Goal: Transaction & Acquisition: Purchase product/service

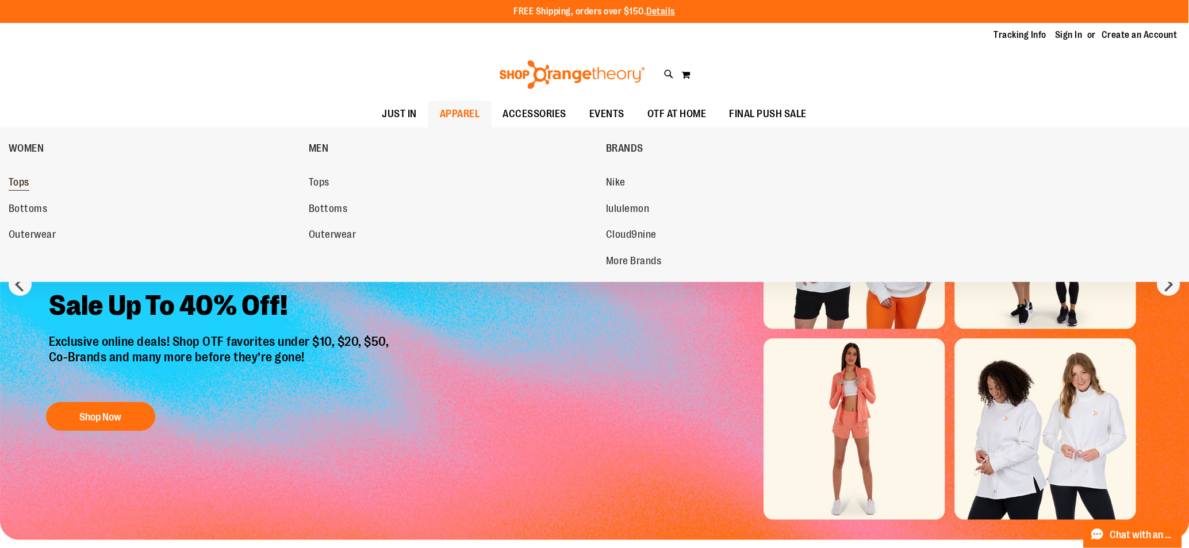
type input "**********"
click at [24, 185] on span "Tops" at bounding box center [19, 184] width 21 height 14
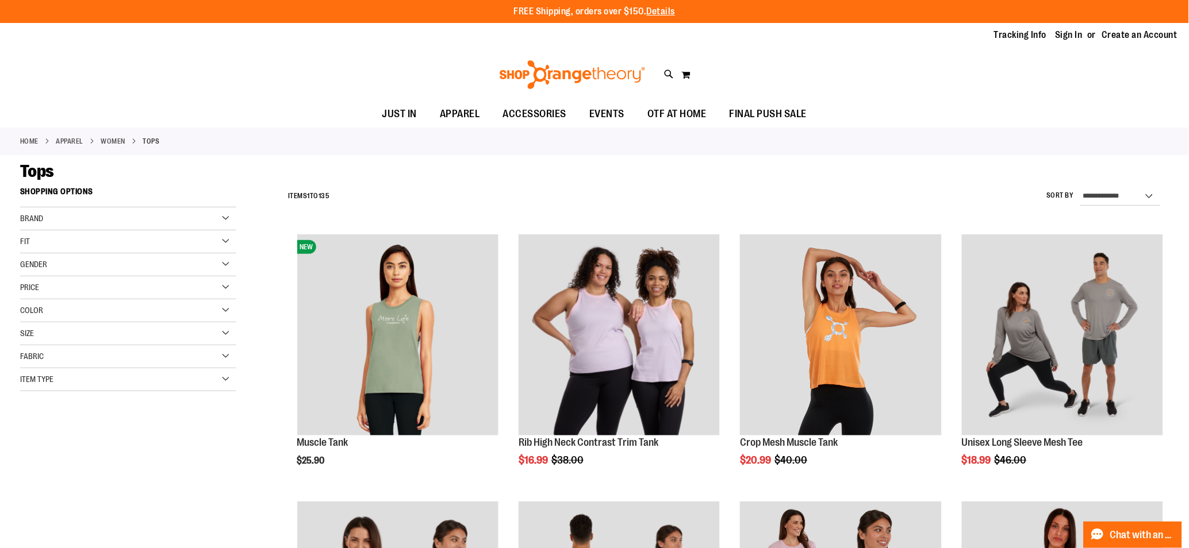
type input "**********"
click at [1102, 197] on select "**********" at bounding box center [1120, 196] width 80 height 18
select select "*********"
click at [1080, 187] on select "**********" at bounding box center [1120, 196] width 80 height 18
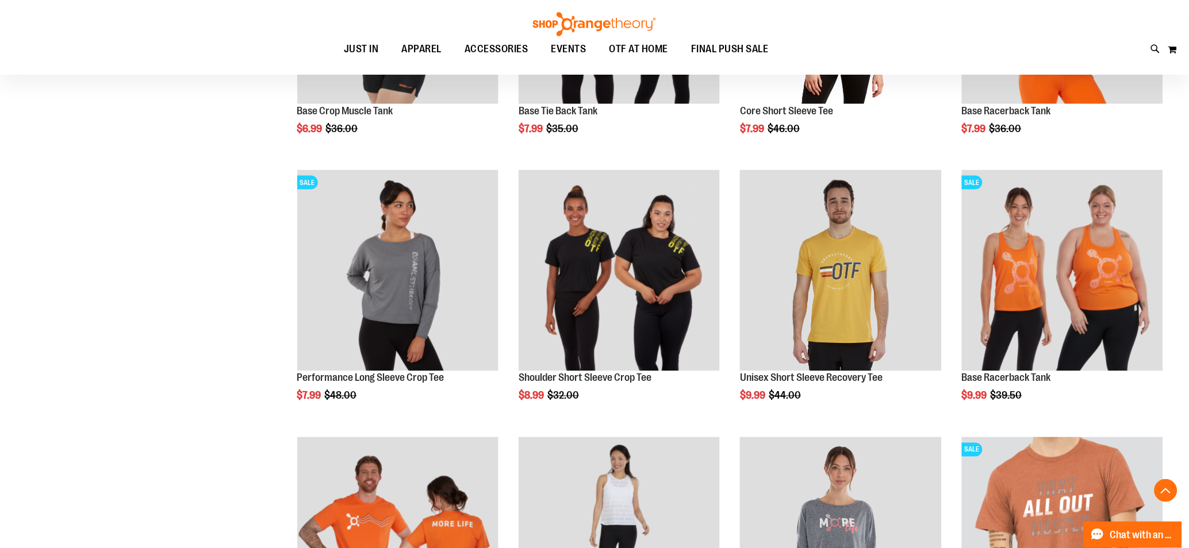
scroll to position [367, 0]
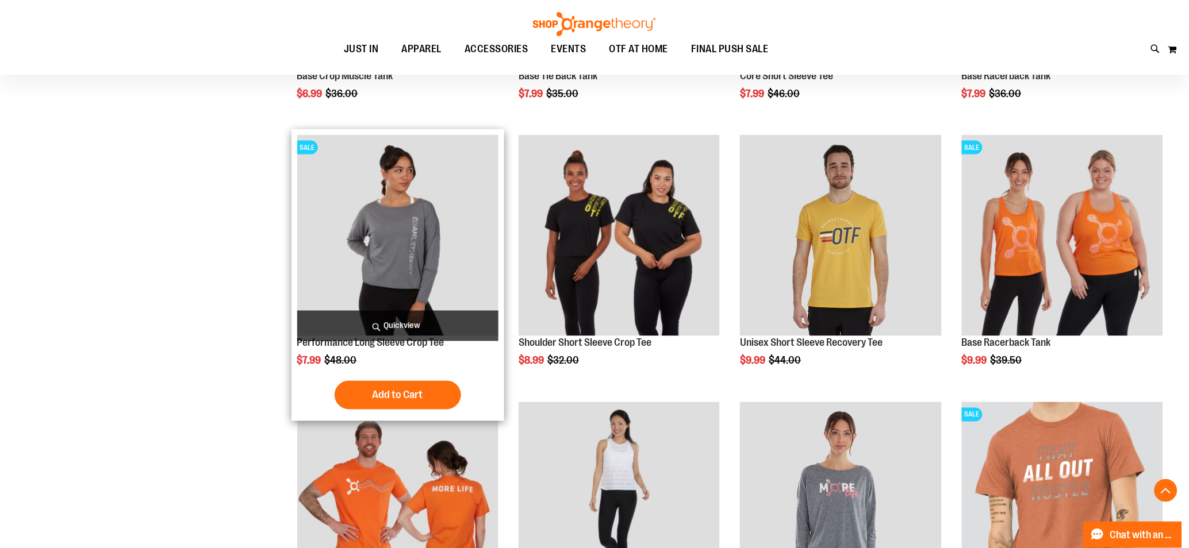
click at [407, 233] on img "product" at bounding box center [397, 235] width 201 height 201
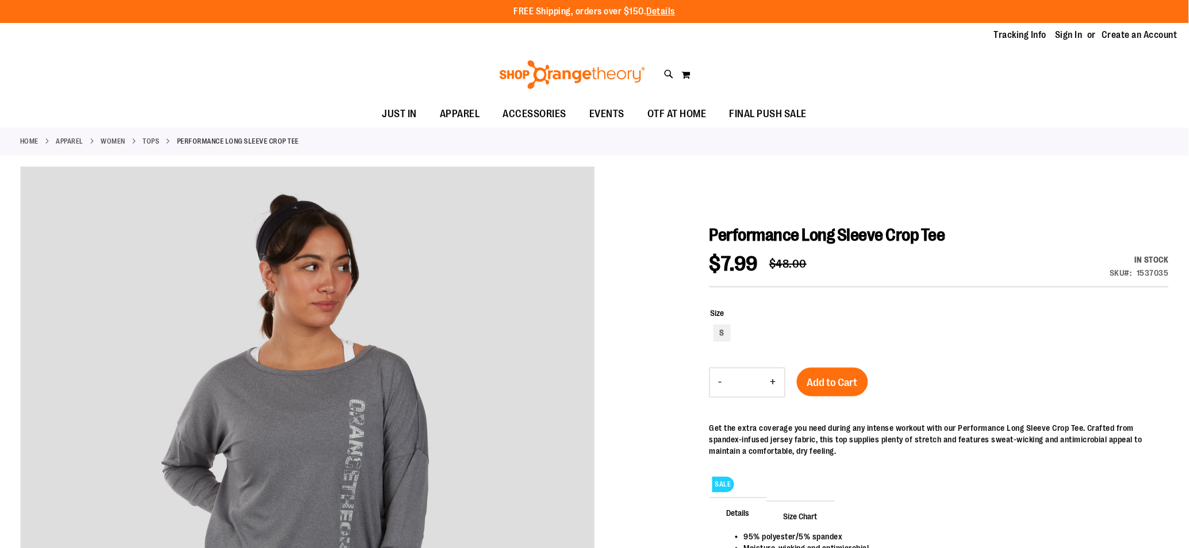
type input "**********"
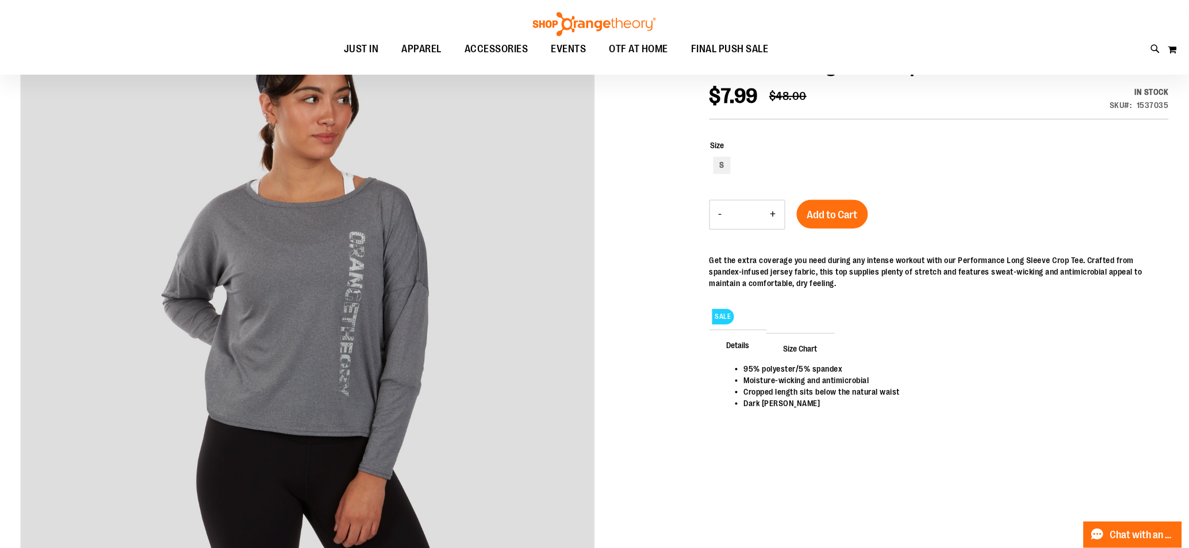
scroll to position [179, 0]
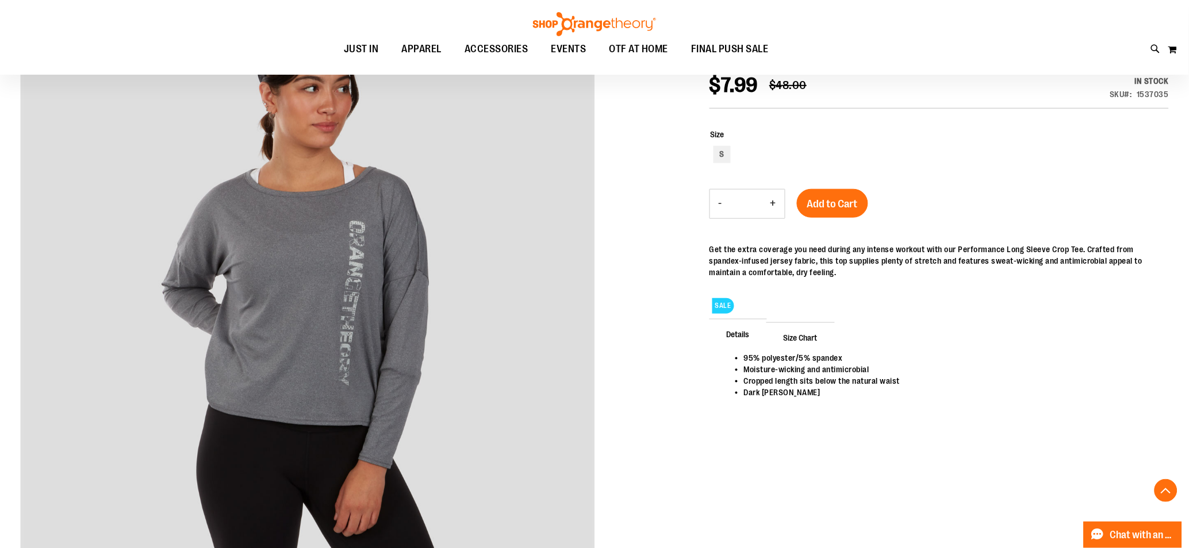
drag, startPoint x: 1193, startPoint y: 168, endPoint x: 1189, endPoint y: 232, distance: 63.4
click at [1188, 232] on html "Skip to Content The store will not work correctly when cookies are disabled. FR…" at bounding box center [594, 95] width 1189 height 548
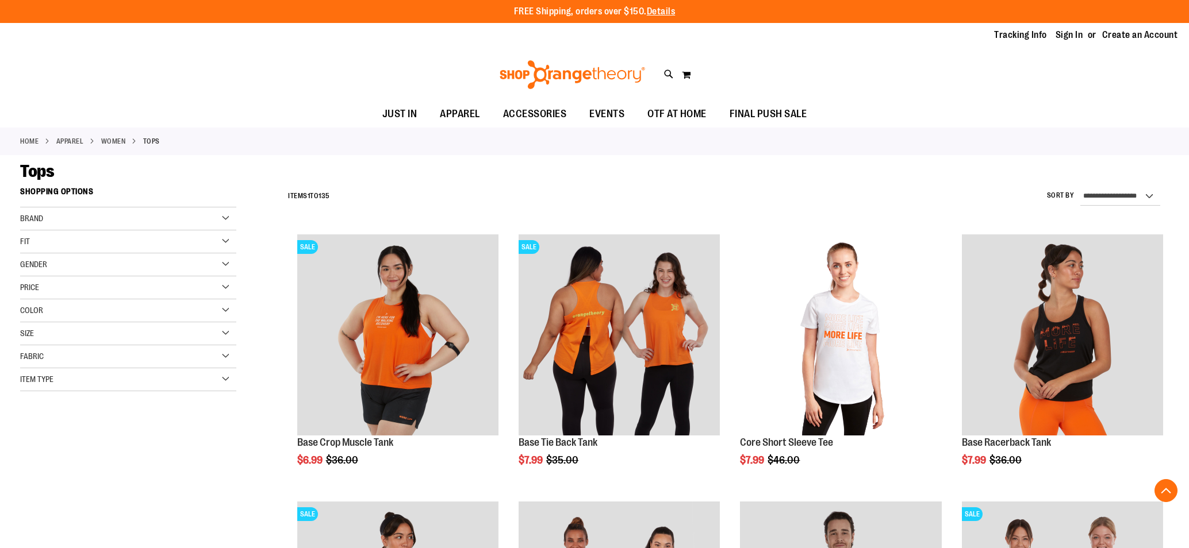
scroll to position [367, 0]
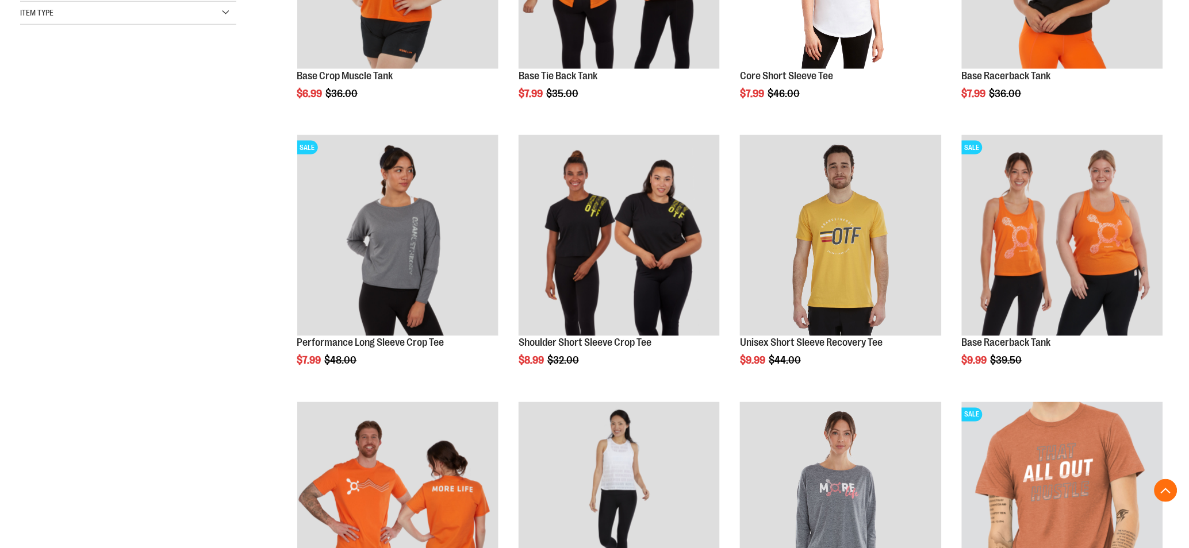
type input "**********"
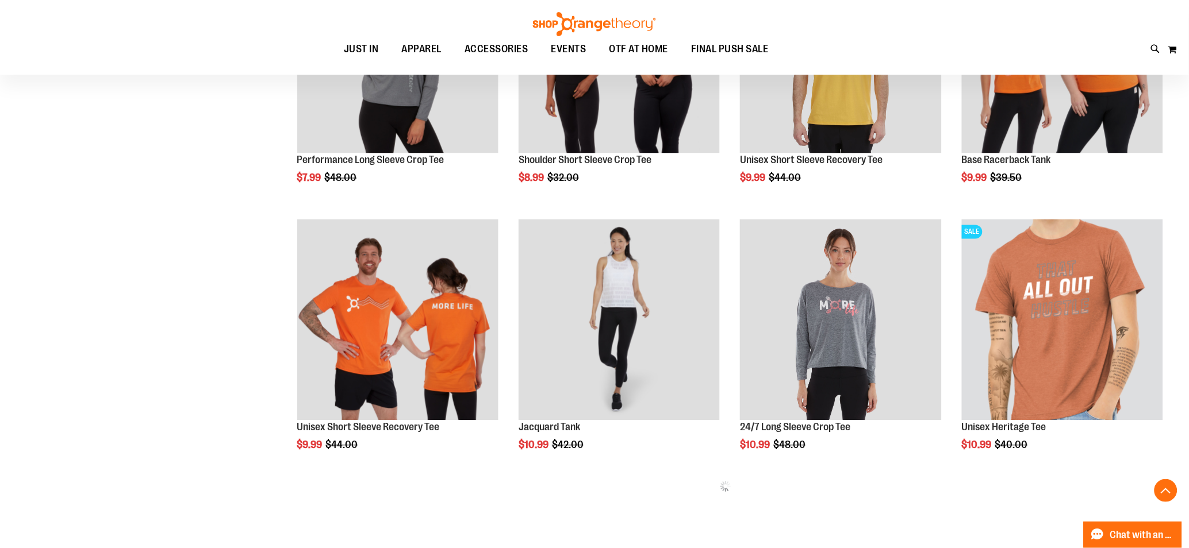
scroll to position [579, 0]
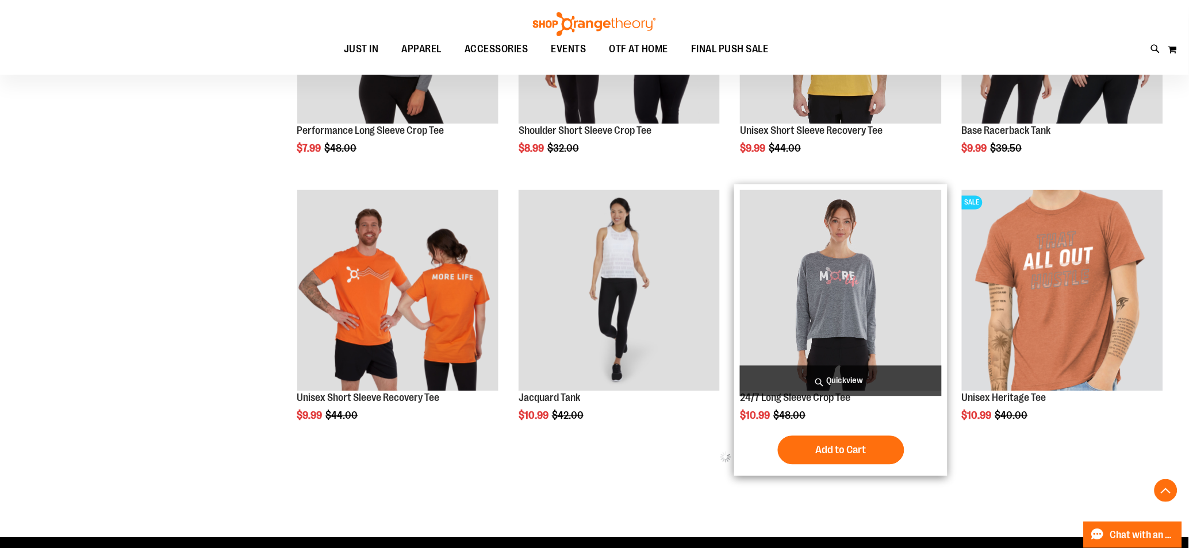
click at [860, 322] on img "product" at bounding box center [840, 290] width 201 height 201
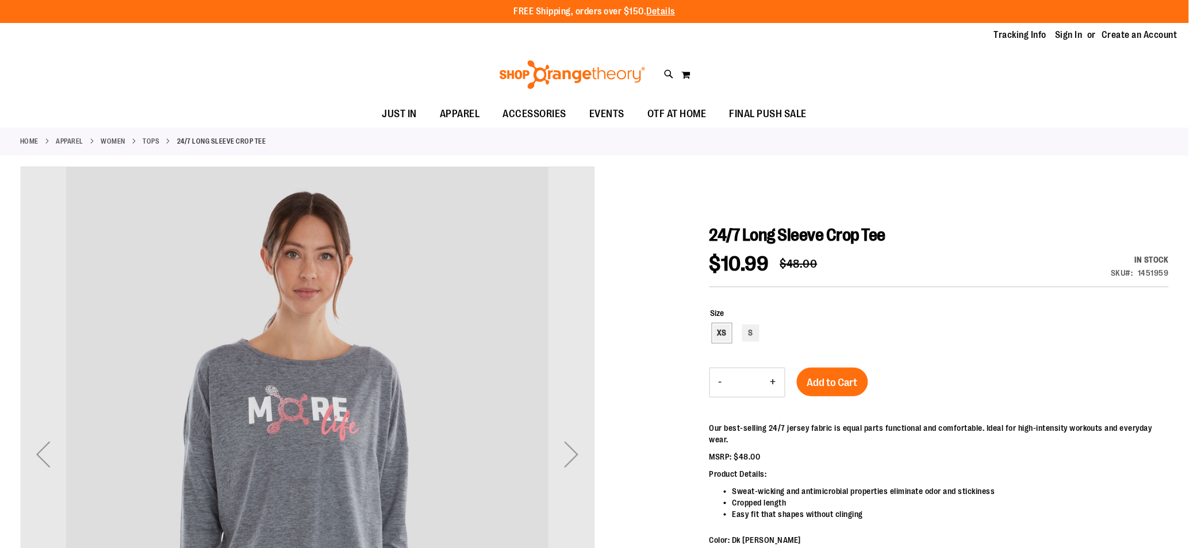
type input "**********"
click at [726, 334] on div "XS" at bounding box center [721, 333] width 17 height 17
type input "***"
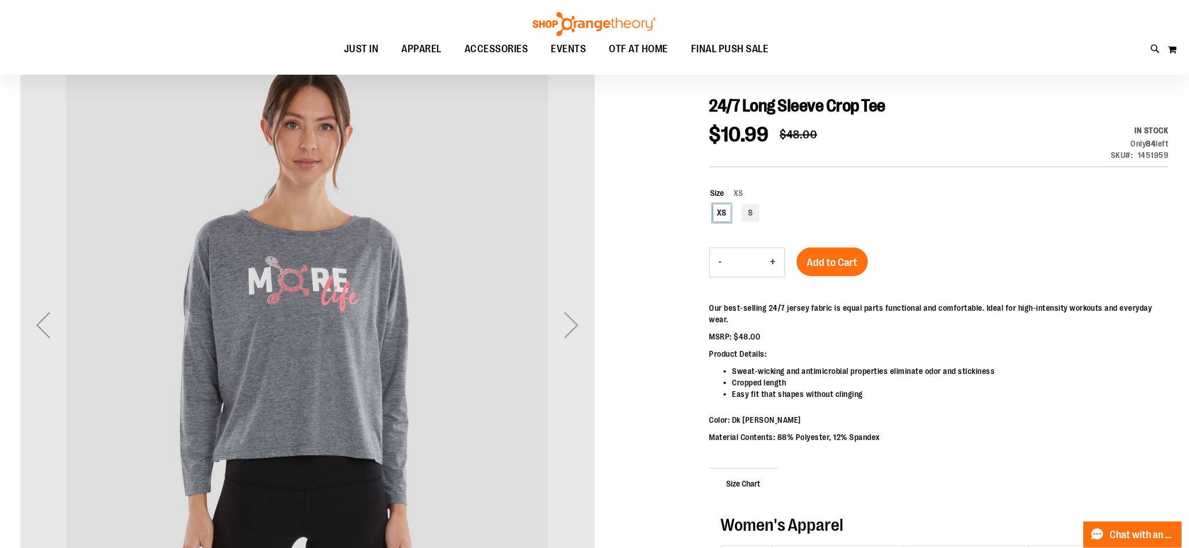
scroll to position [144, 0]
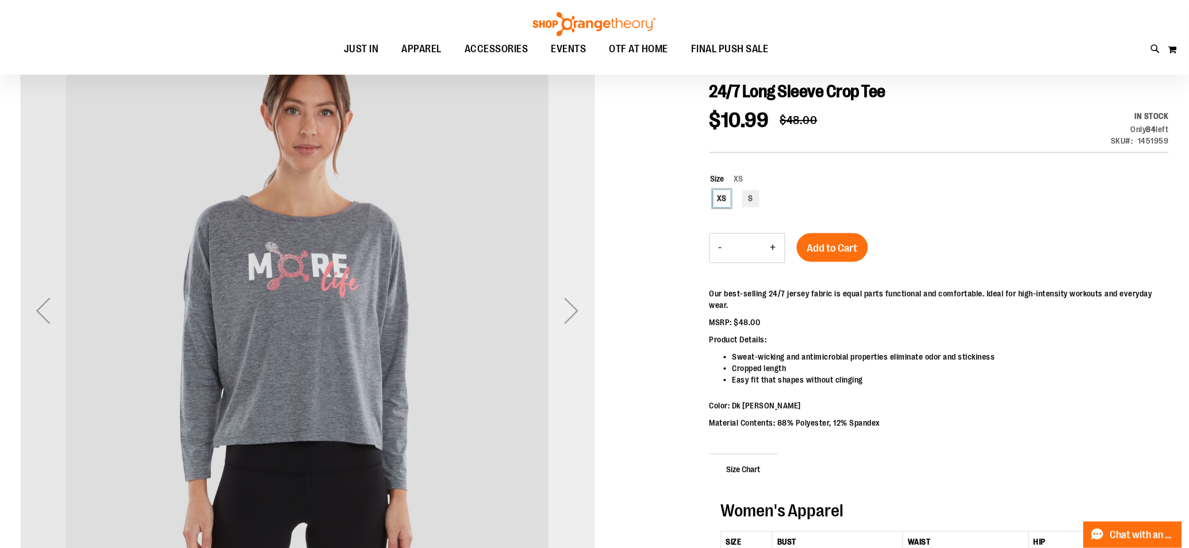
click at [577, 318] on div "Next" at bounding box center [571, 311] width 46 height 46
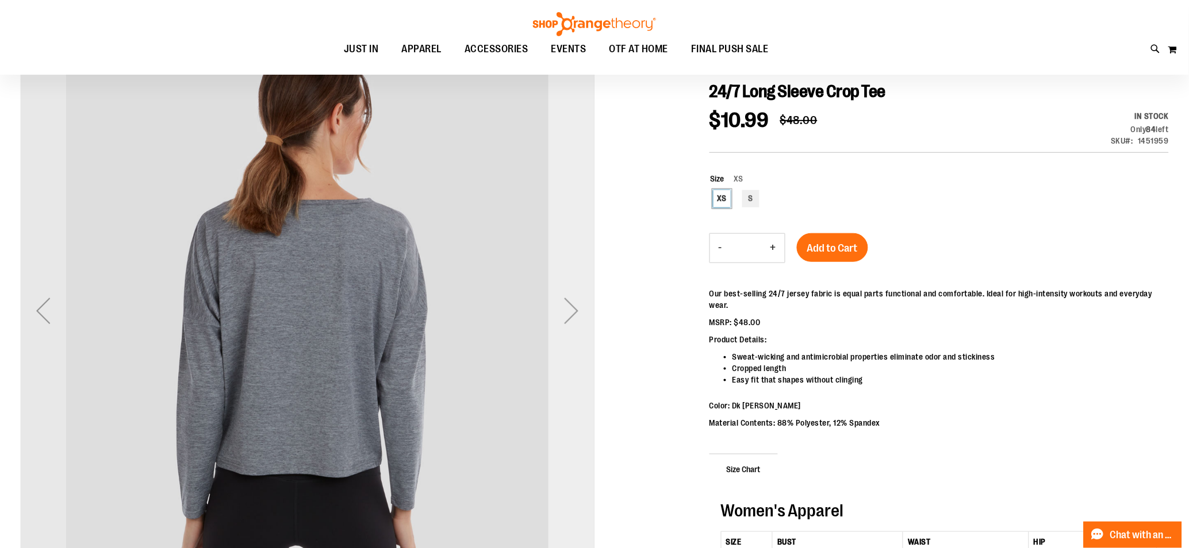
click at [577, 318] on div "Next" at bounding box center [571, 311] width 46 height 46
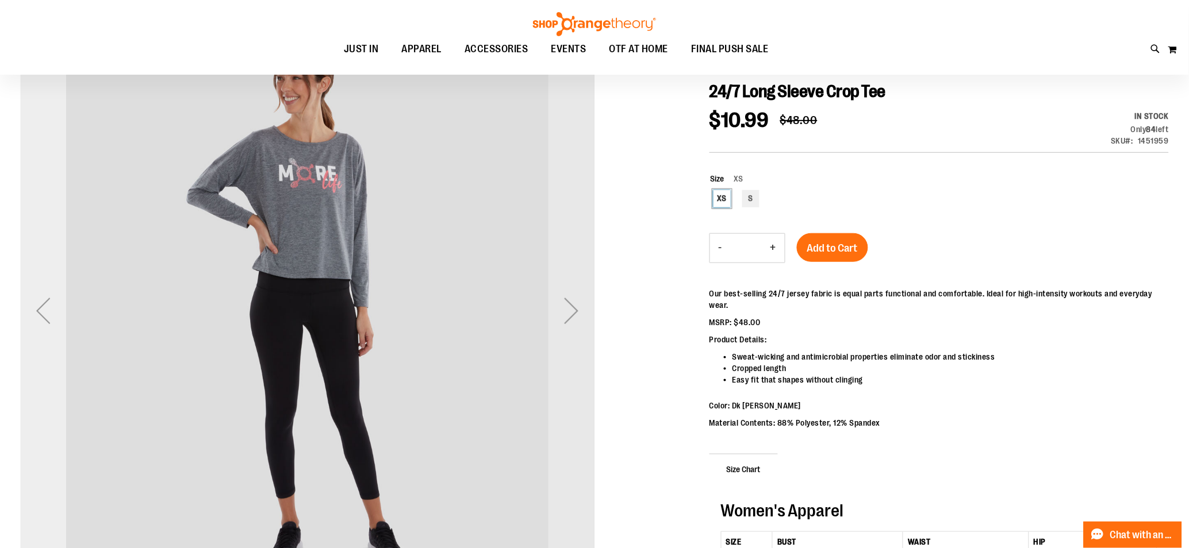
click at [52, 312] on div "Previous" at bounding box center [43, 311] width 46 height 46
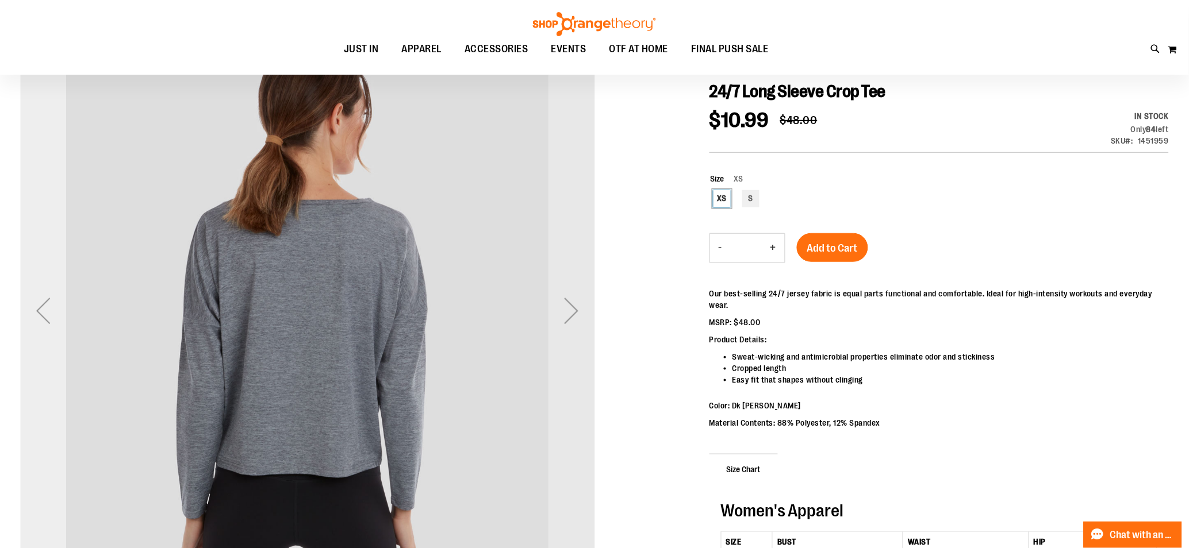
click at [52, 312] on div "Previous" at bounding box center [43, 311] width 46 height 46
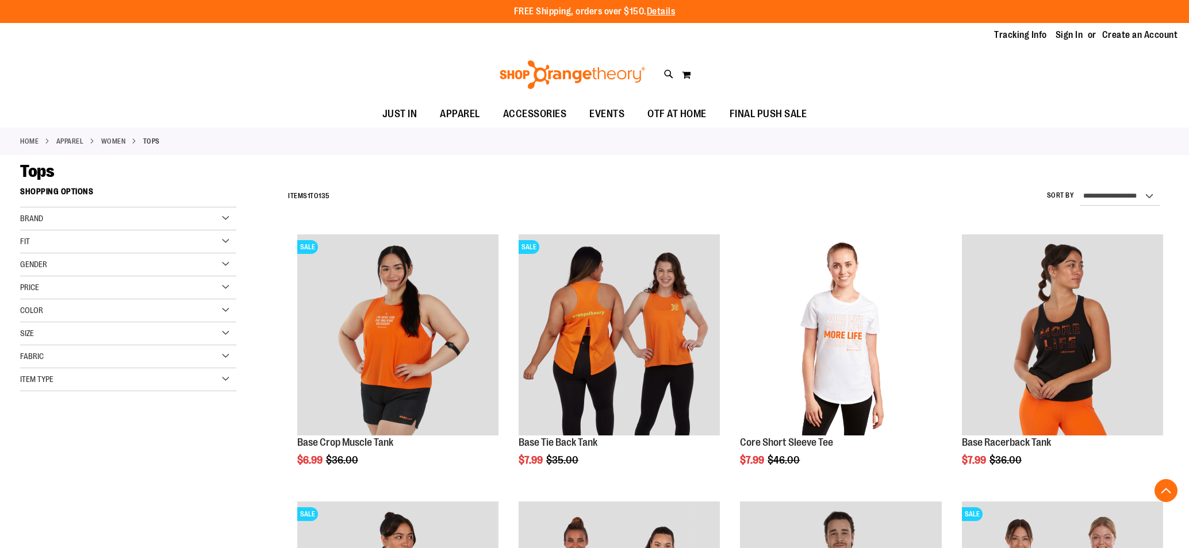
scroll to position [579, 0]
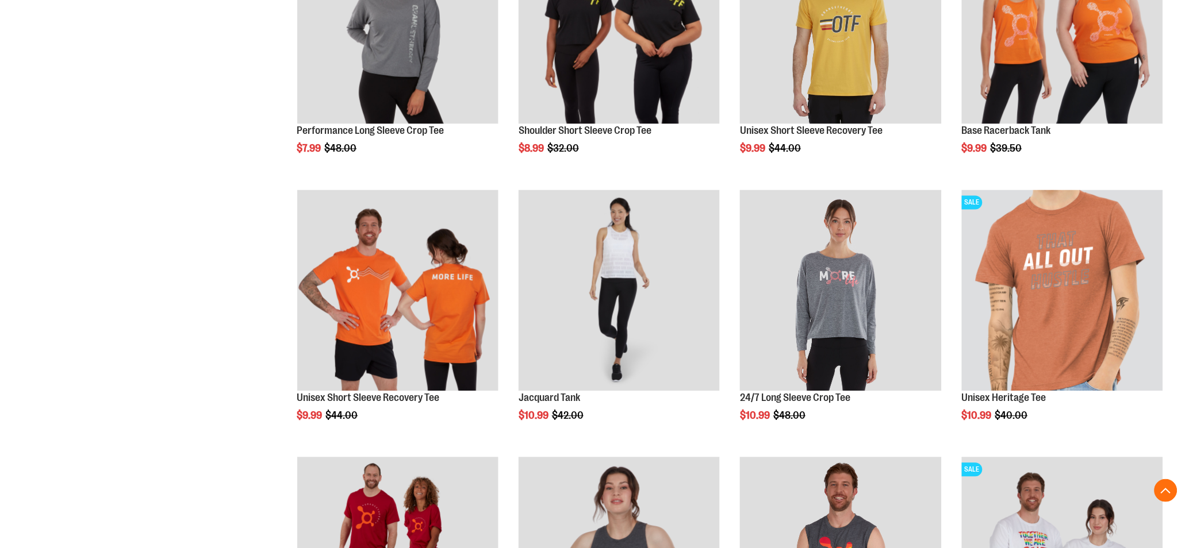
type input "**********"
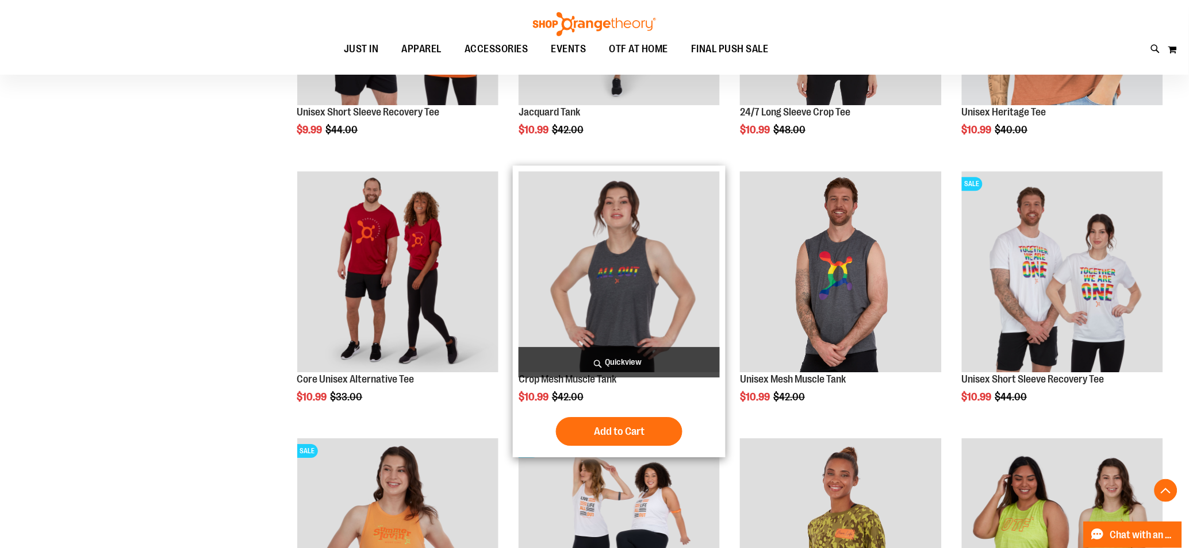
scroll to position [868, 0]
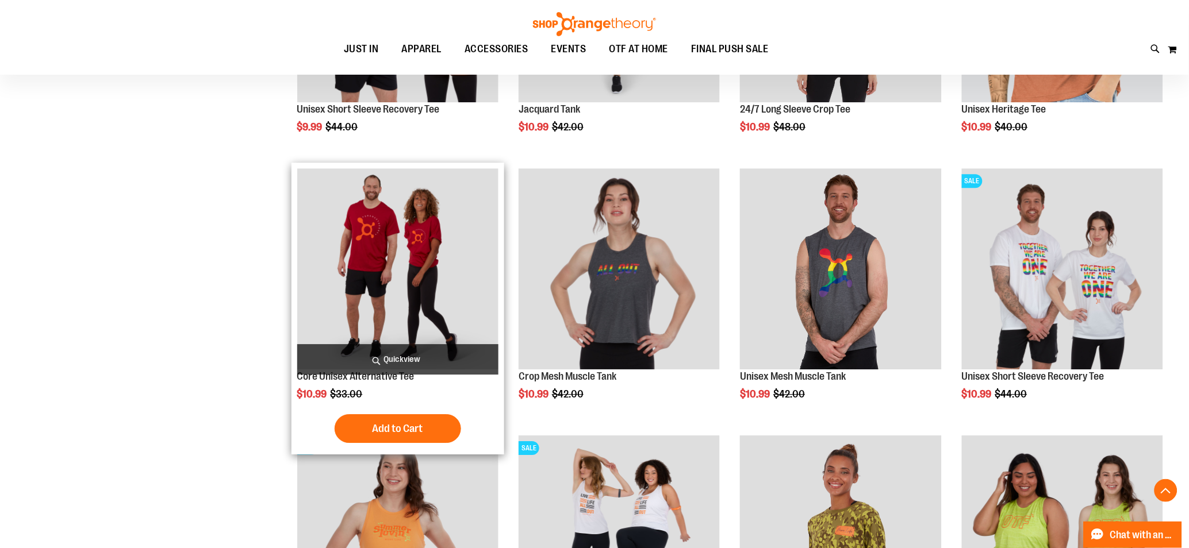
click at [429, 256] on img "product" at bounding box center [397, 268] width 201 height 201
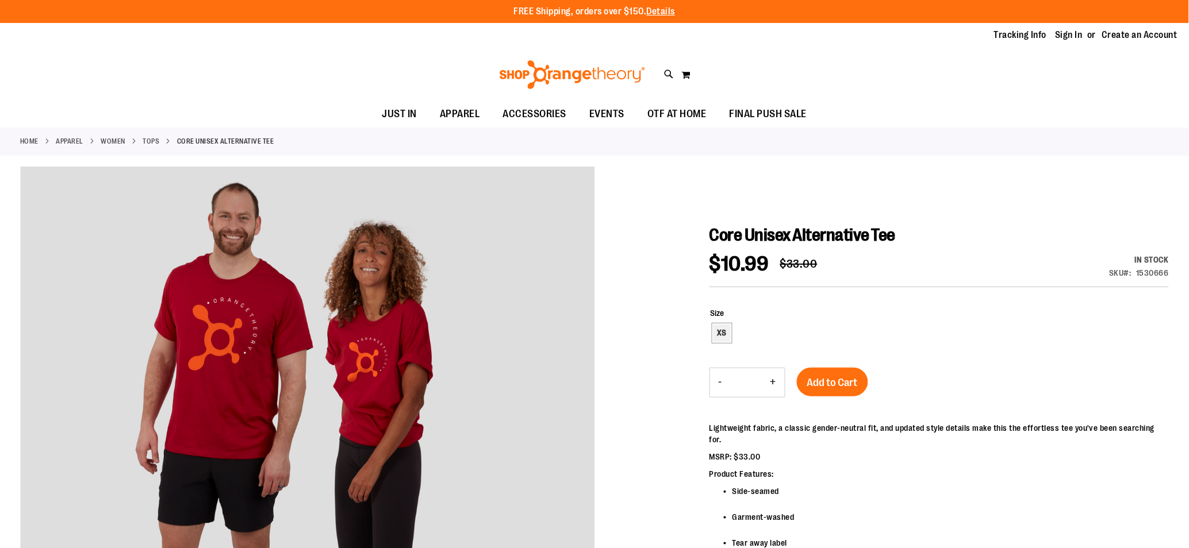
type input "**********"
click at [719, 329] on div "XS" at bounding box center [721, 333] width 17 height 17
type input "***"
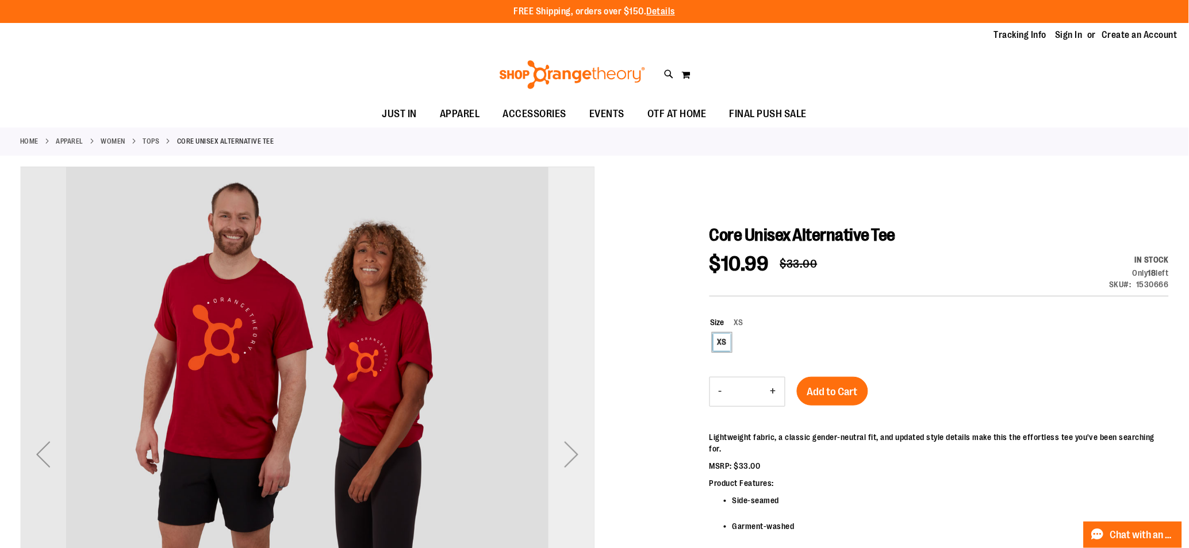
click at [571, 462] on div "Next" at bounding box center [571, 455] width 46 height 46
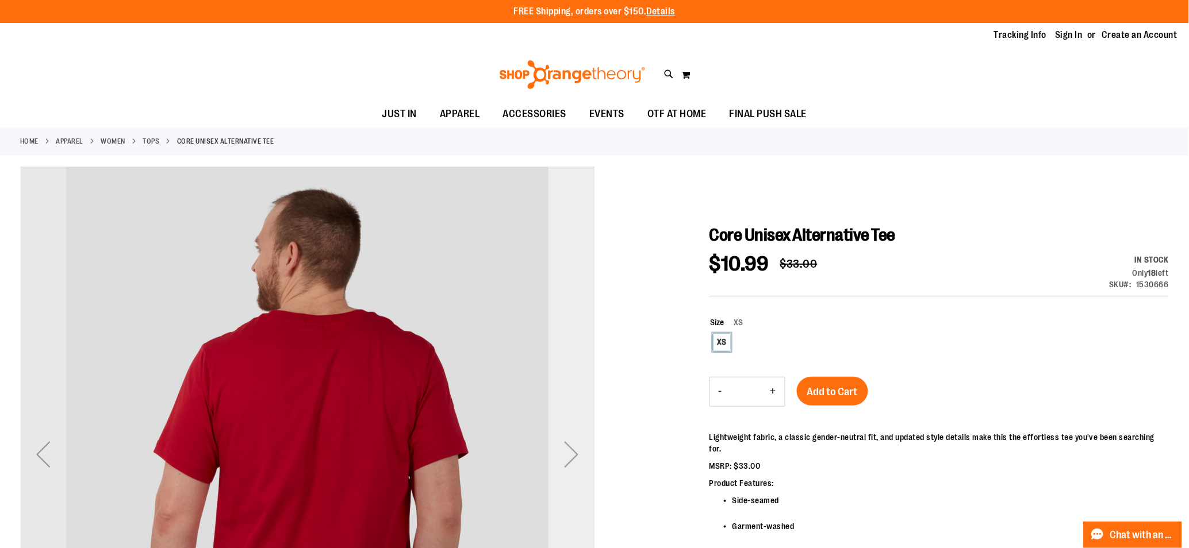
click at [571, 458] on div "Next" at bounding box center [571, 455] width 46 height 46
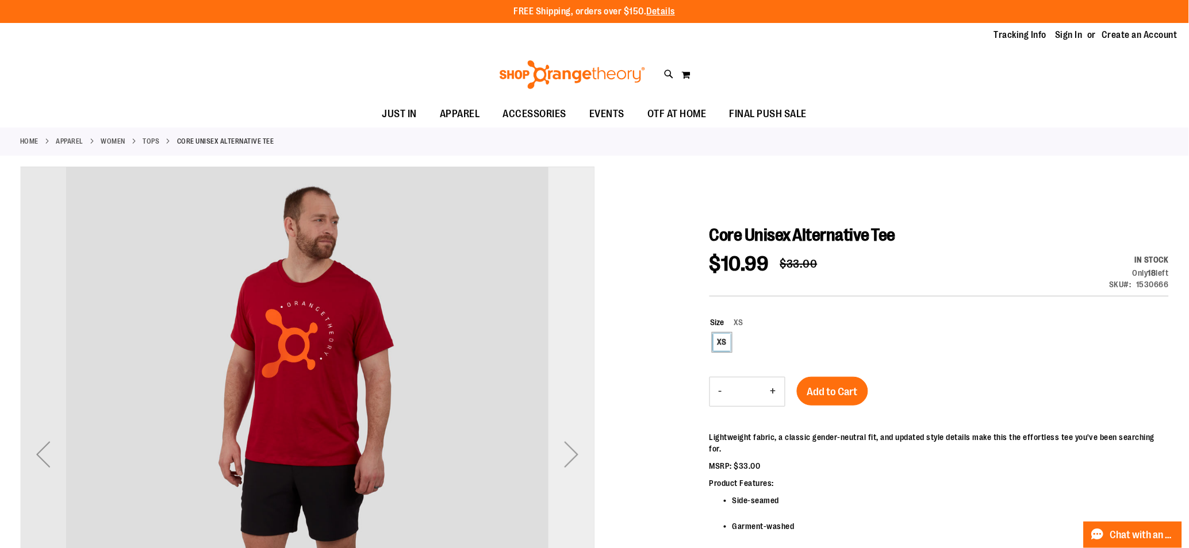
click at [571, 456] on div "Next" at bounding box center [571, 455] width 46 height 46
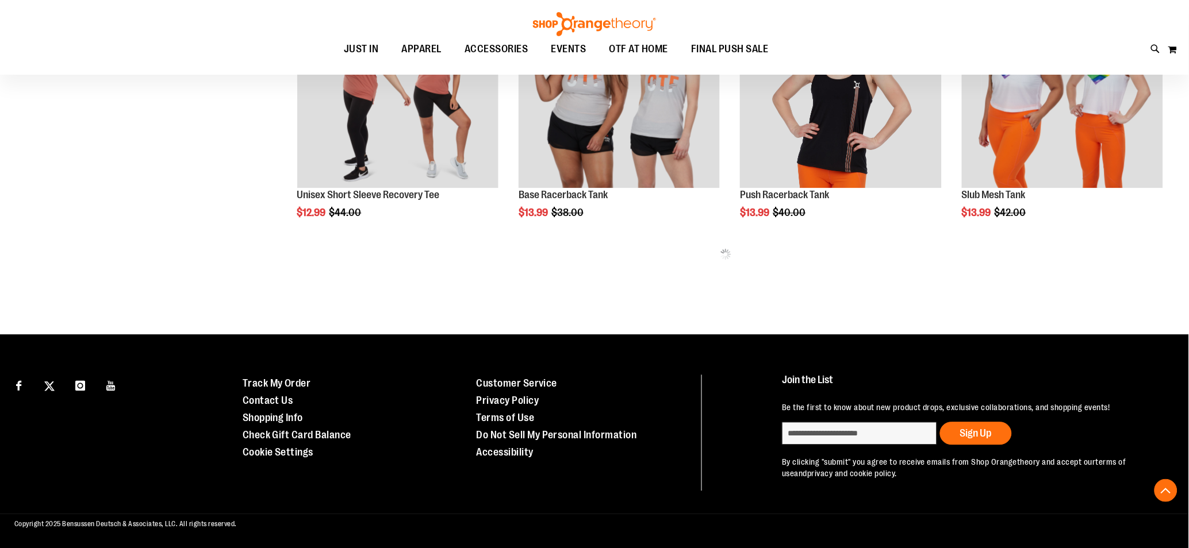
scroll to position [654, 0]
type input "**********"
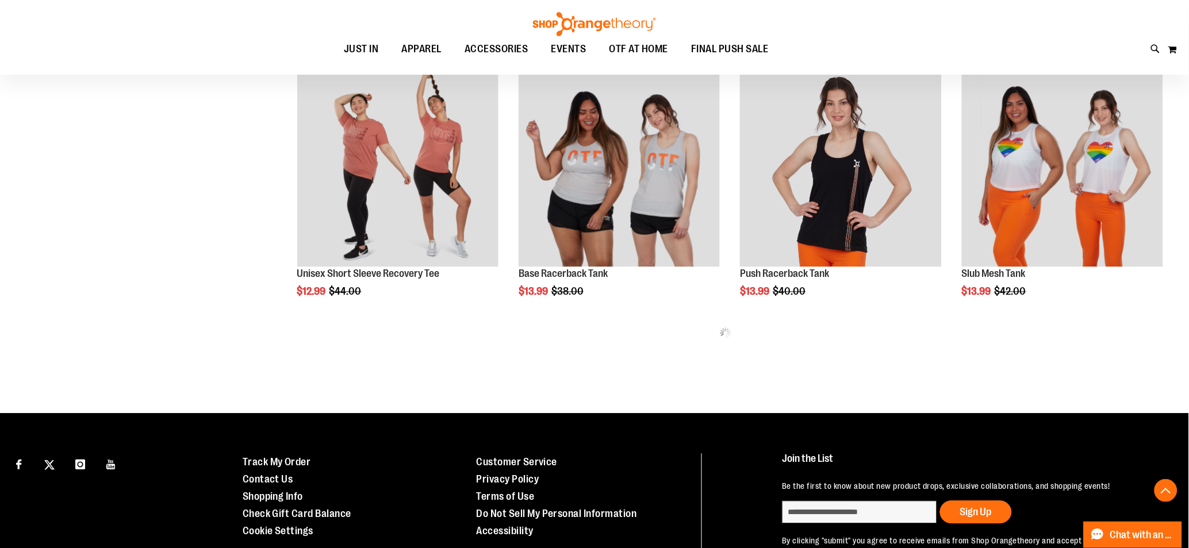
scroll to position [573, 0]
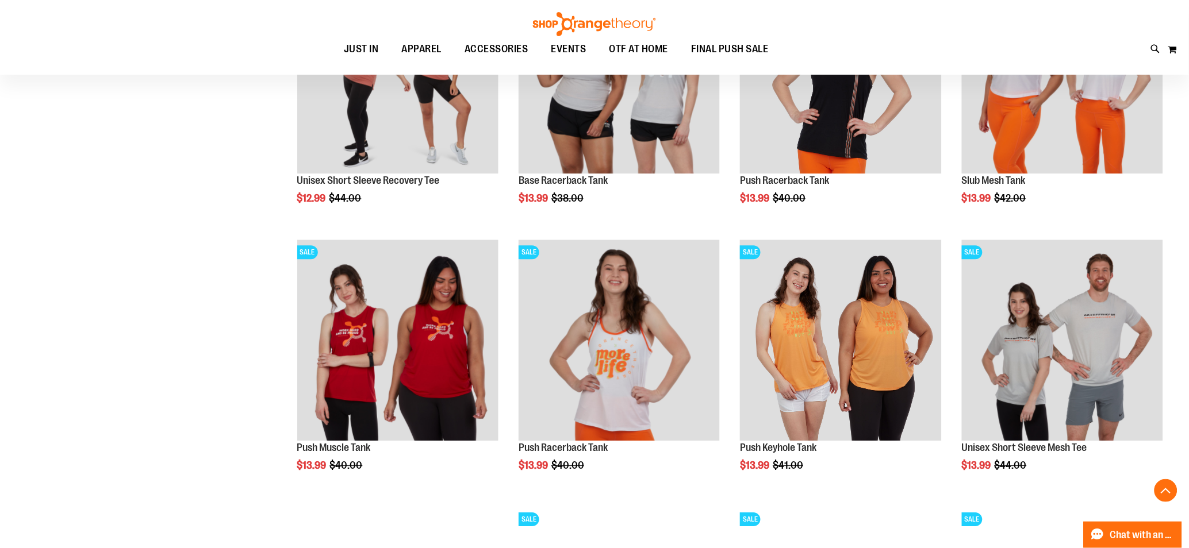
scroll to position [658, 0]
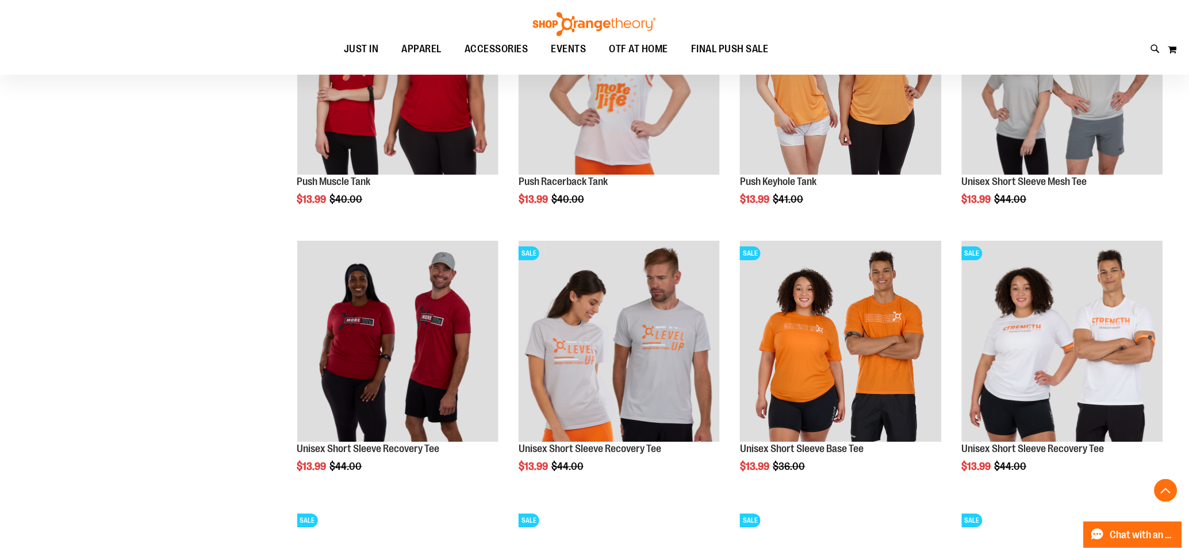
scroll to position [938, 0]
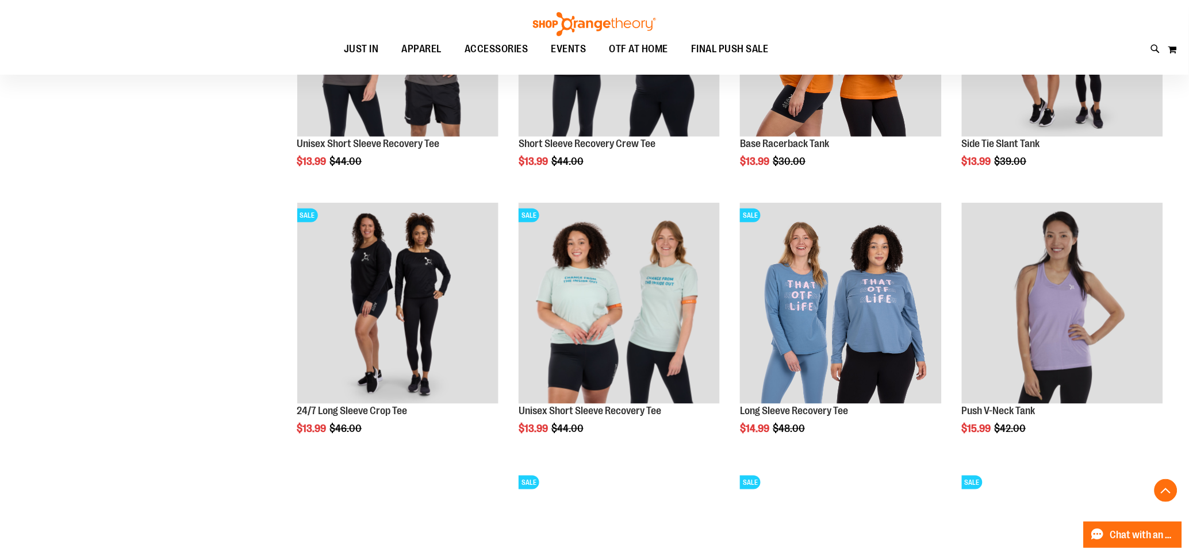
scroll to position [1549, 0]
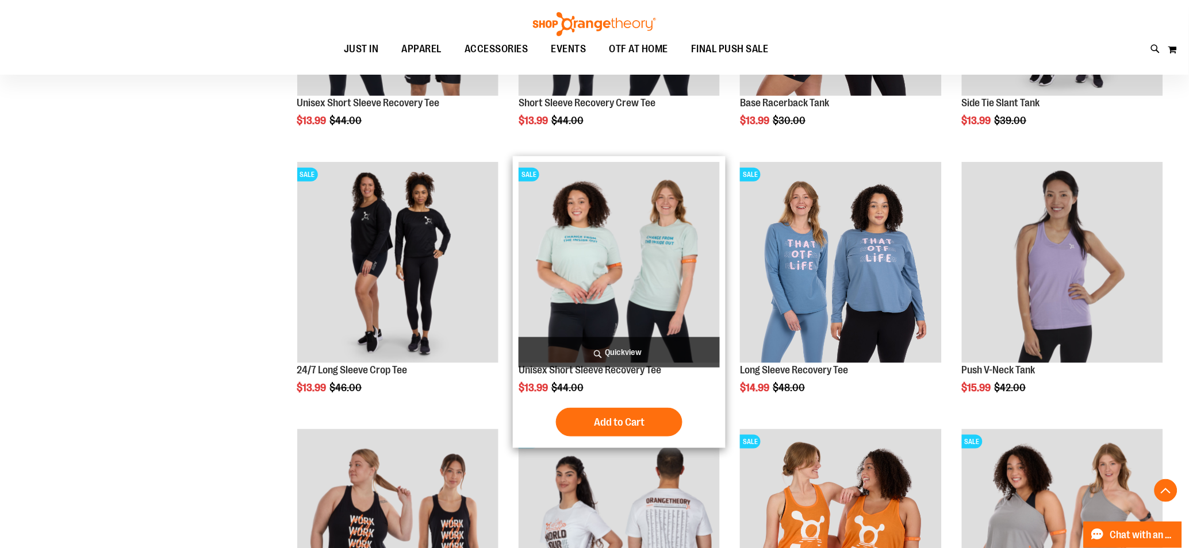
click at [657, 255] on img "product" at bounding box center [619, 262] width 201 height 201
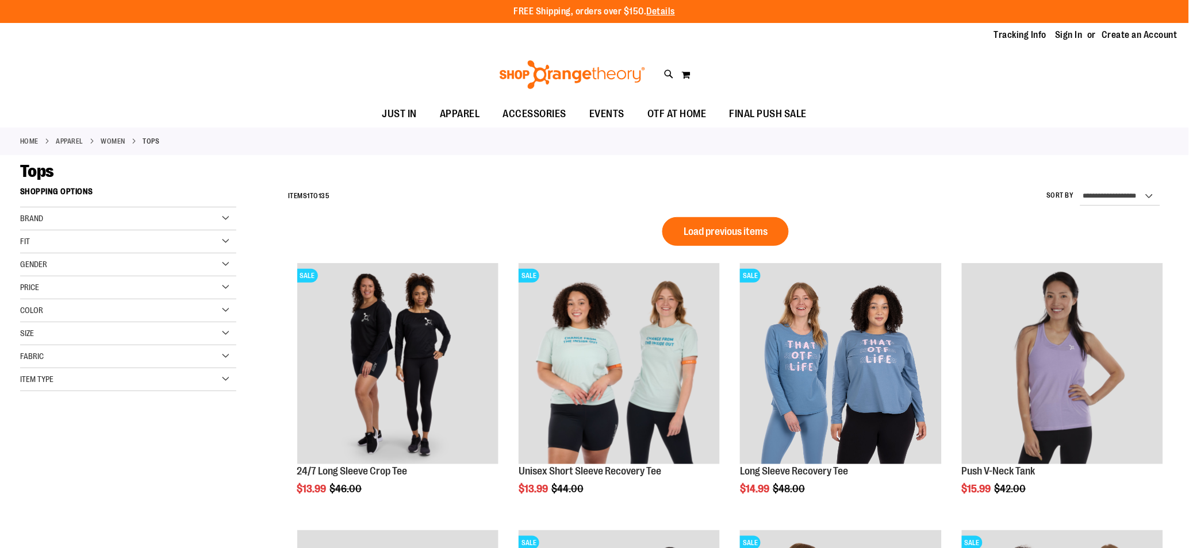
type input "**********"
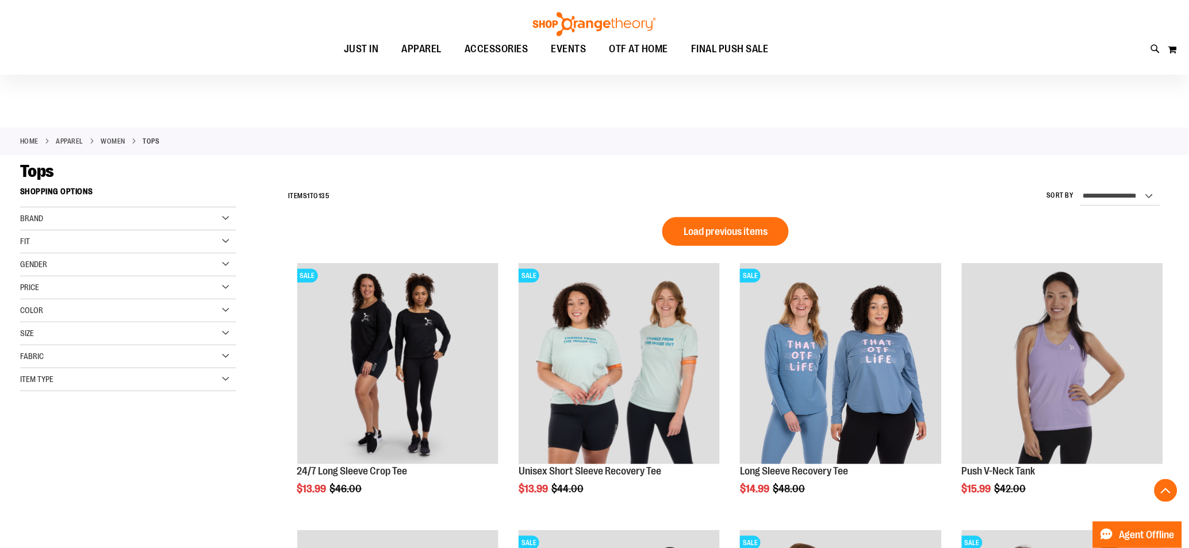
scroll to position [800, 0]
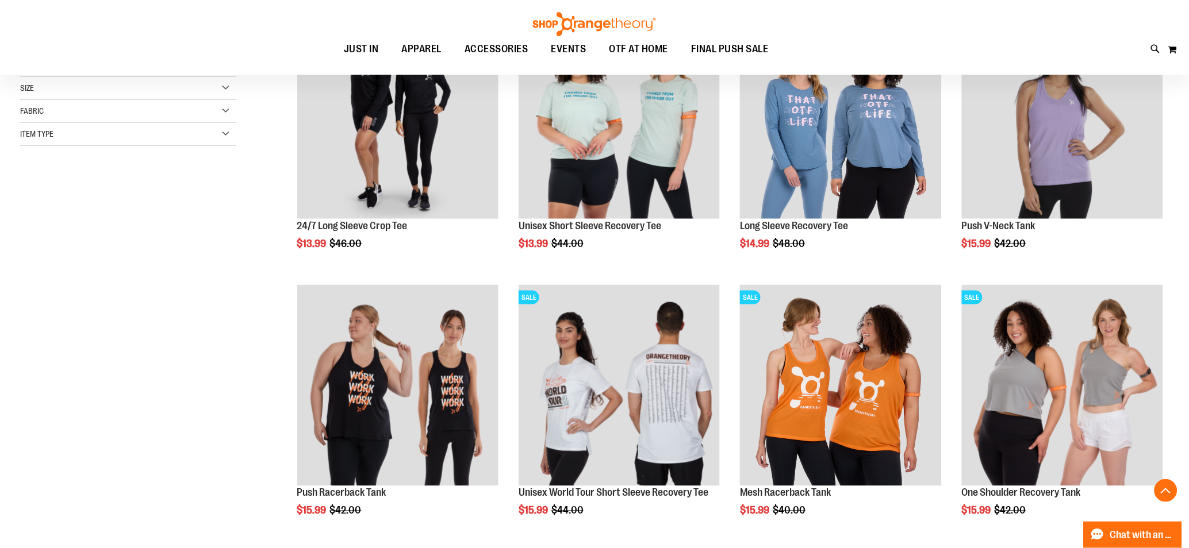
scroll to position [217, 0]
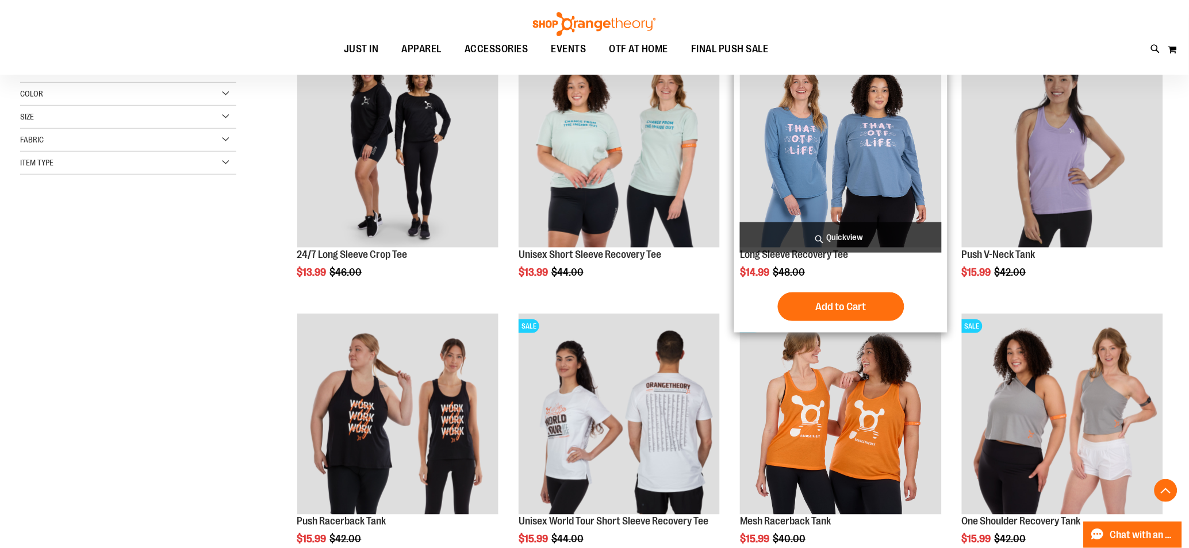
click at [855, 159] on img "product" at bounding box center [840, 147] width 201 height 201
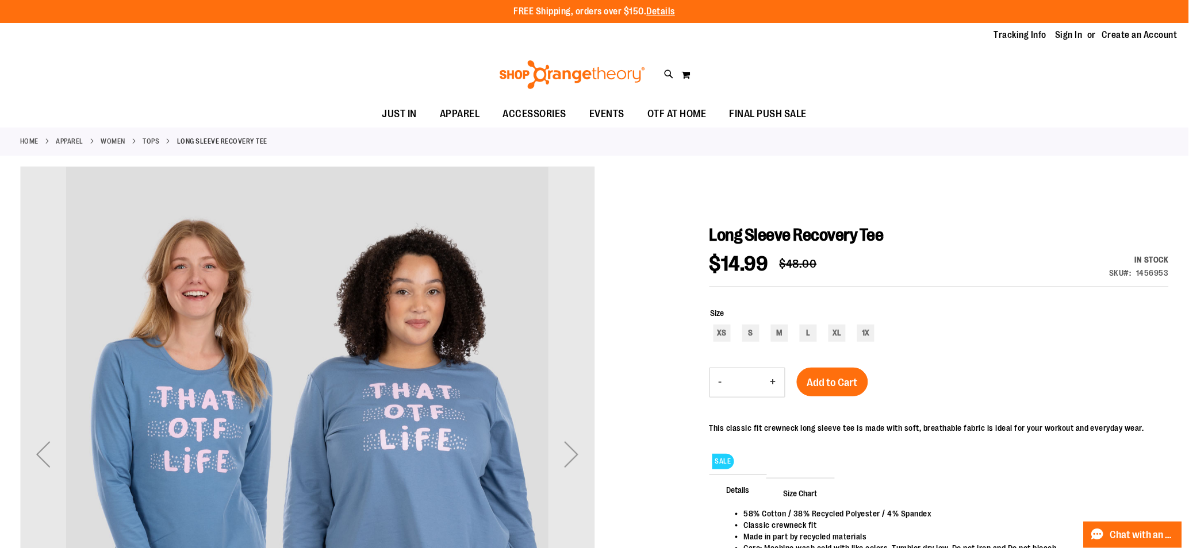
type input "**********"
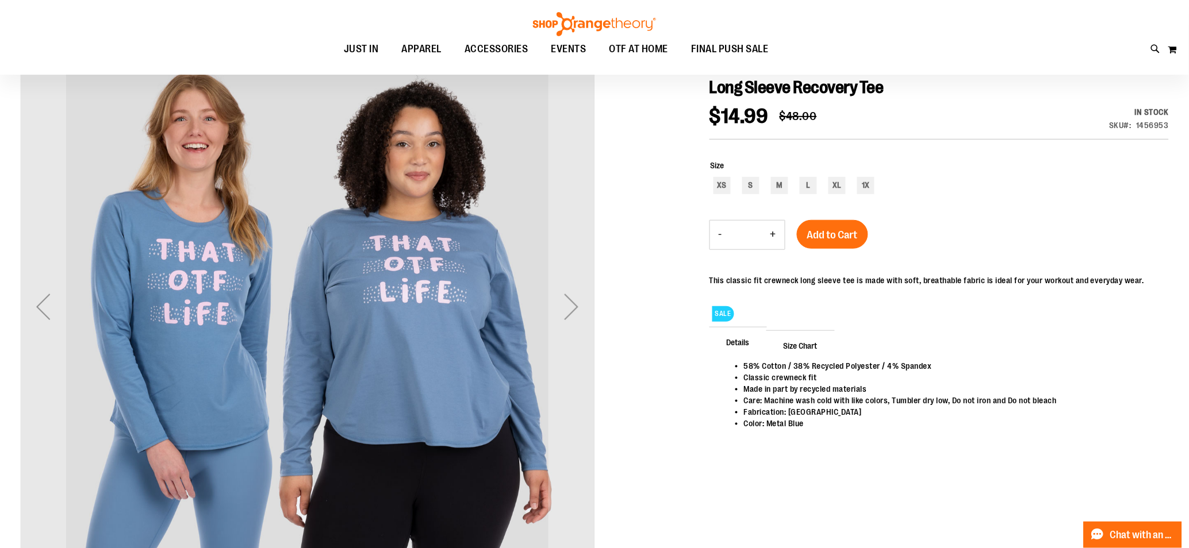
scroll to position [146, 0]
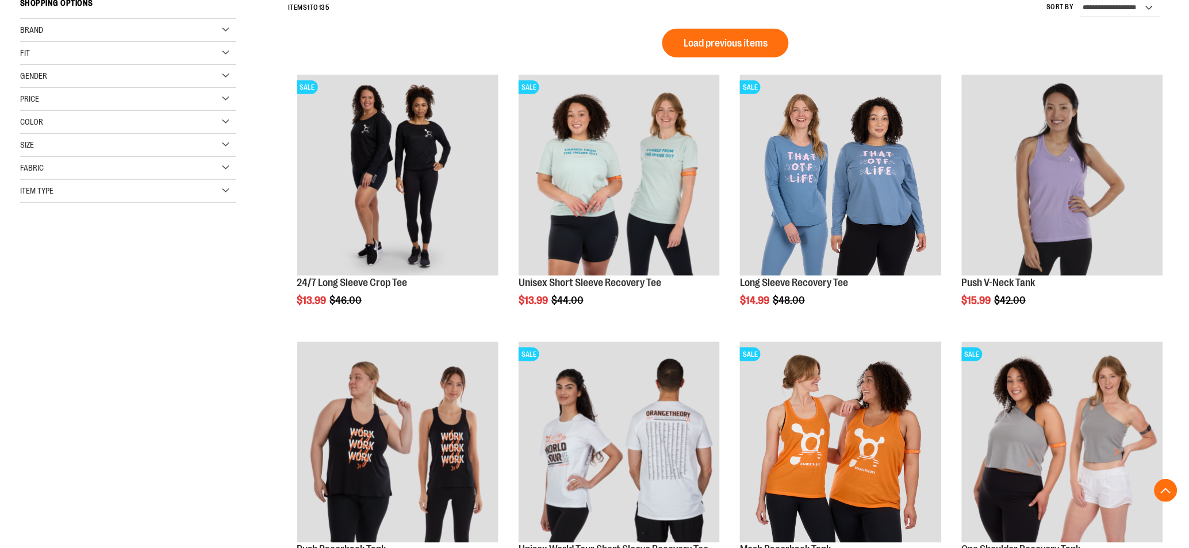
type input "**********"
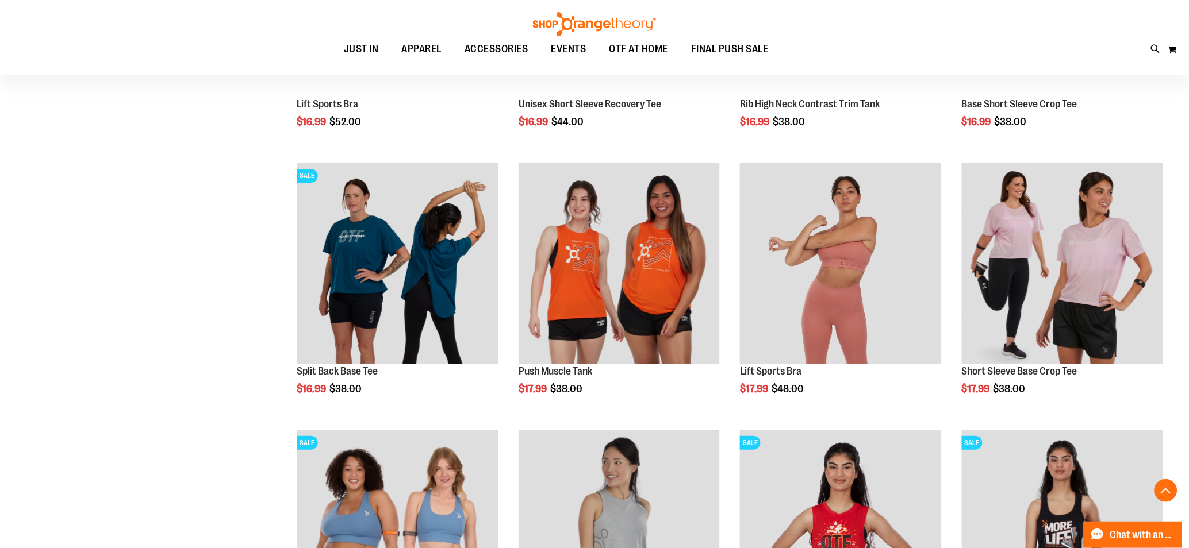
scroll to position [1177, 0]
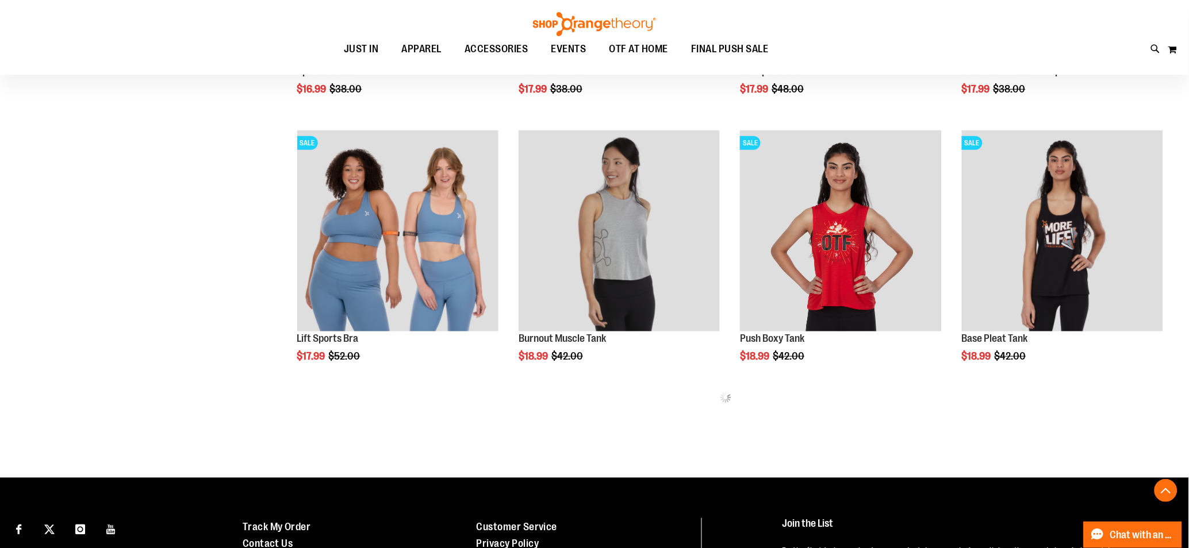
scroll to position [1559, 0]
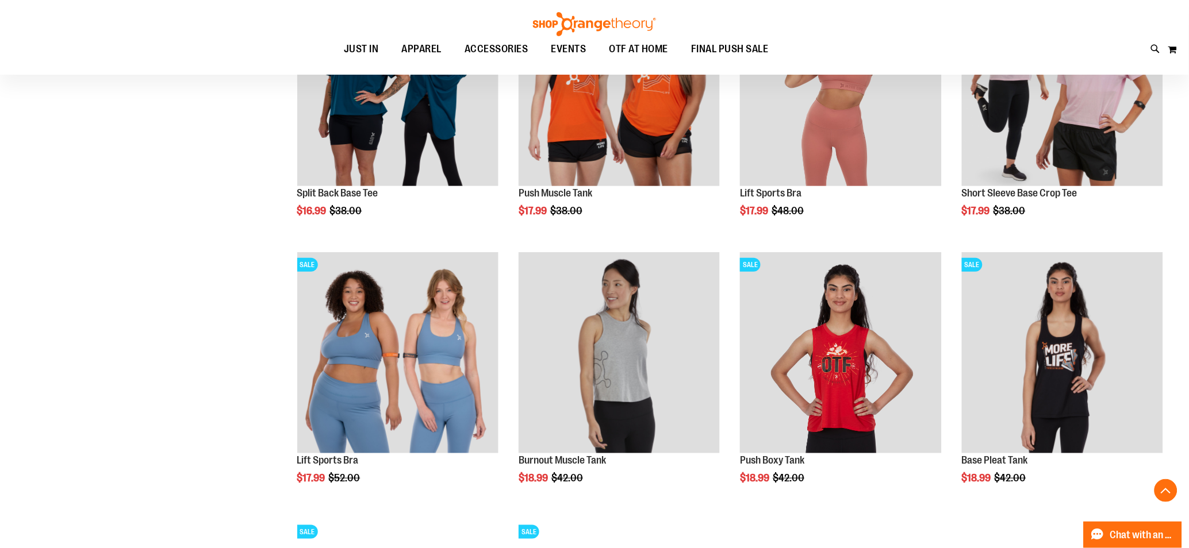
scroll to position [1559, 0]
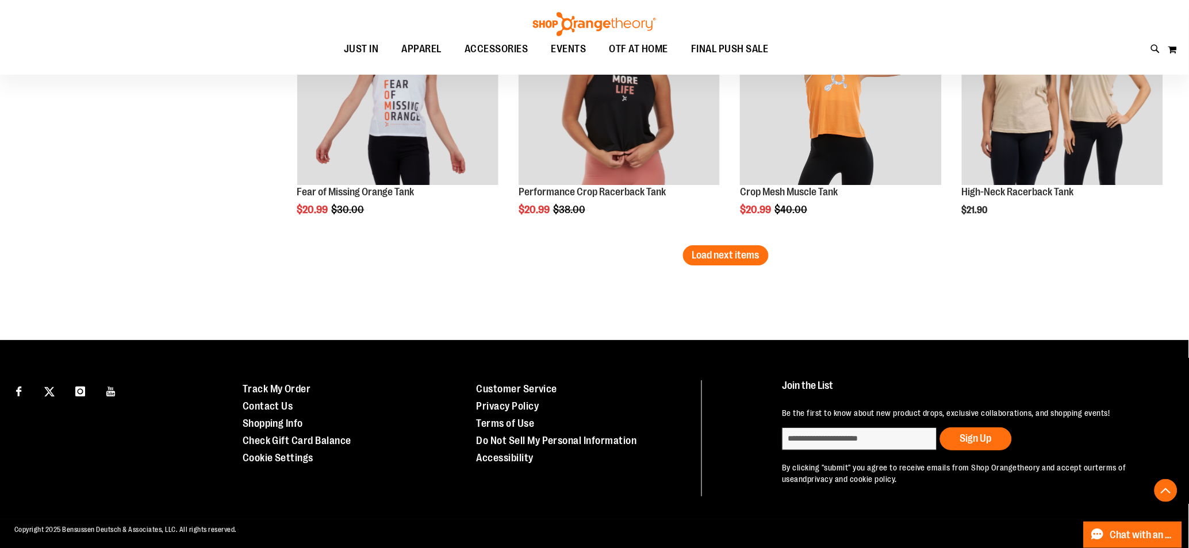
scroll to position [2424, 0]
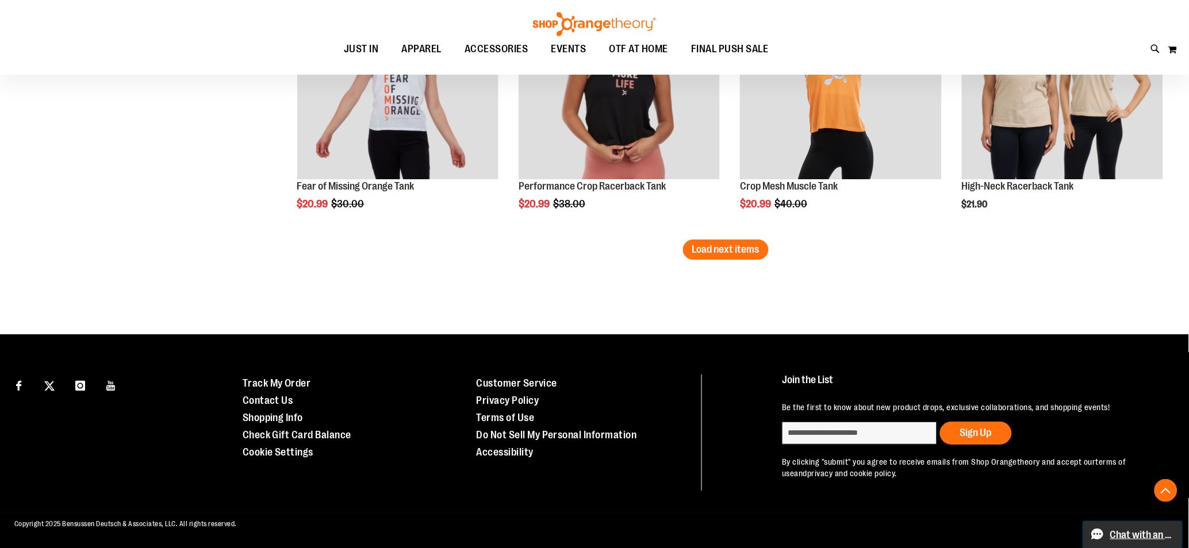
click at [1157, 529] on span "Live chat: Chat with an Expert" at bounding box center [1142, 535] width 65 height 25
click at [734, 253] on span "Load next items" at bounding box center [725, 249] width 67 height 11
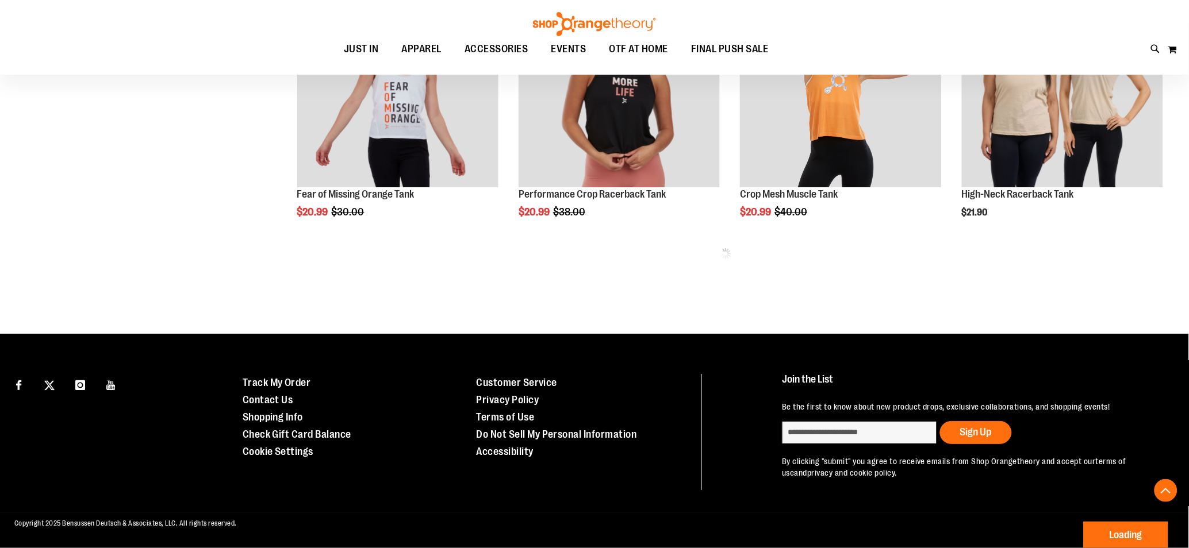
scroll to position [2415, 0]
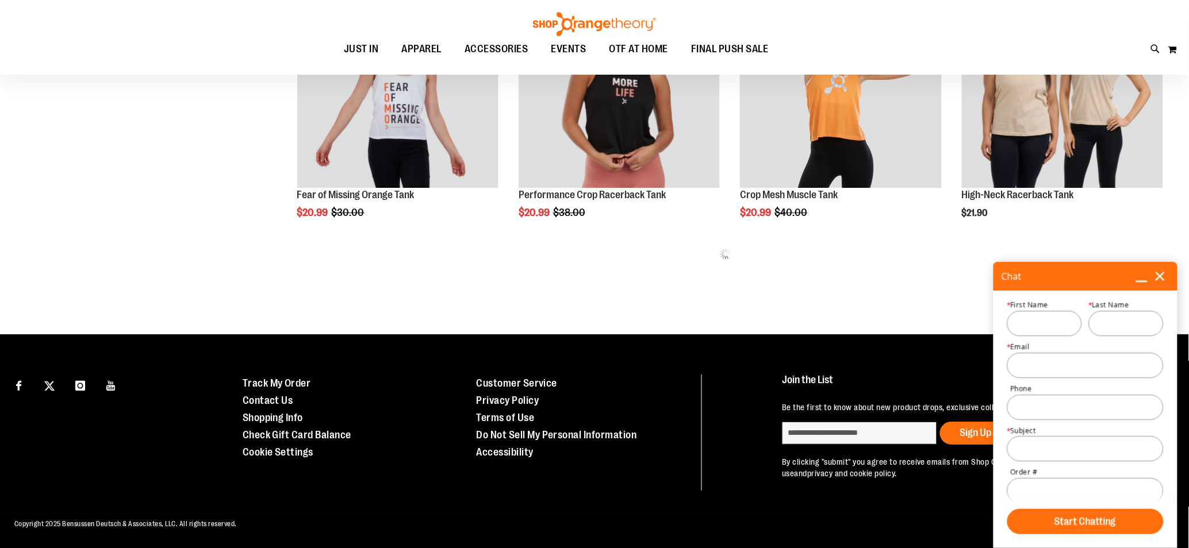
click at [1159, 272] on icon at bounding box center [1160, 276] width 13 height 13
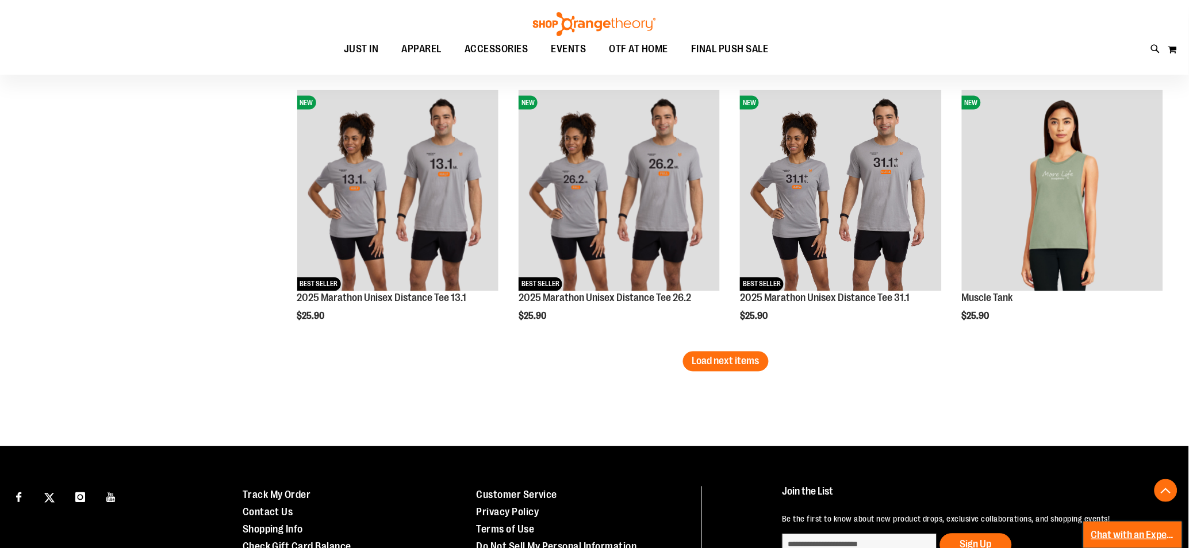
scroll to position [3197, 0]
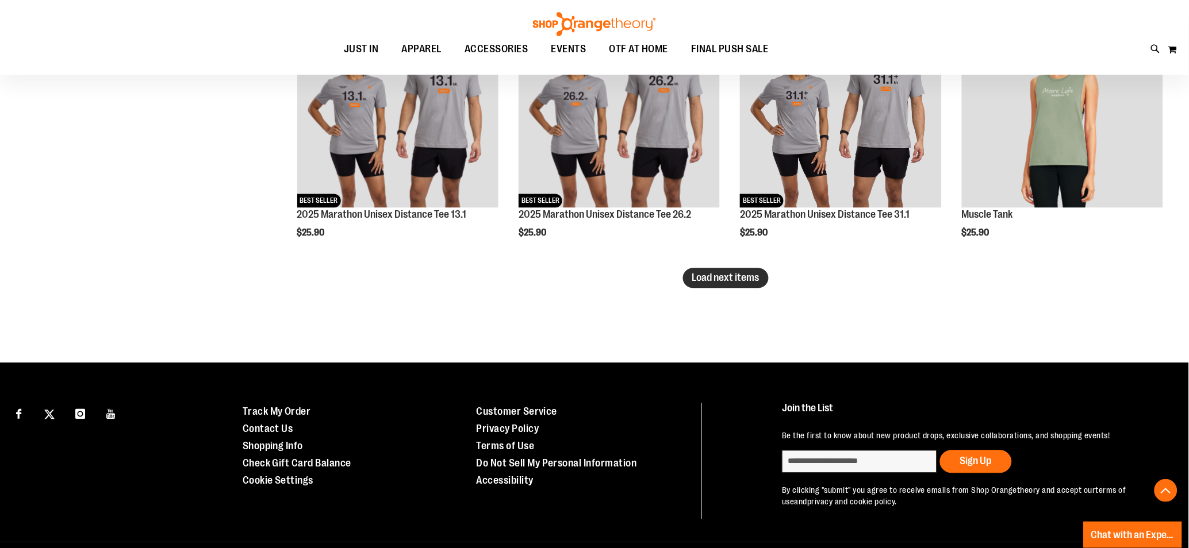
click at [749, 282] on span "Load next items" at bounding box center [725, 278] width 67 height 11
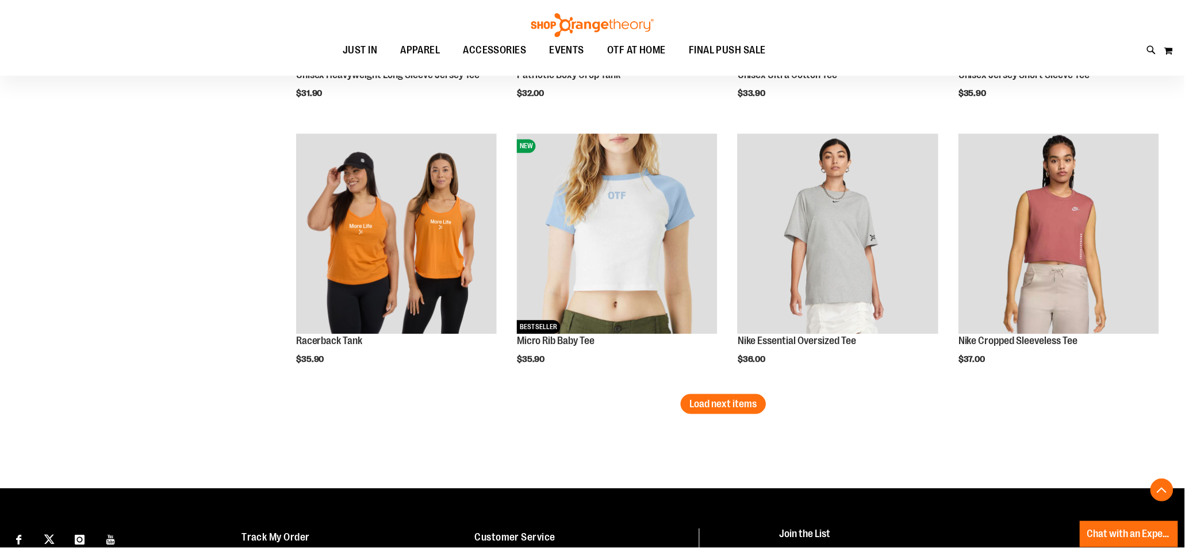
scroll to position [3868, 0]
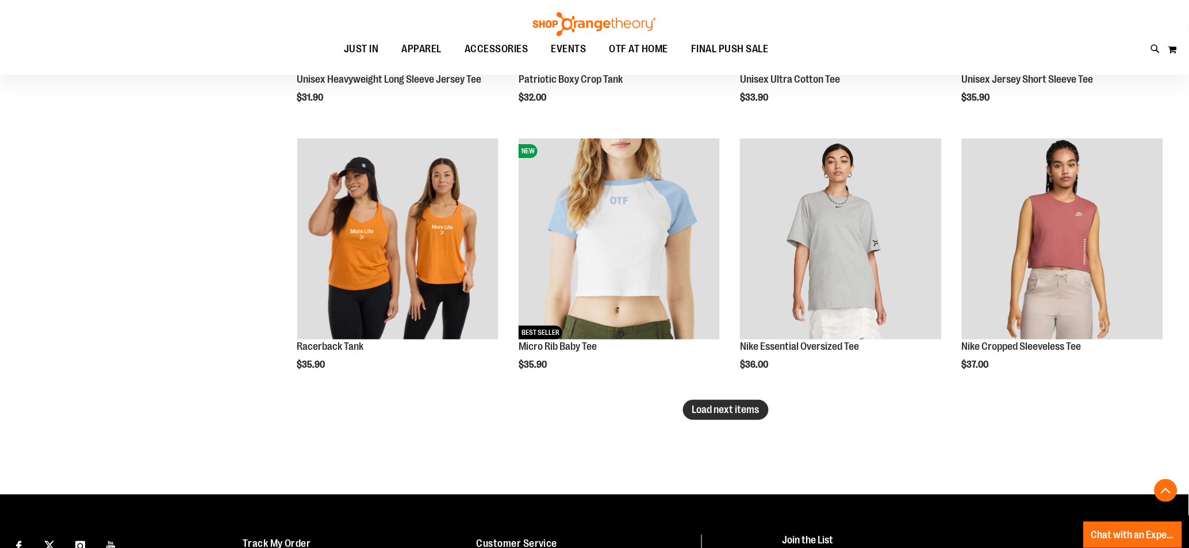
click at [703, 416] on button "Load next items" at bounding box center [726, 410] width 86 height 20
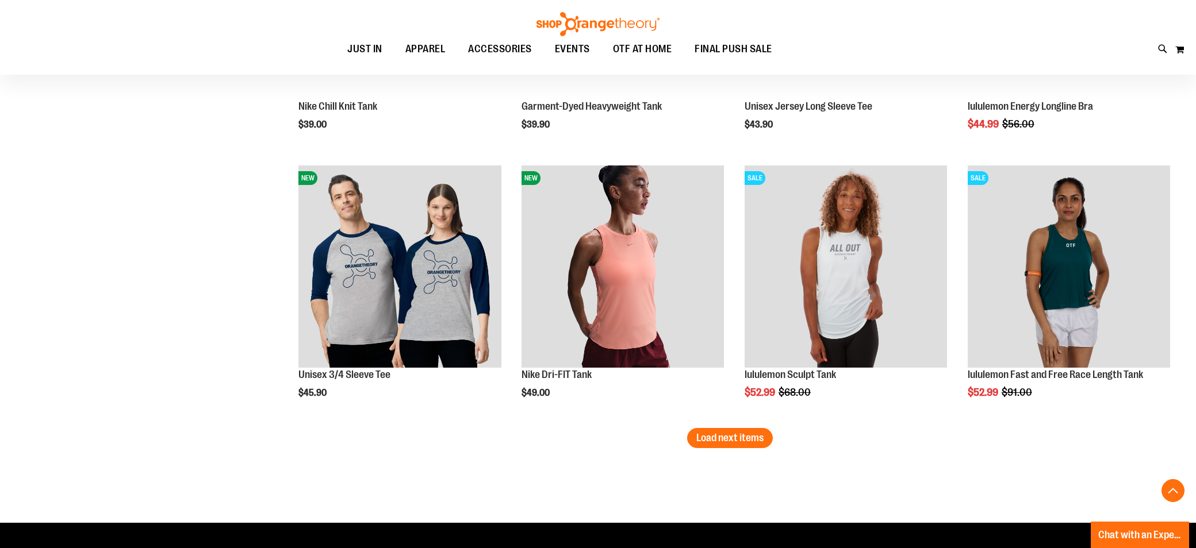
scroll to position [4571, 0]
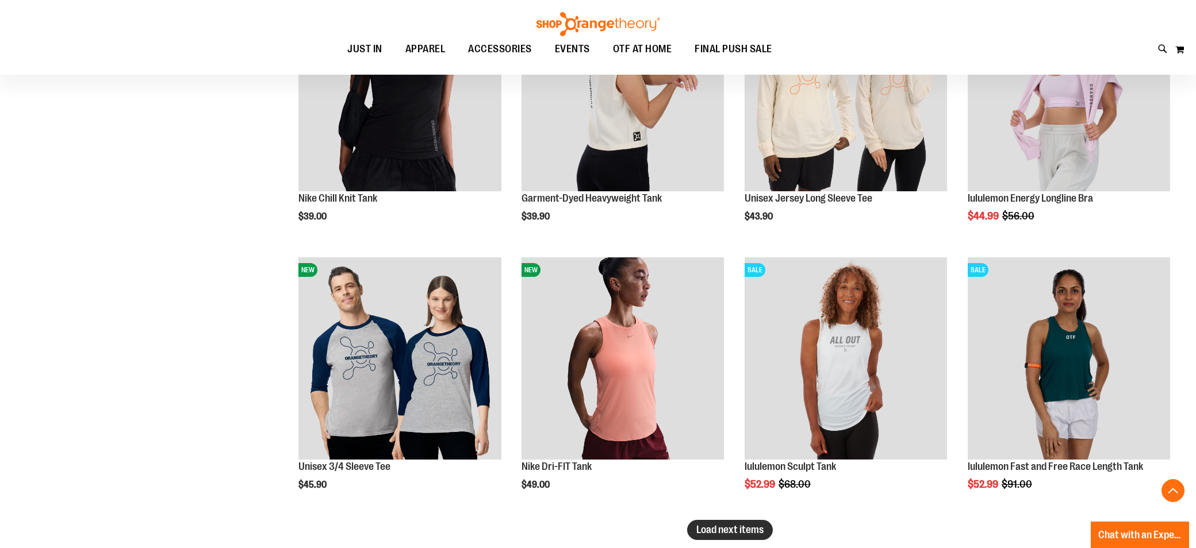
click at [732, 528] on span "Load next items" at bounding box center [729, 529] width 67 height 11
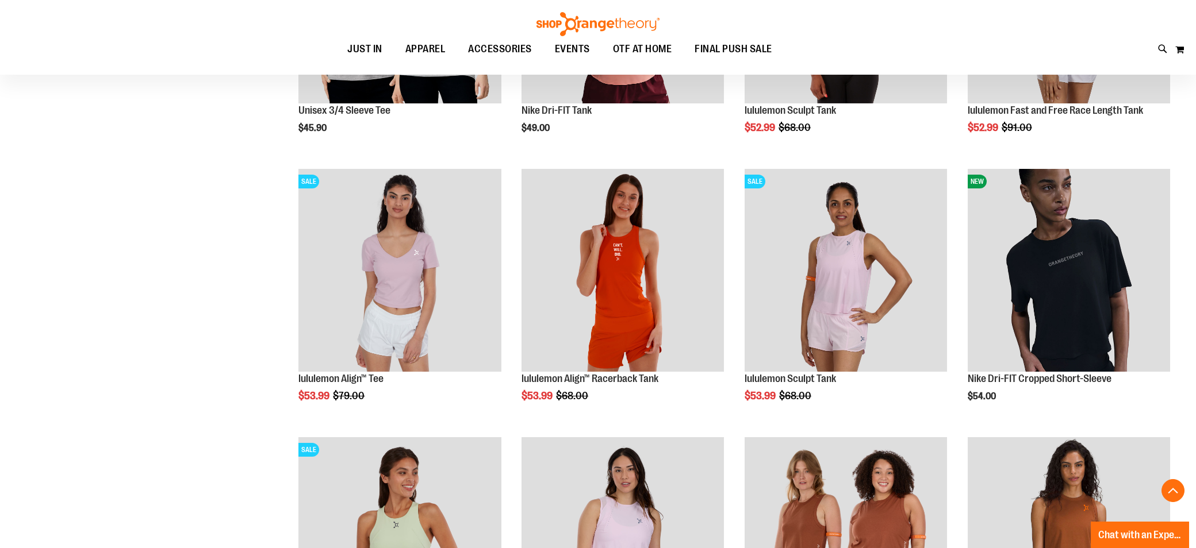
scroll to position [4889, 0]
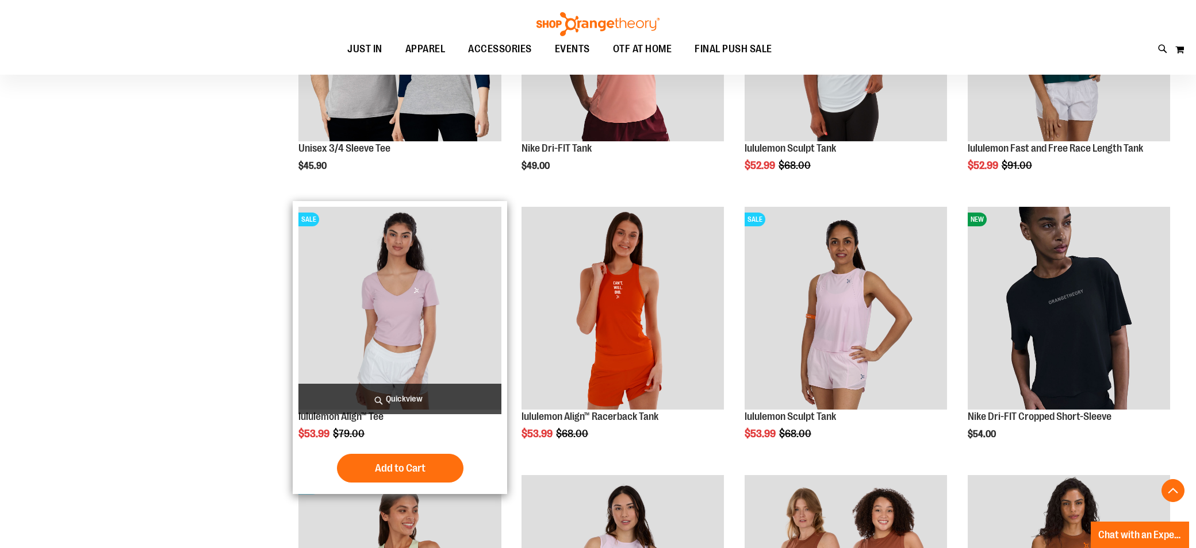
click at [451, 254] on img "product" at bounding box center [399, 308] width 202 height 202
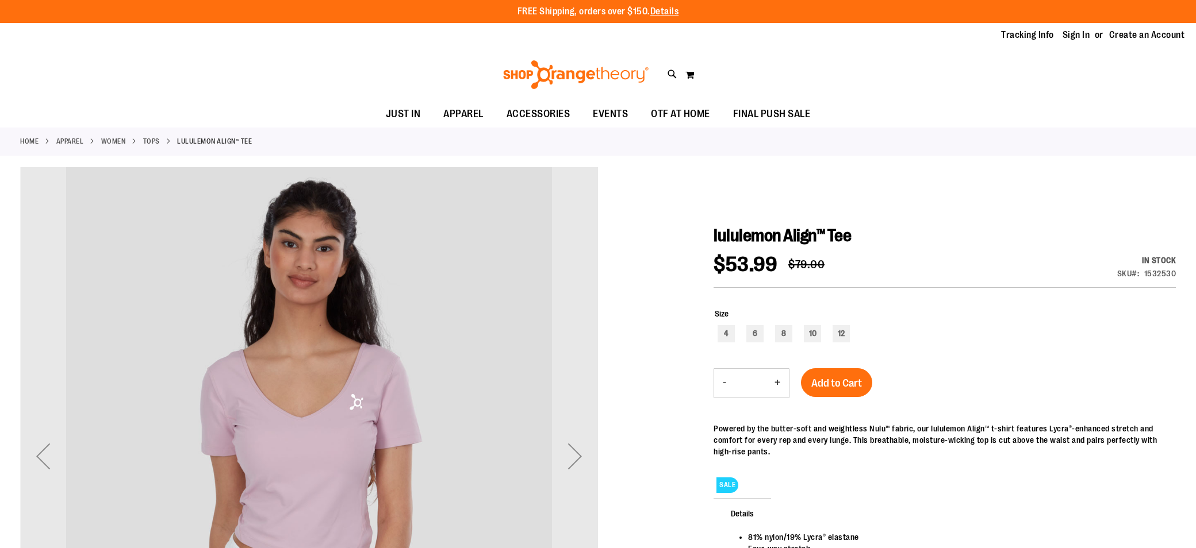
type input "**********"
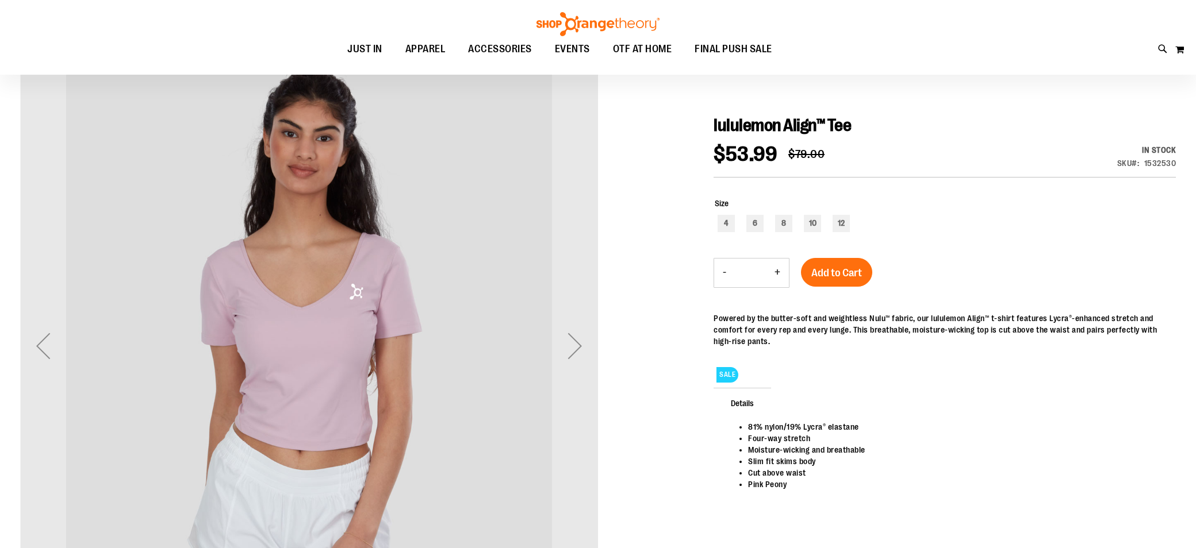
scroll to position [112, 0]
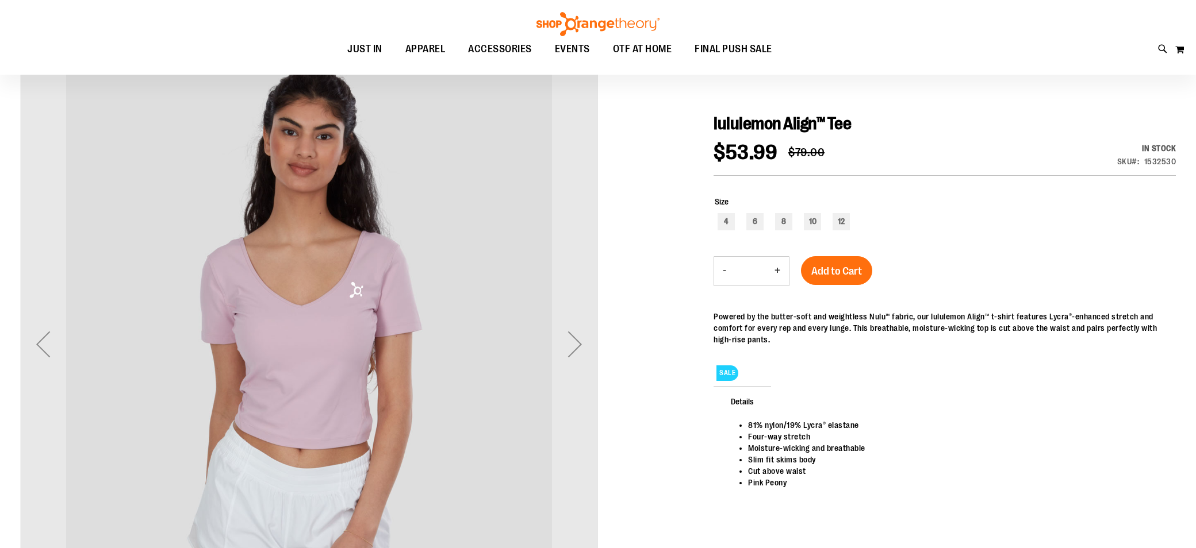
drag, startPoint x: 1202, startPoint y: 174, endPoint x: 1194, endPoint y: 213, distance: 40.0
click at [1195, 213] on html "Skip to Content The store will not work correctly when cookies are disabled. FR…" at bounding box center [598, 162] width 1196 height 548
click at [579, 347] on div "Next" at bounding box center [575, 344] width 46 height 46
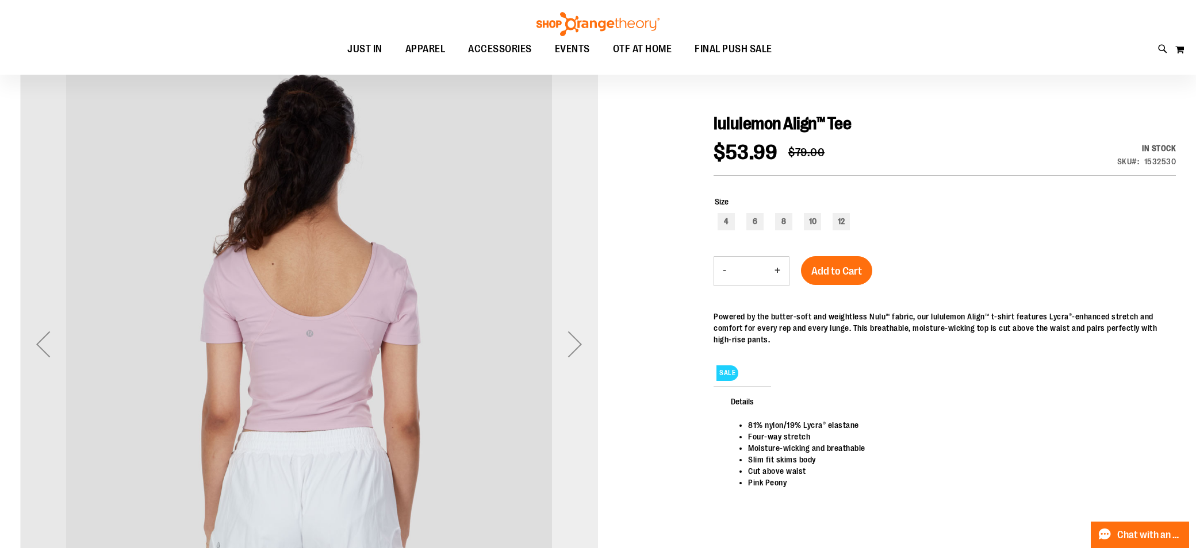
click at [576, 338] on div "Next" at bounding box center [575, 344] width 46 height 46
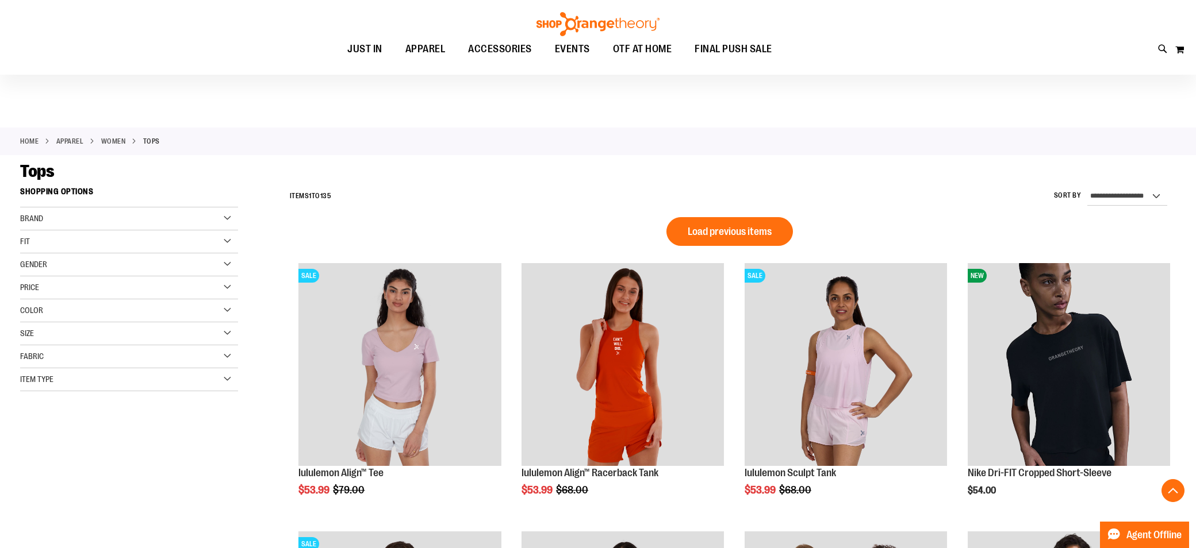
scroll to position [803, 0]
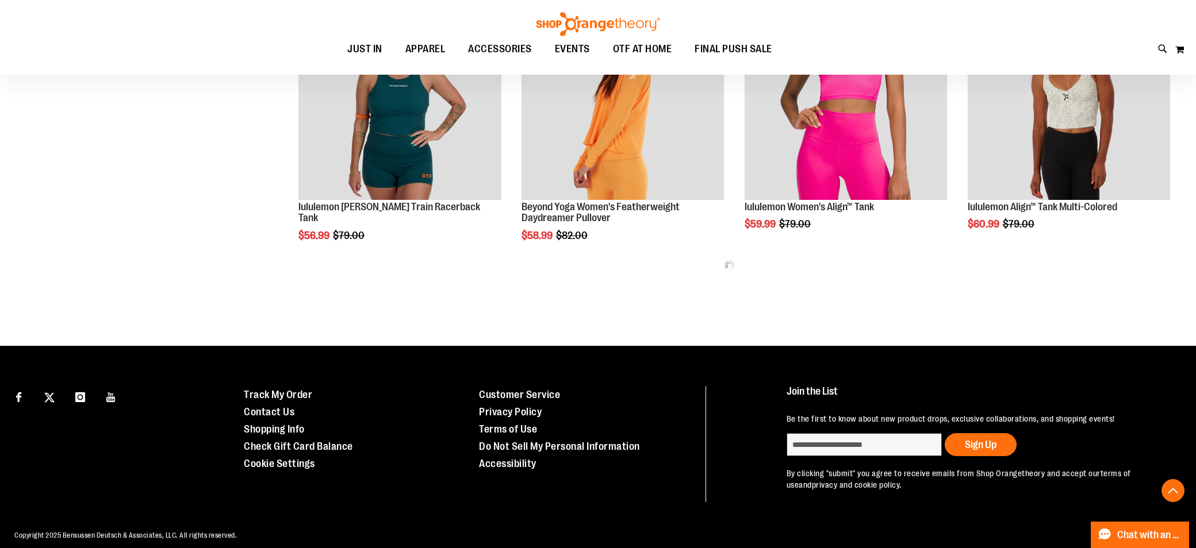
type input "**********"
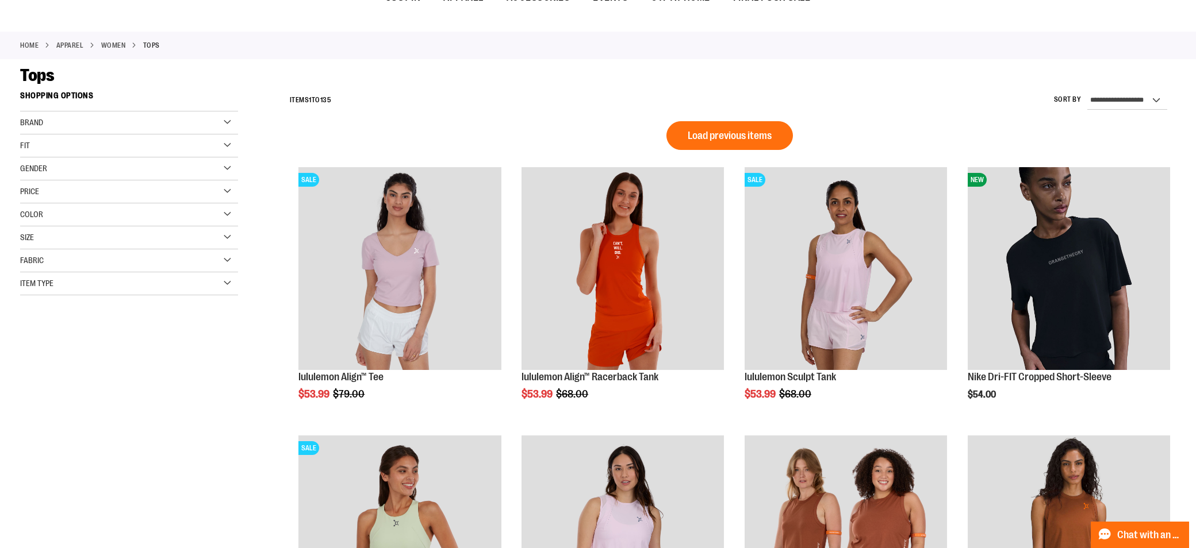
scroll to position [0, 0]
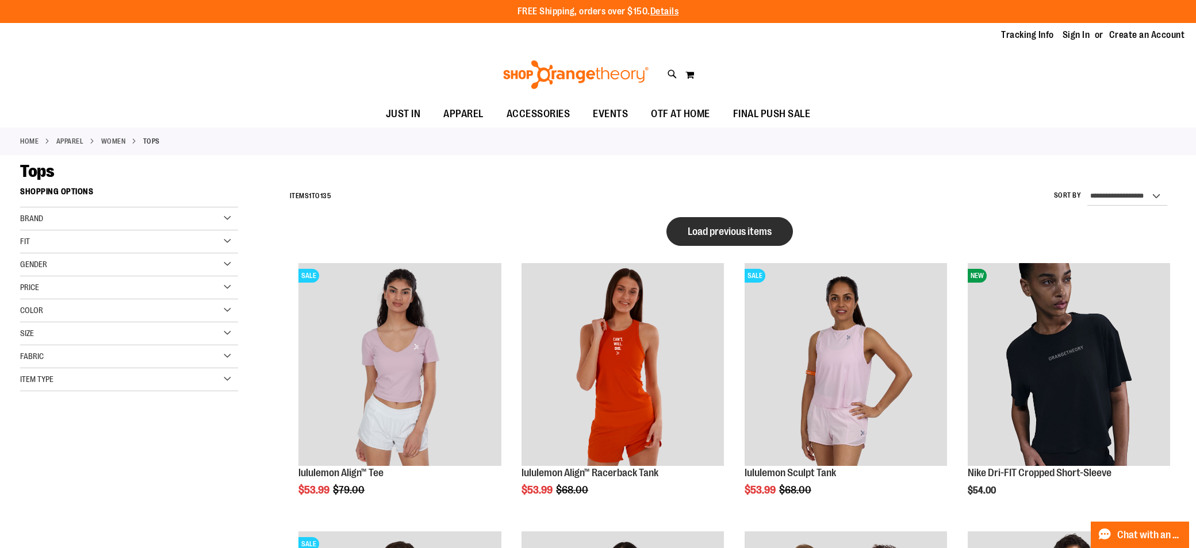
click at [738, 240] on button "Load previous items" at bounding box center [729, 231] width 126 height 29
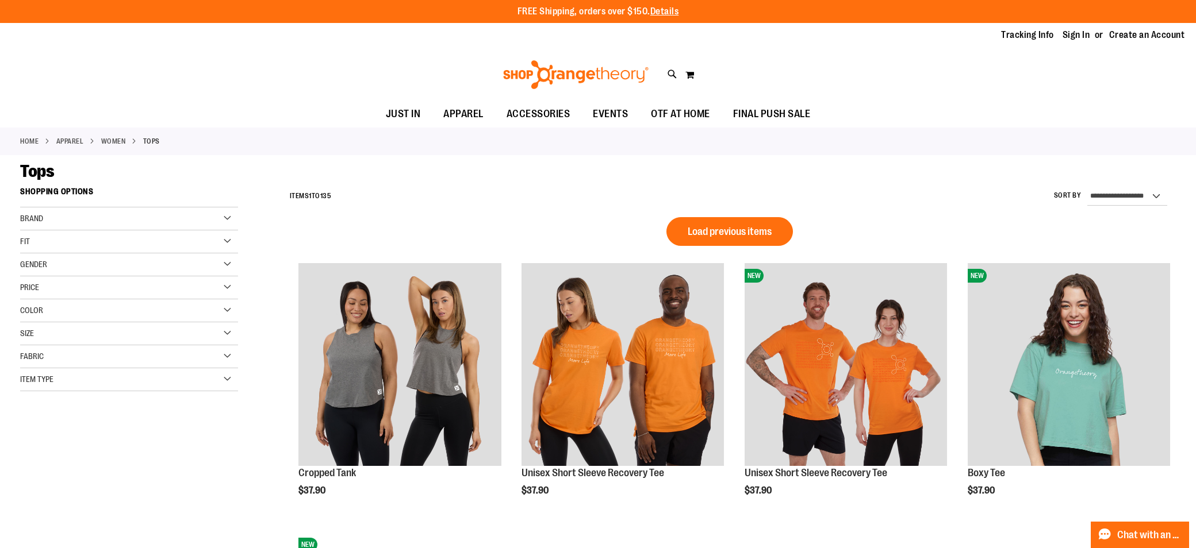
click at [738, 240] on button "Load previous items" at bounding box center [729, 231] width 126 height 29
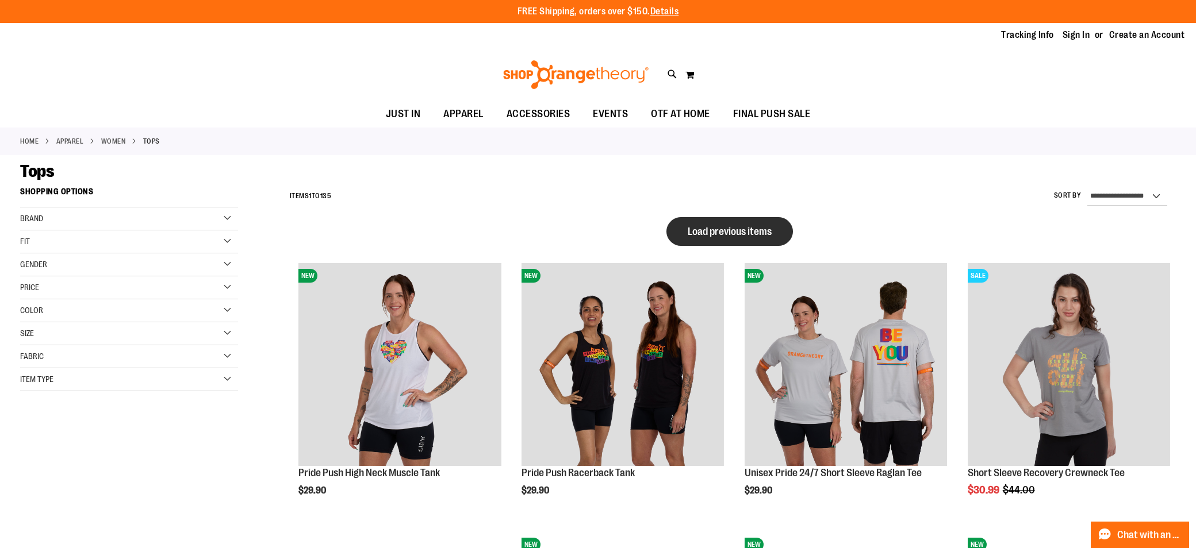
click at [738, 232] on span "Load previous items" at bounding box center [730, 231] width 84 height 11
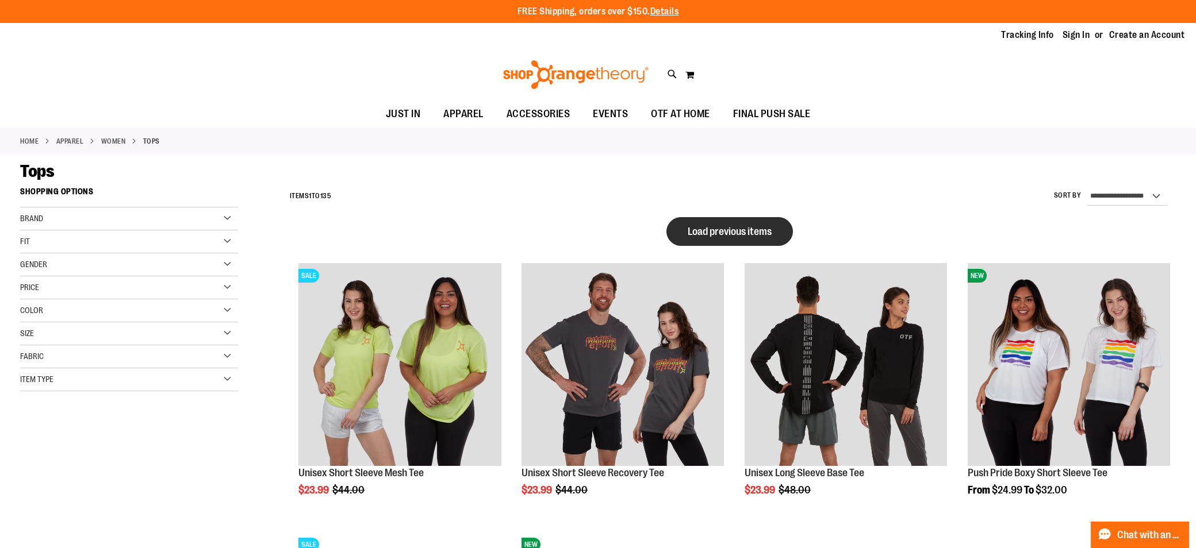
click at [738, 231] on span "Load previous items" at bounding box center [730, 231] width 84 height 11
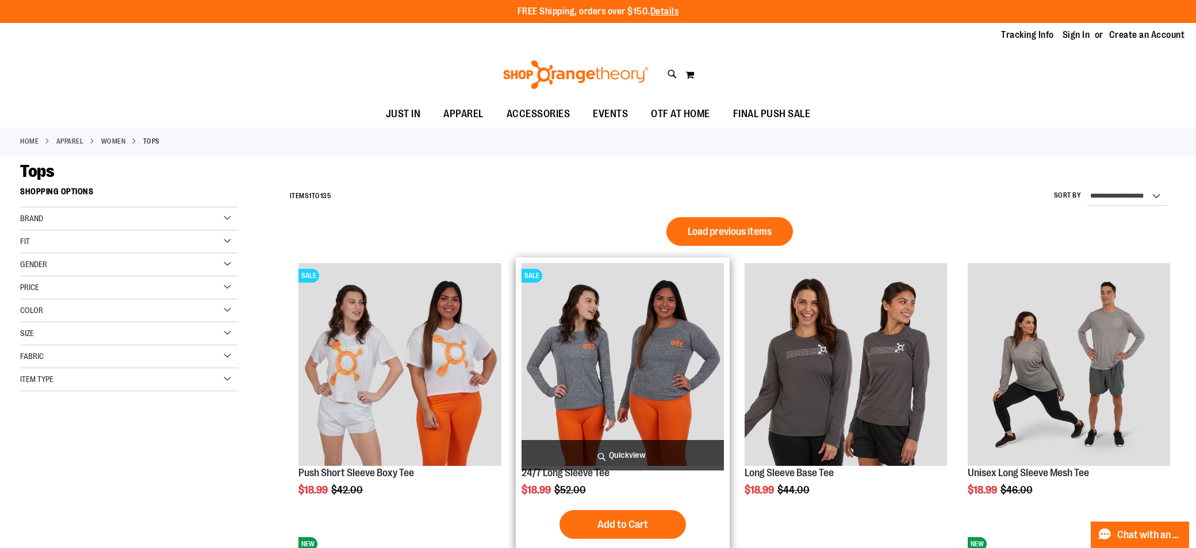
click at [645, 326] on img "product" at bounding box center [622, 364] width 202 height 202
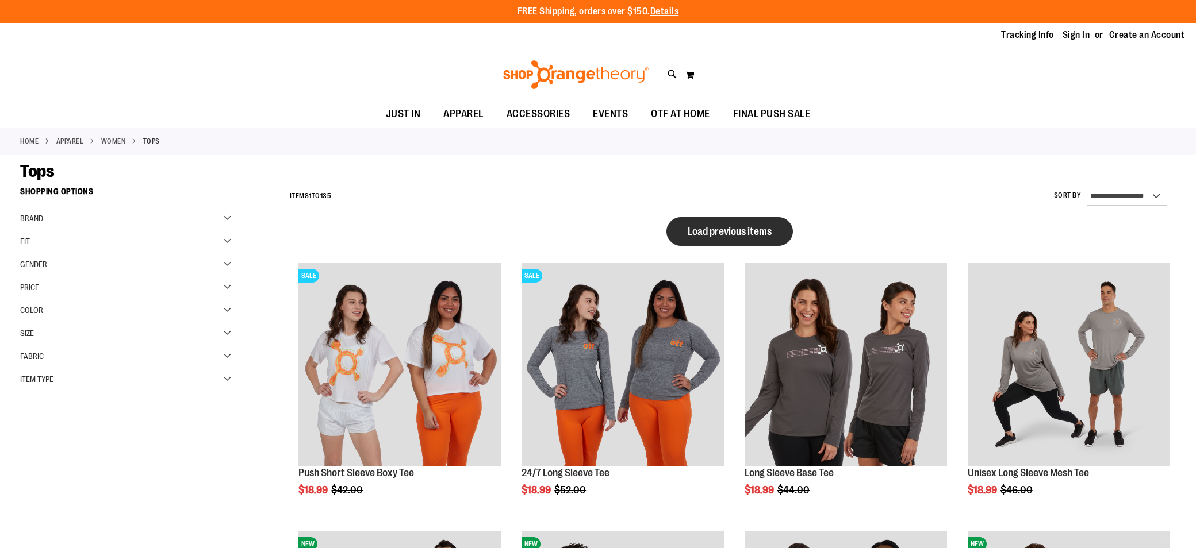
type input "**********"
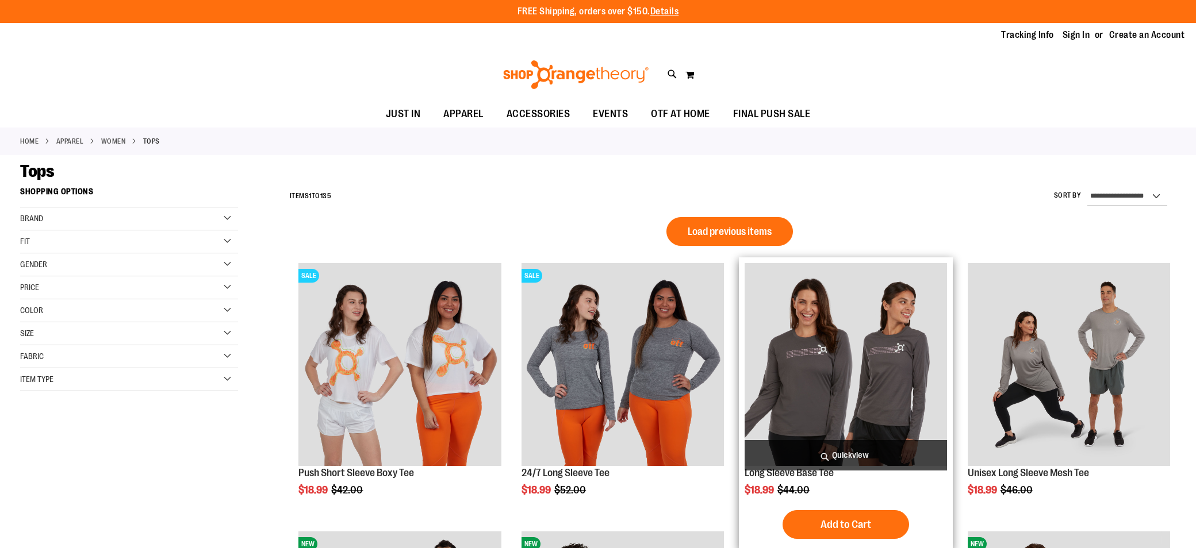
click at [749, 235] on span "Load previous items" at bounding box center [730, 231] width 84 height 11
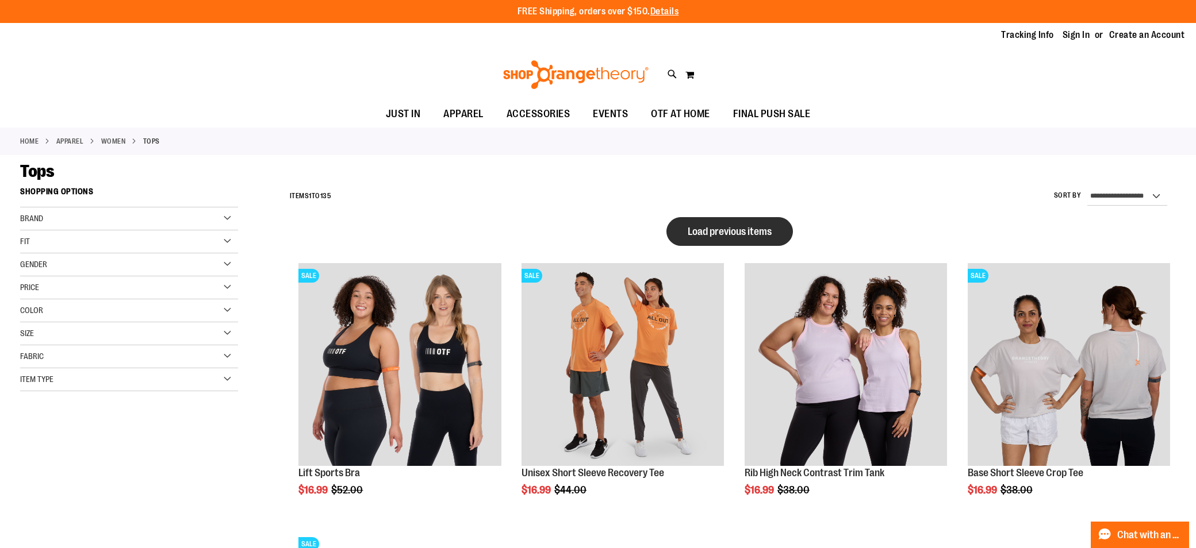
click at [740, 221] on button "Load previous items" at bounding box center [729, 231] width 126 height 29
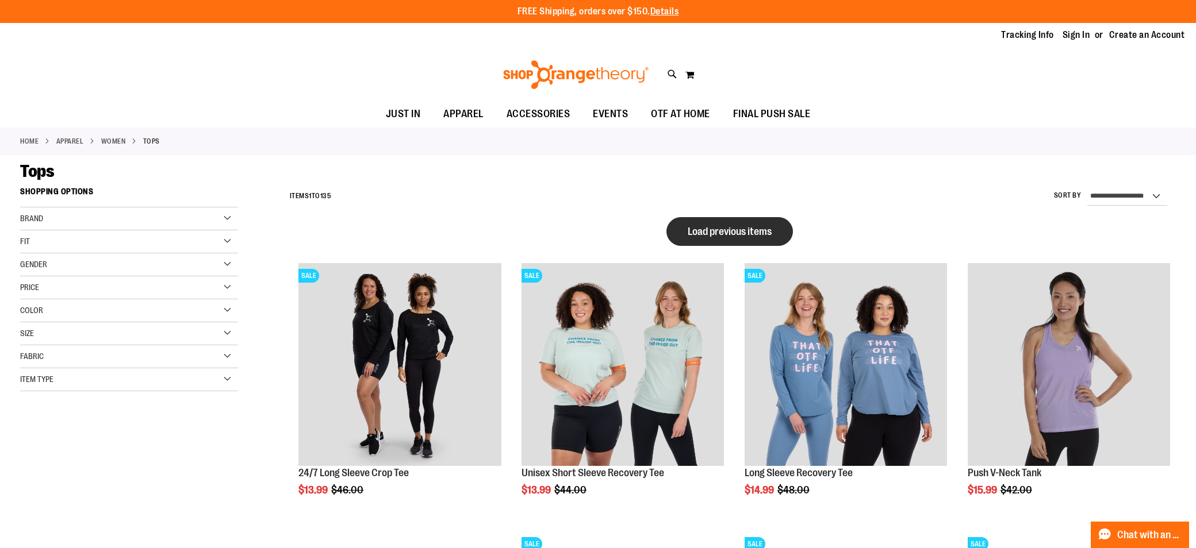
click at [719, 238] on button "Load previous items" at bounding box center [729, 231] width 126 height 29
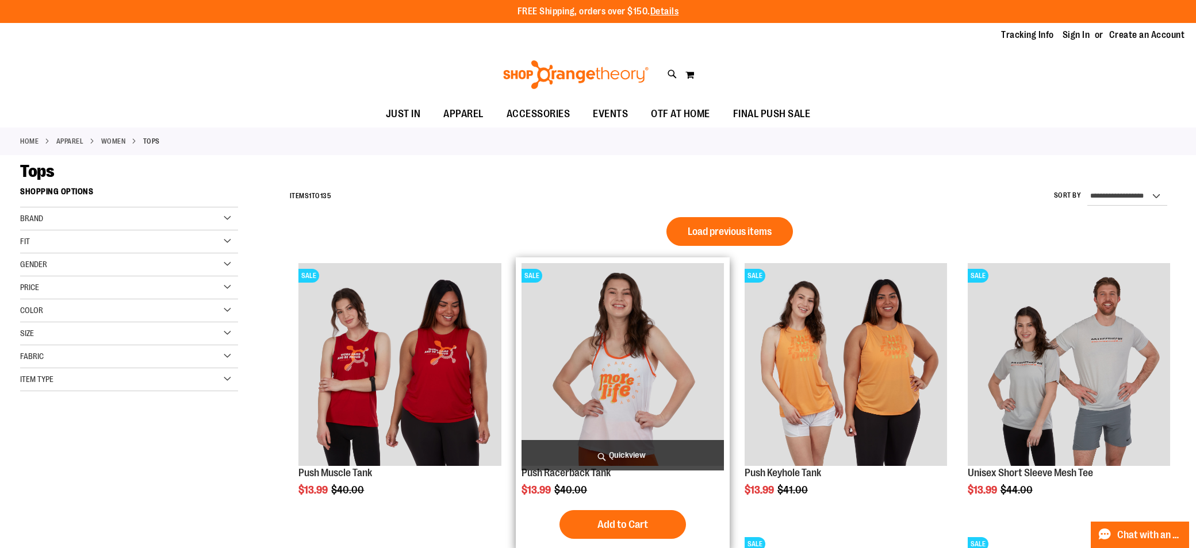
click at [720, 232] on span "Load previous items" at bounding box center [730, 231] width 84 height 11
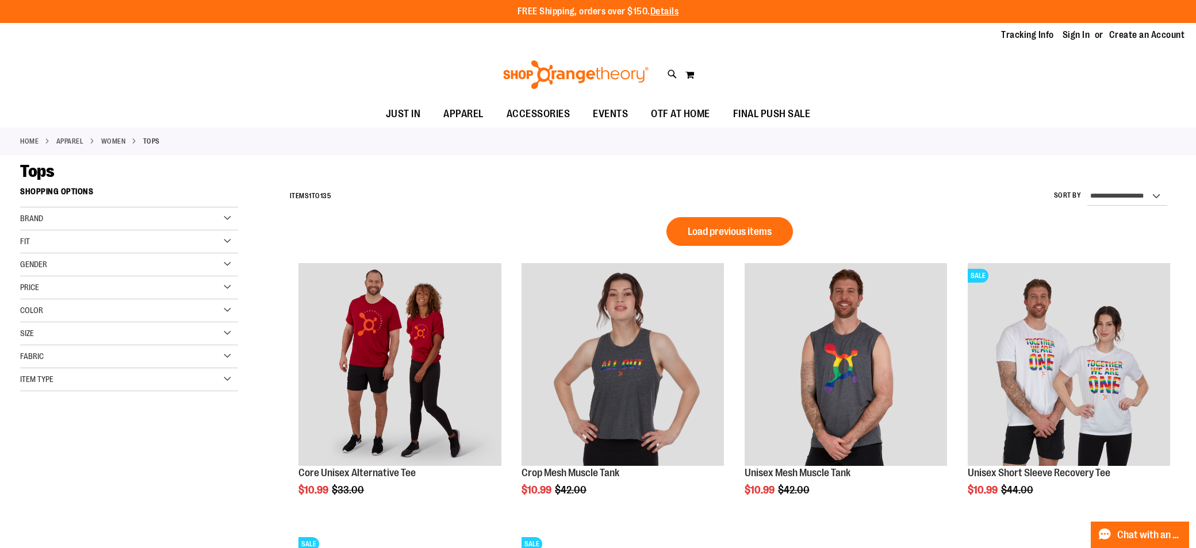
drag, startPoint x: 1187, startPoint y: 56, endPoint x: 1169, endPoint y: 74, distance: 25.2
click at [1171, 73] on div "Toggle Nav Search Popular Suggestions Advanced Search" at bounding box center [598, 74] width 1196 height 53
click at [788, 236] on button "Load previous items" at bounding box center [729, 231] width 126 height 29
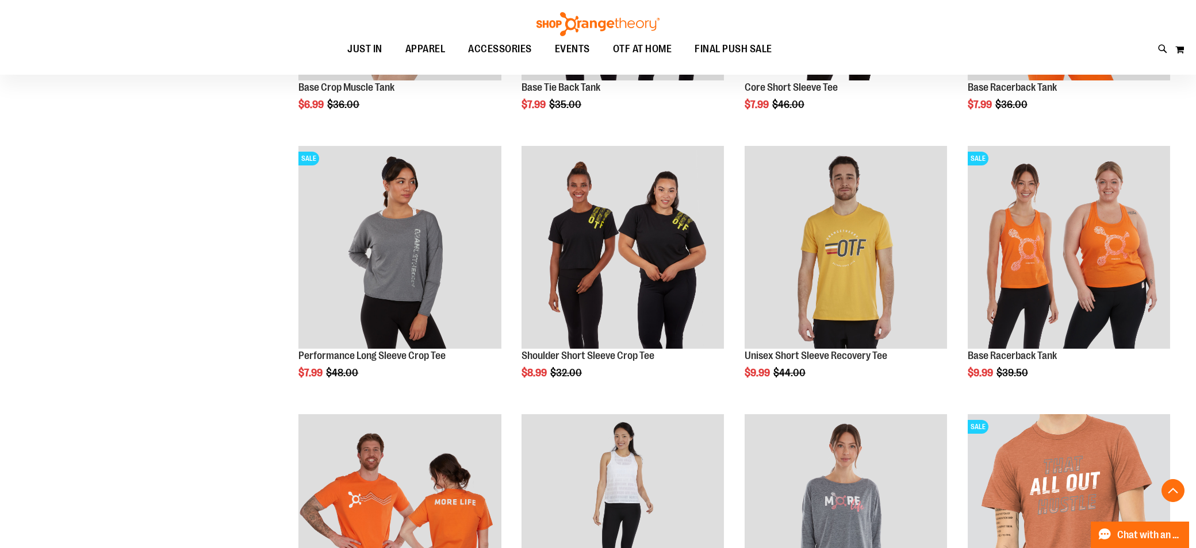
scroll to position [370, 0]
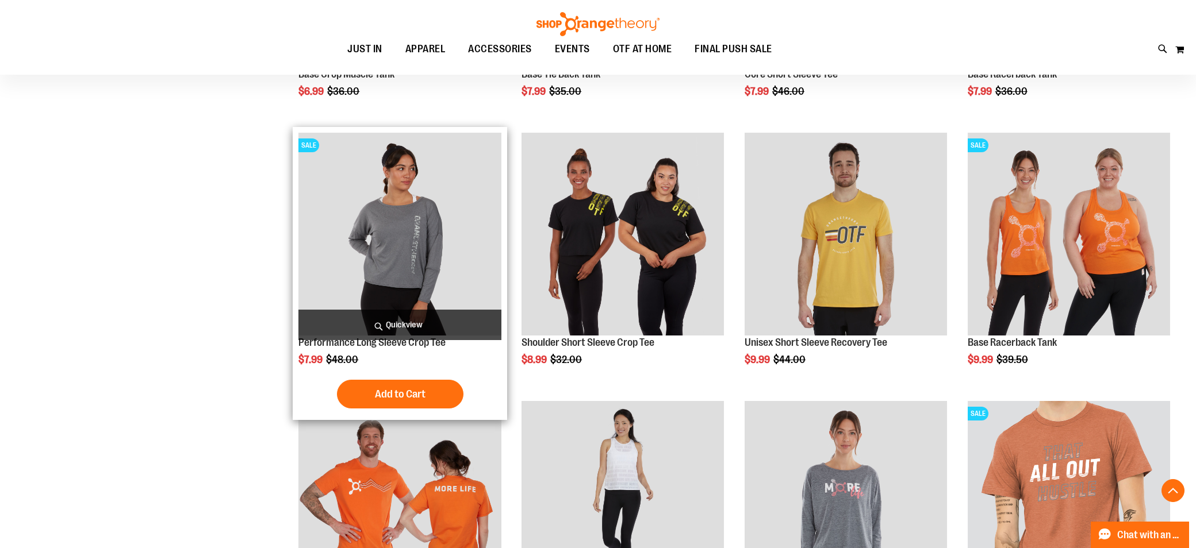
click at [402, 242] on img "product" at bounding box center [399, 234] width 202 height 202
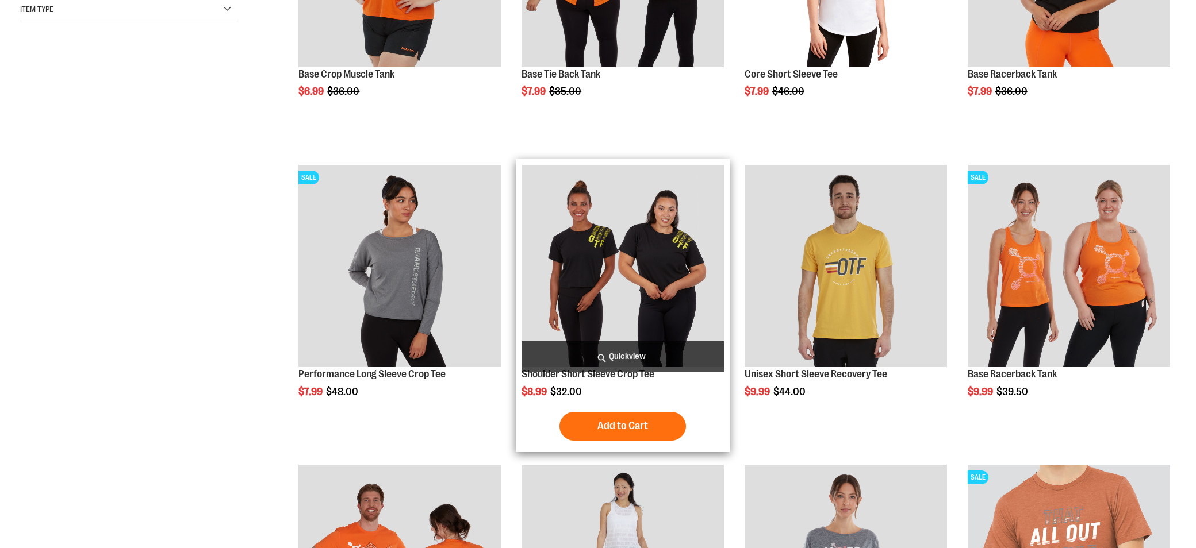
scroll to position [370, 0]
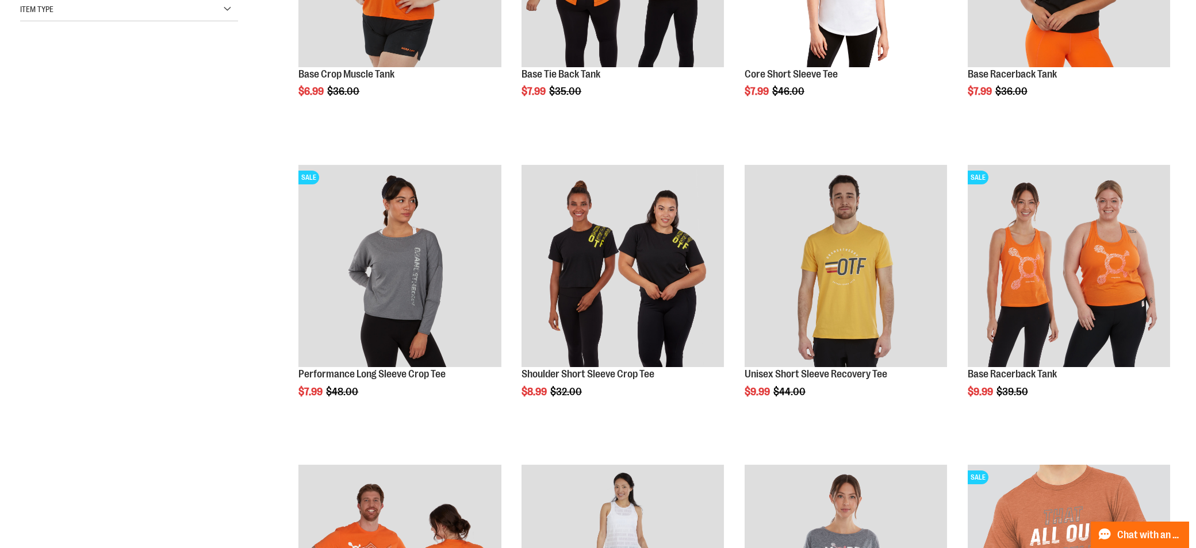
type input "**********"
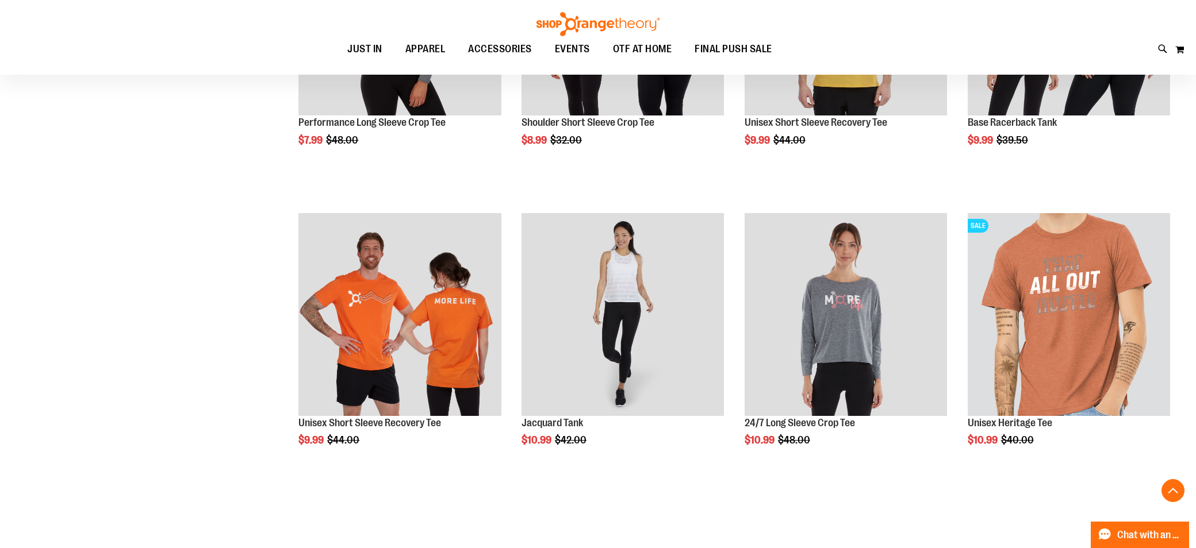
scroll to position [725, 0]
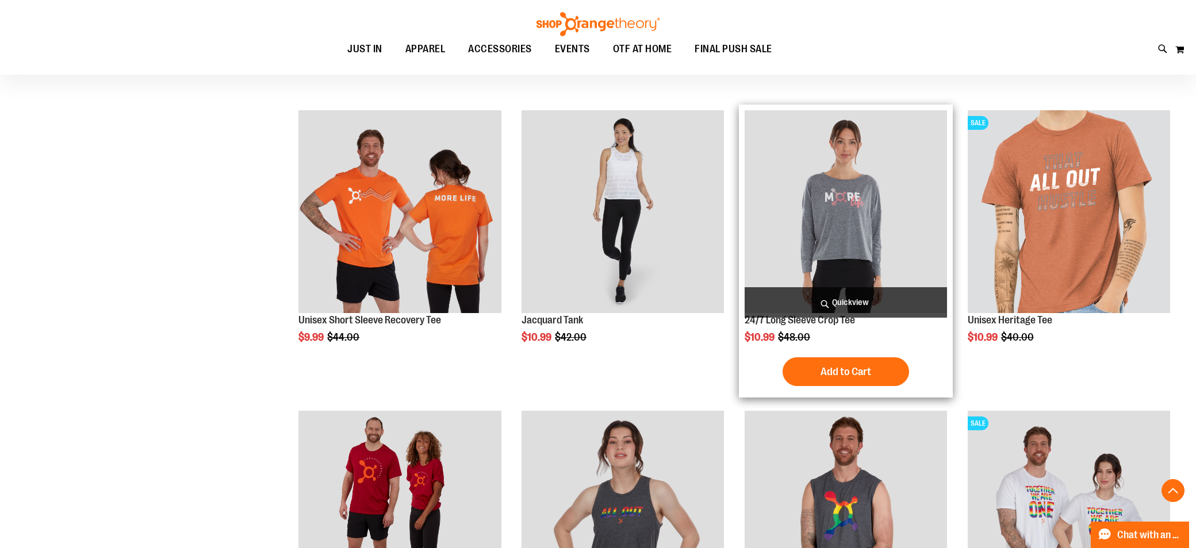
click at [832, 222] on img "product" at bounding box center [846, 211] width 202 height 202
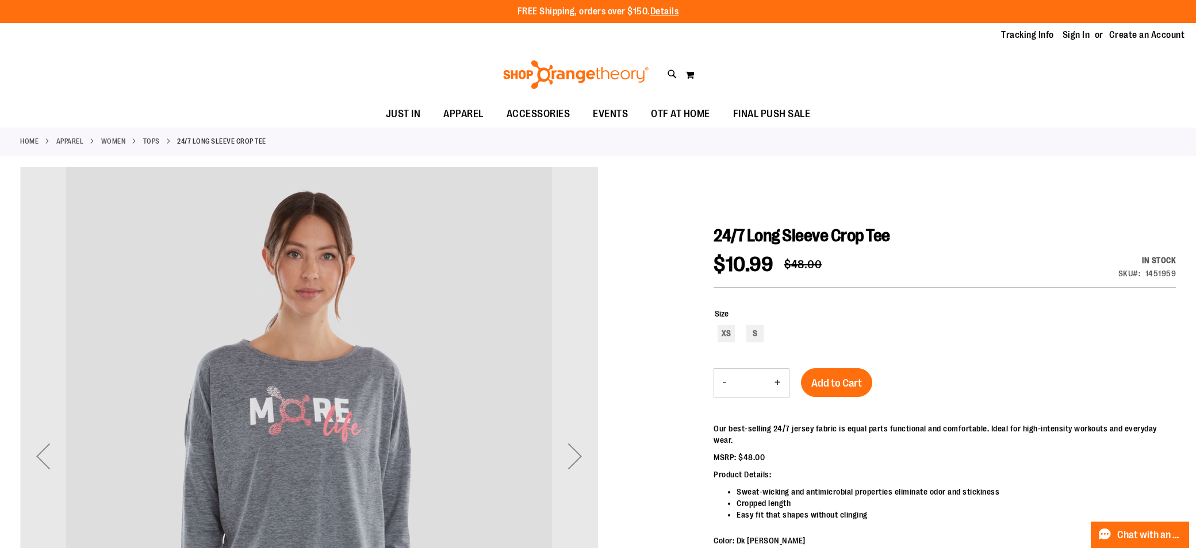
type input "**********"
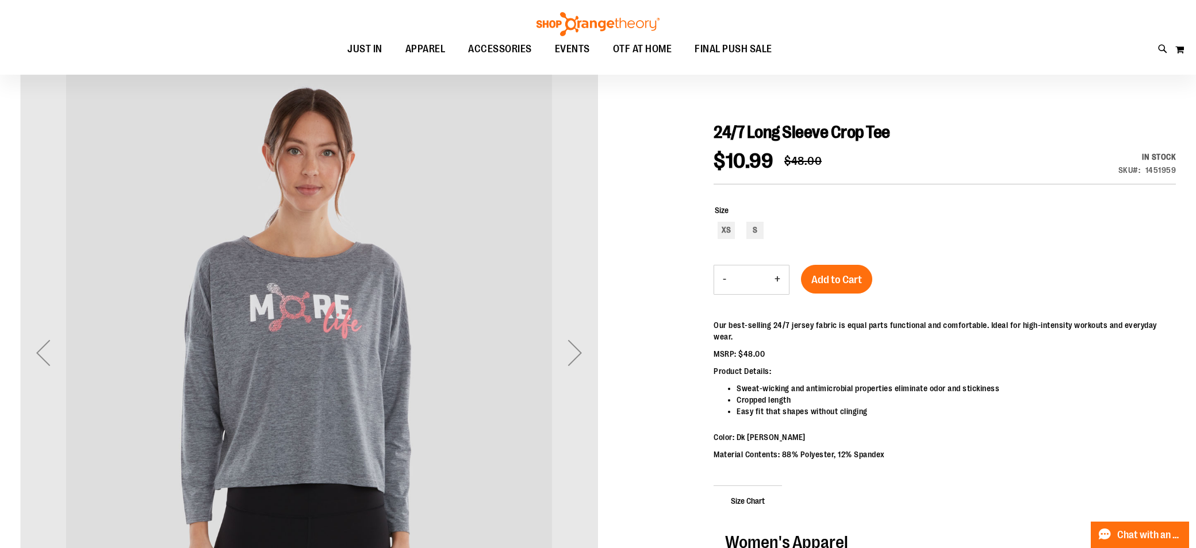
scroll to position [101, 0]
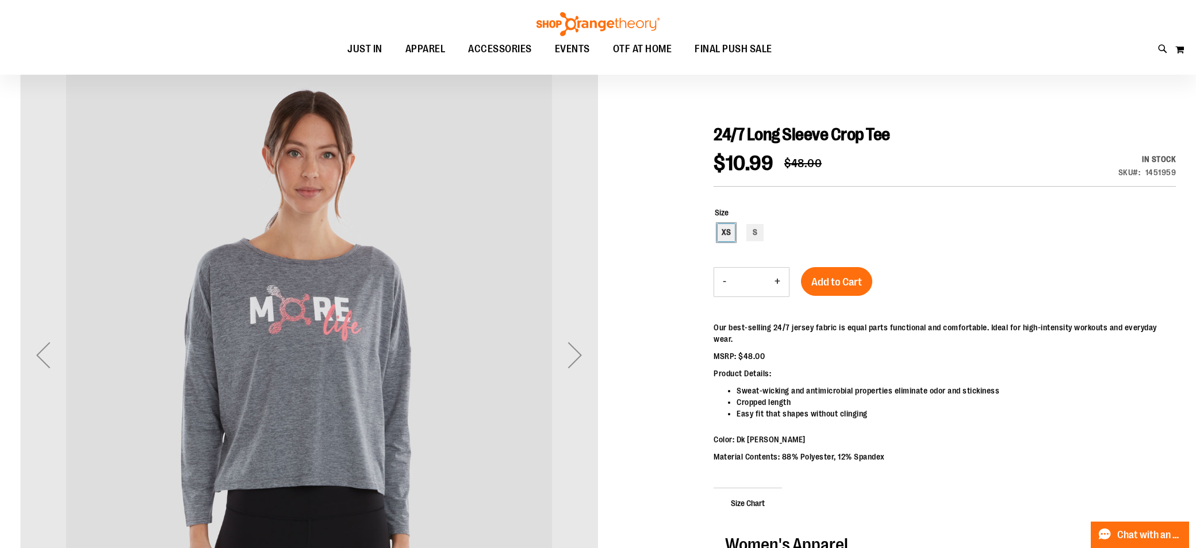
click at [725, 229] on div "XS" at bounding box center [726, 232] width 17 height 17
type input "***"
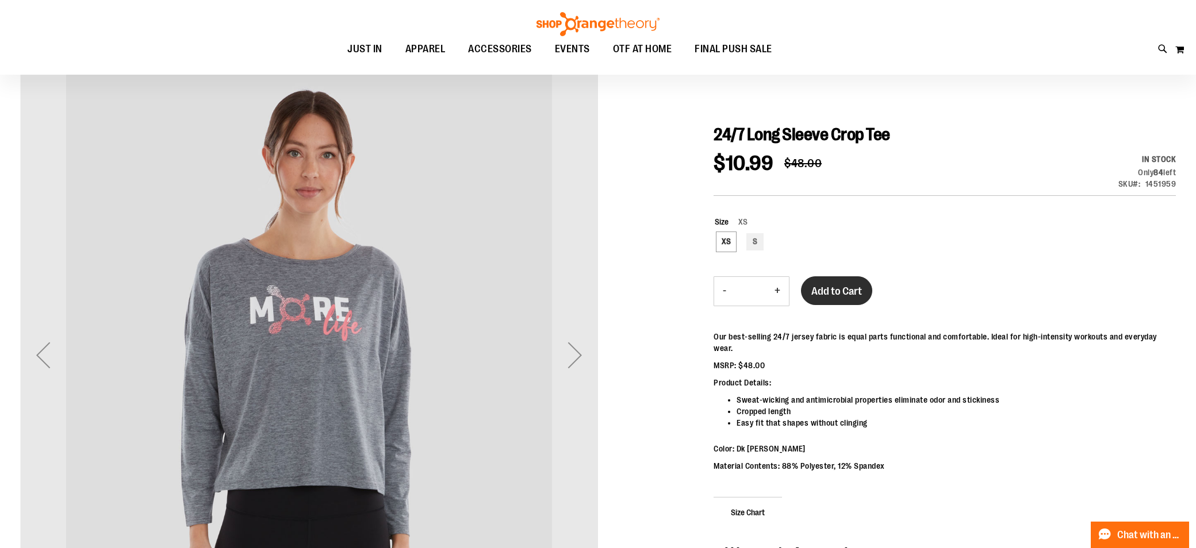
click at [852, 296] on span "Add to Cart" at bounding box center [836, 291] width 51 height 13
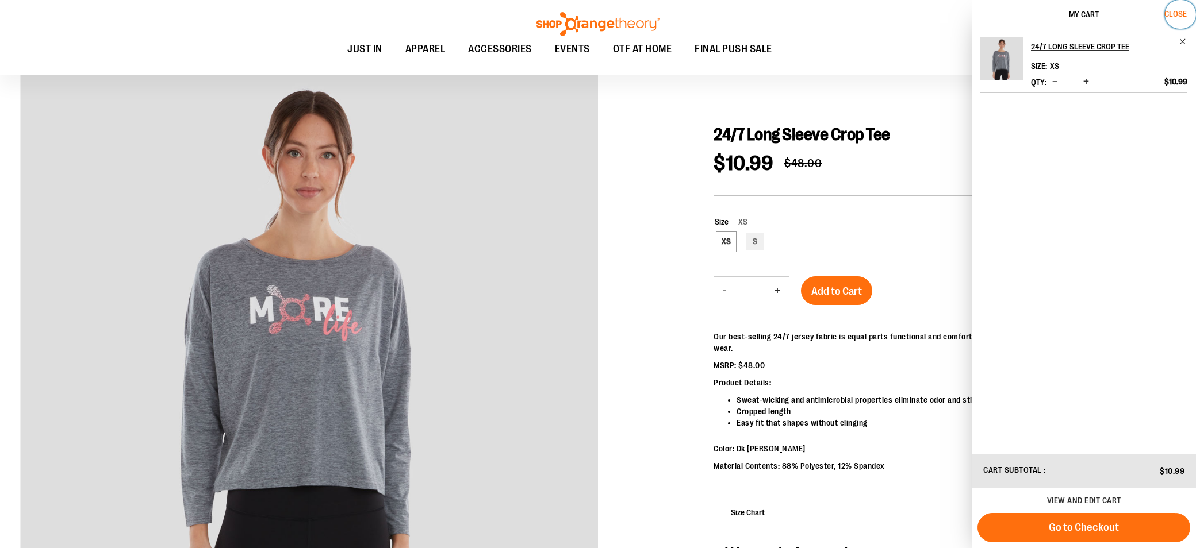
click at [1173, 10] on span "Close" at bounding box center [1175, 13] width 22 height 9
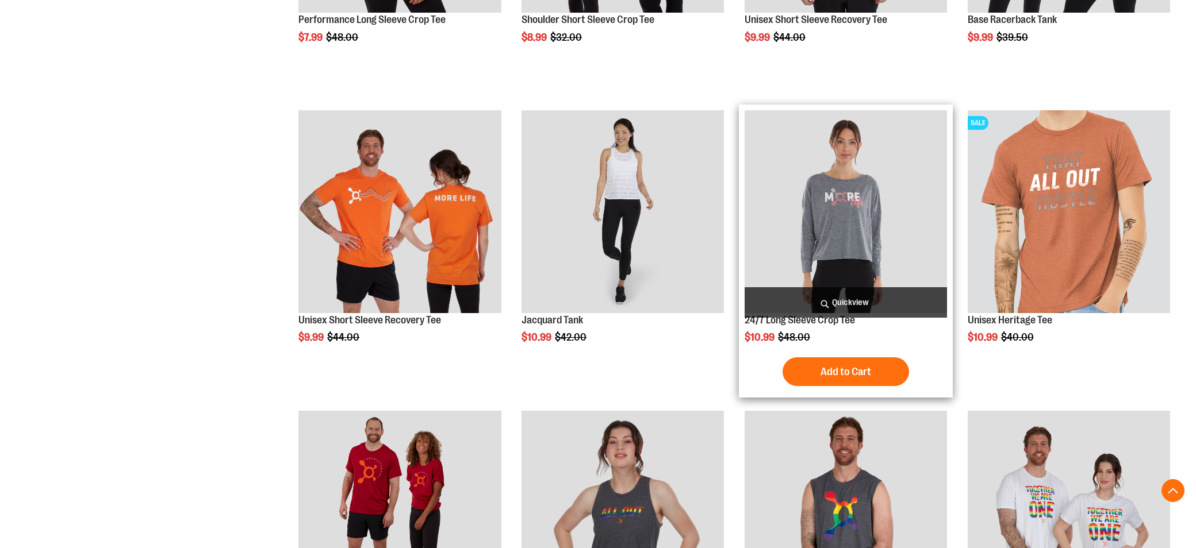
scroll to position [725, 0]
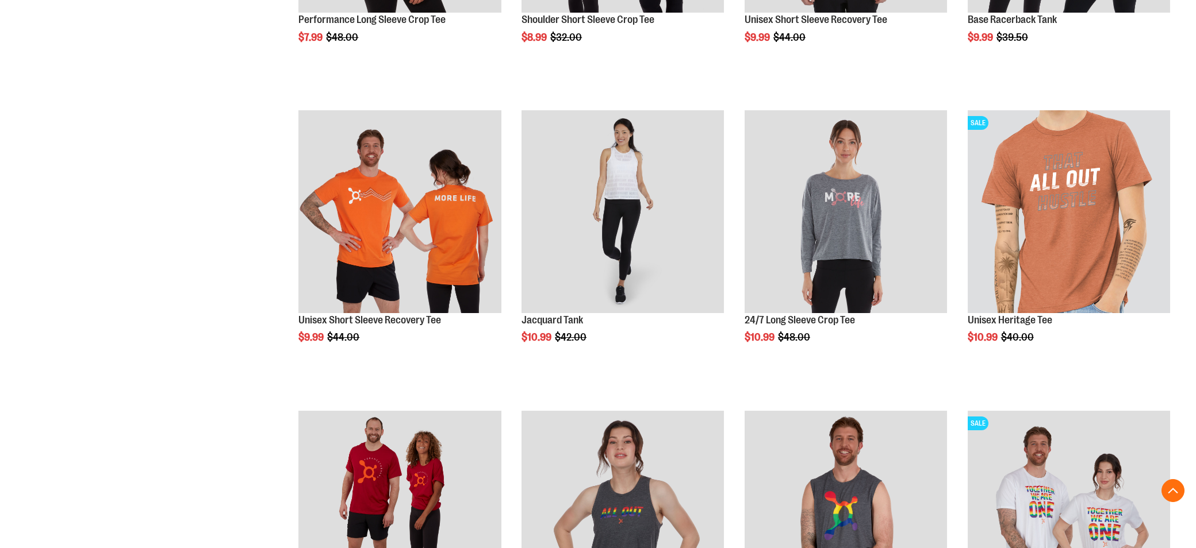
type input "**********"
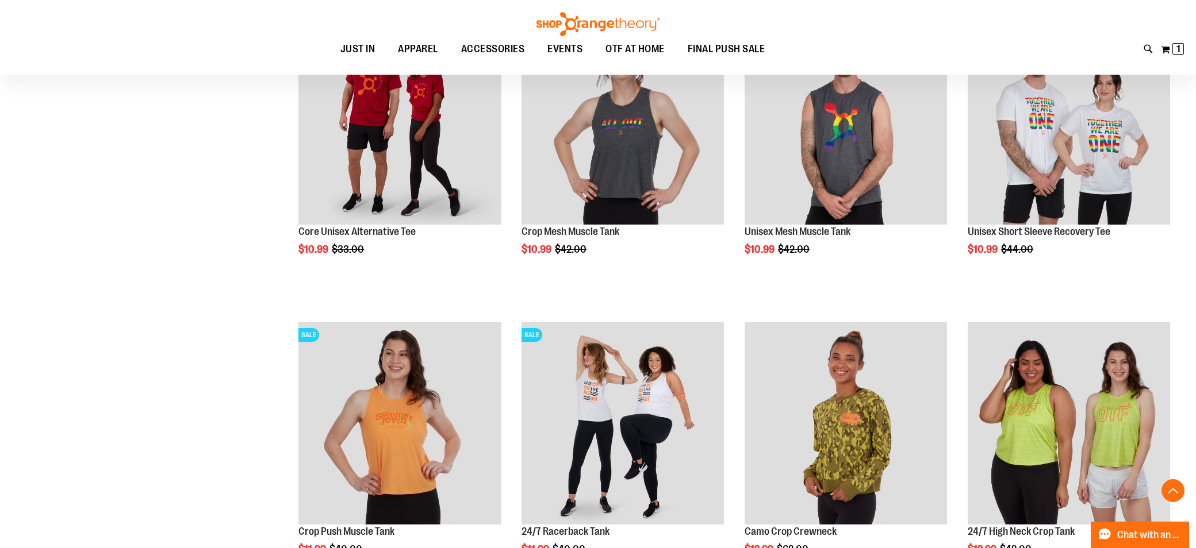
scroll to position [1140, 0]
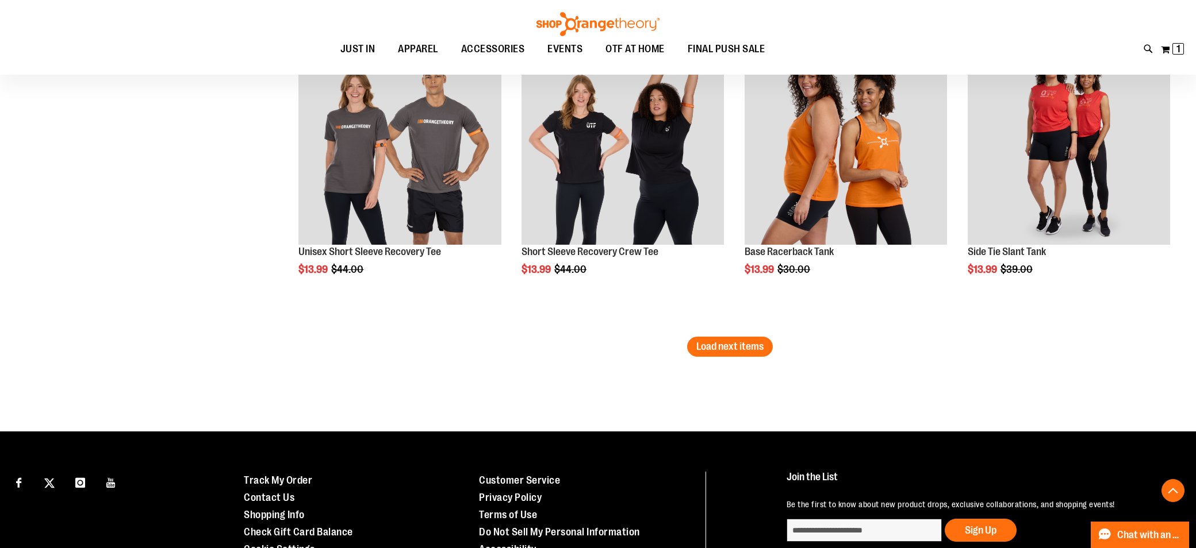
scroll to position [2583, 0]
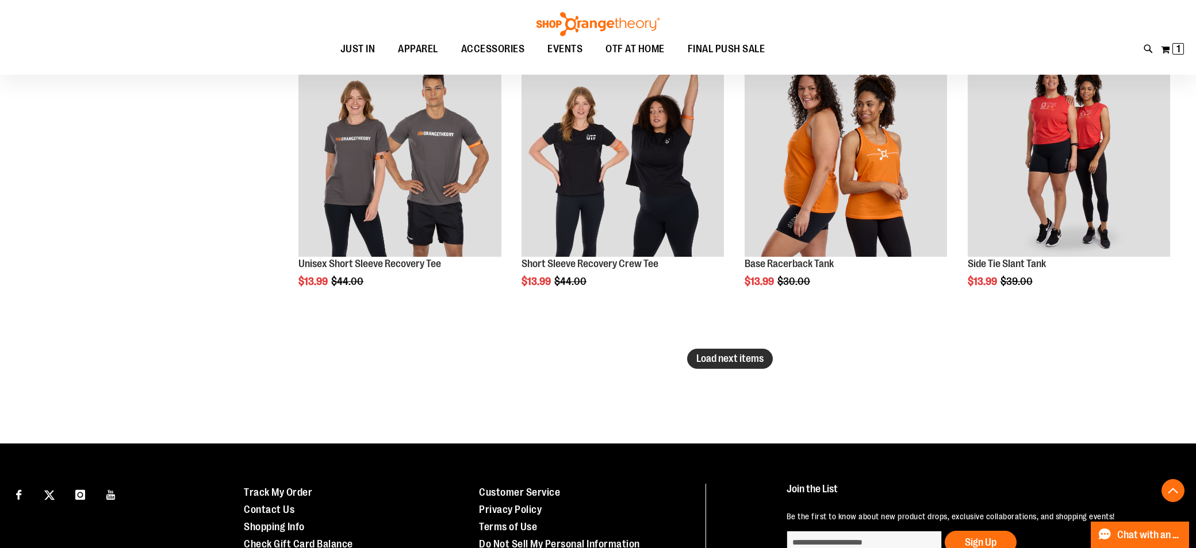
click at [740, 358] on span "Load next items" at bounding box center [729, 358] width 67 height 11
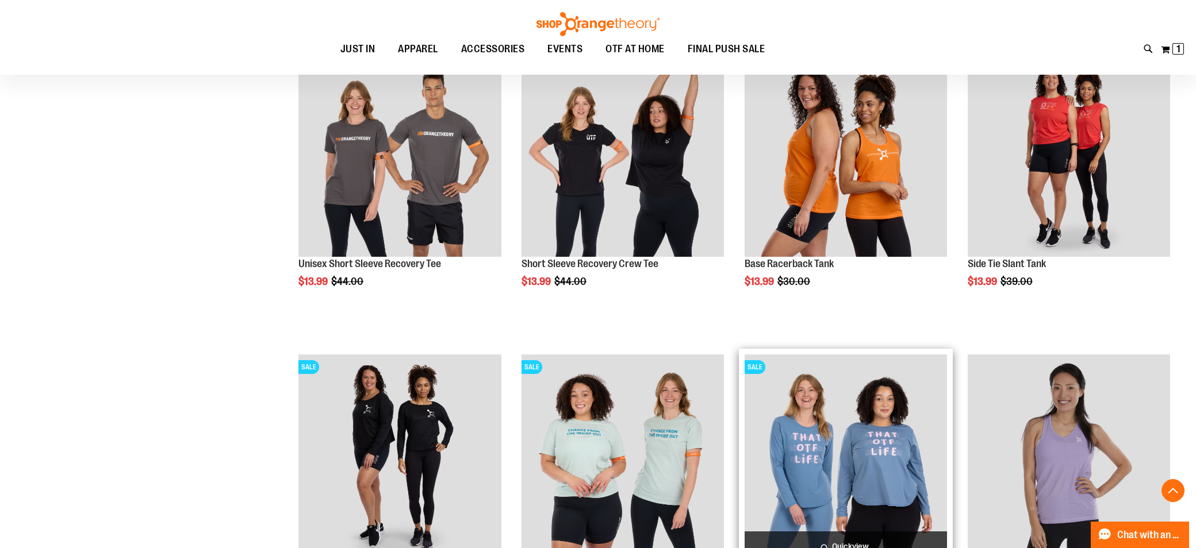
click at [815, 419] on img "product" at bounding box center [846, 456] width 202 height 202
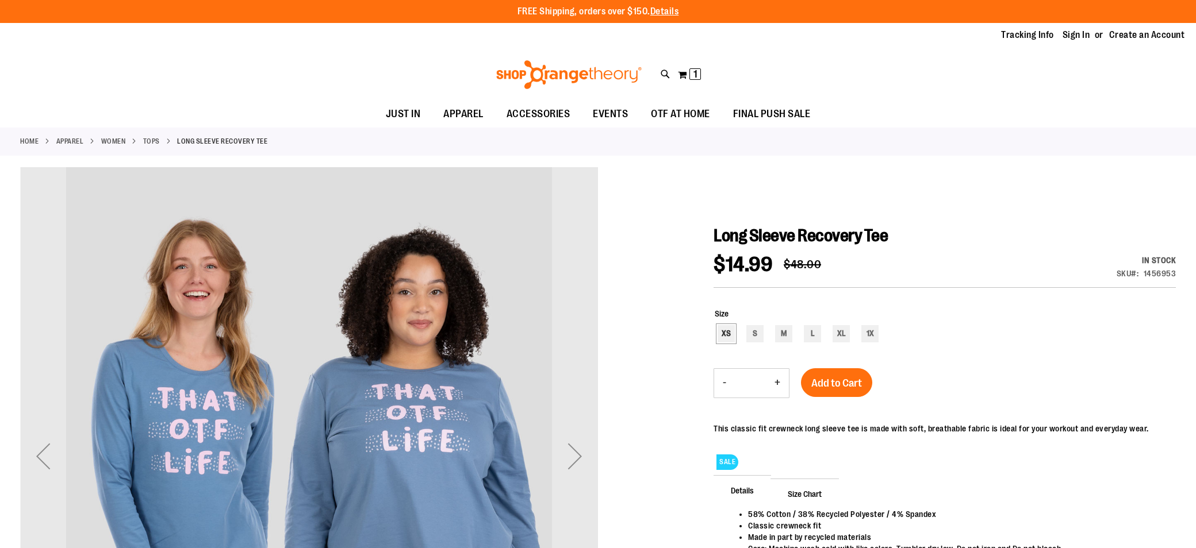
type input "**********"
click at [722, 334] on div "XS" at bounding box center [726, 333] width 17 height 17
type input "***"
click at [842, 388] on span "Add to Cart" at bounding box center [836, 383] width 51 height 13
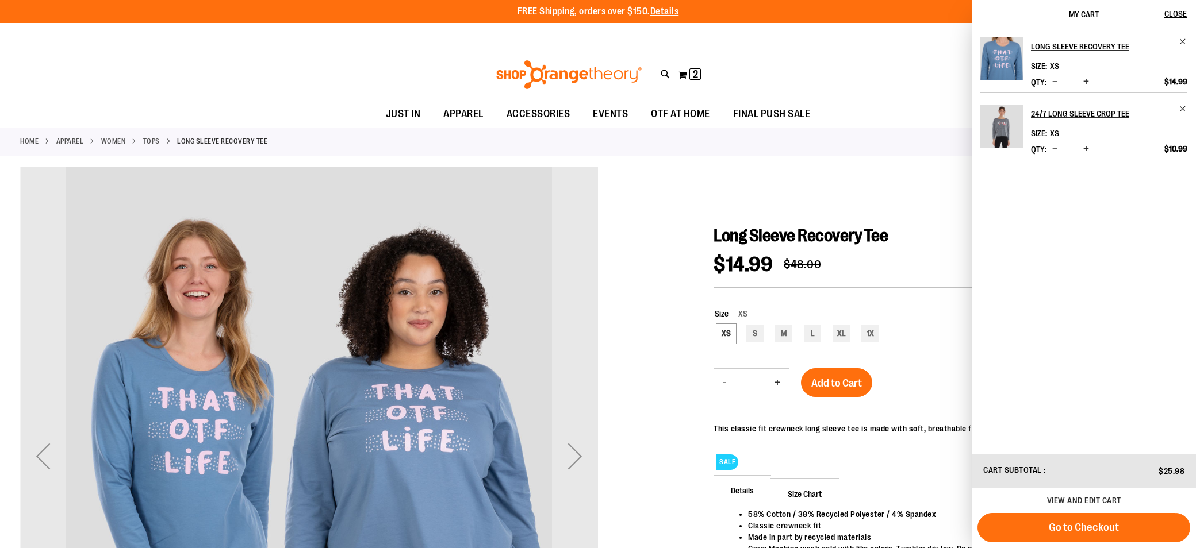
click at [822, 52] on div "Toggle Nav Search Popular Suggestions Advanced Search" at bounding box center [598, 74] width 1196 height 53
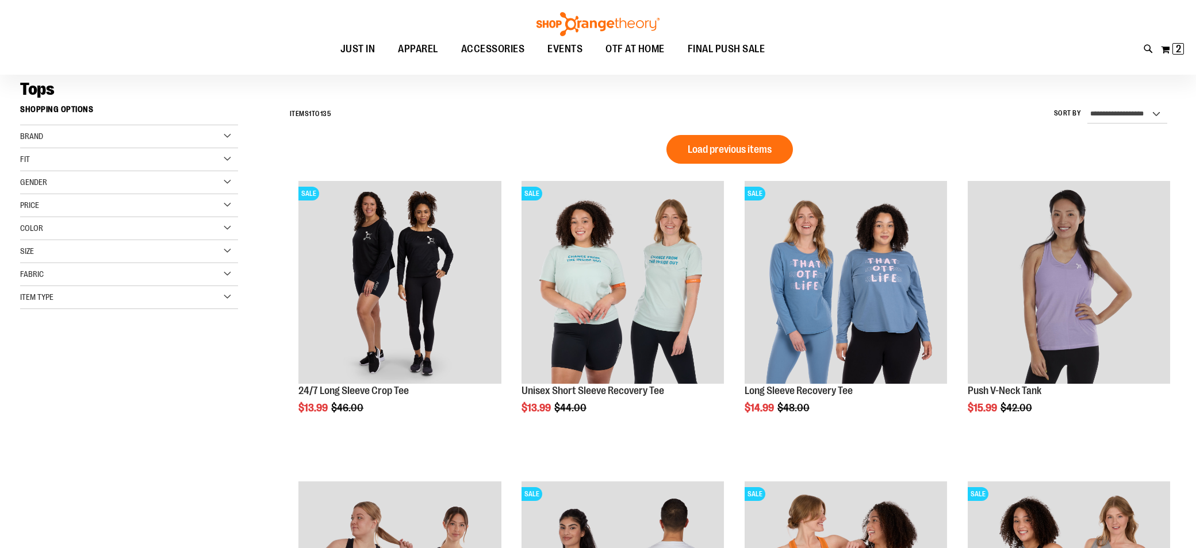
type input "**********"
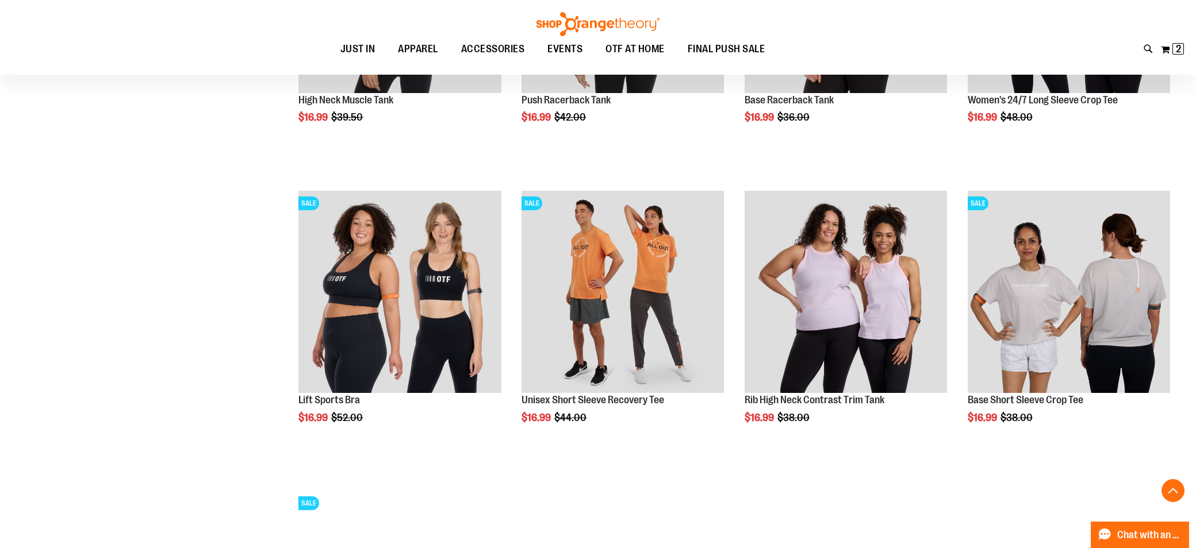
scroll to position [1210, 0]
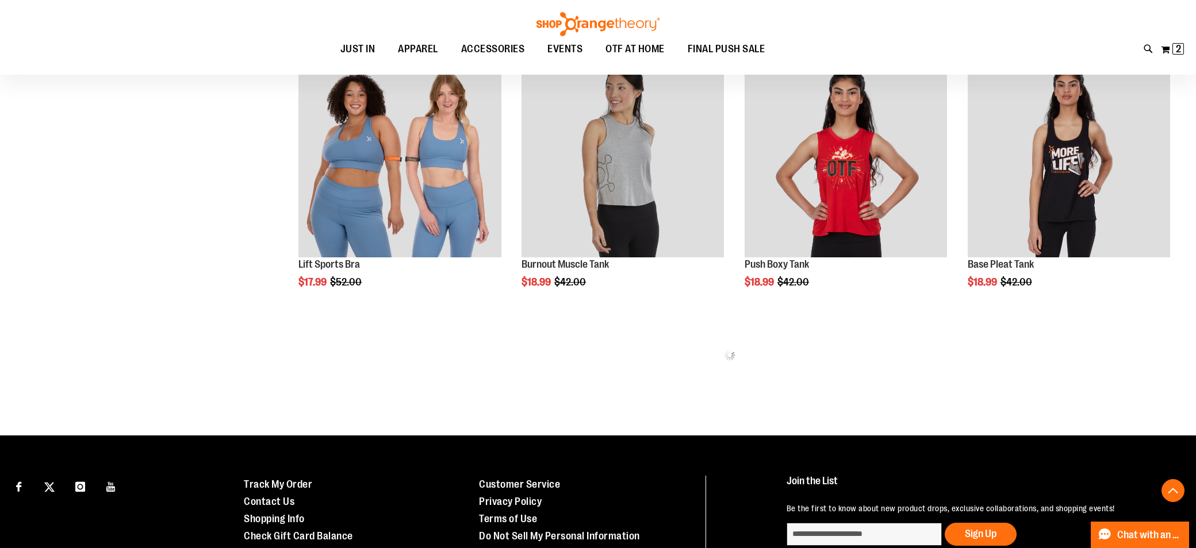
scroll to position [1812, 0]
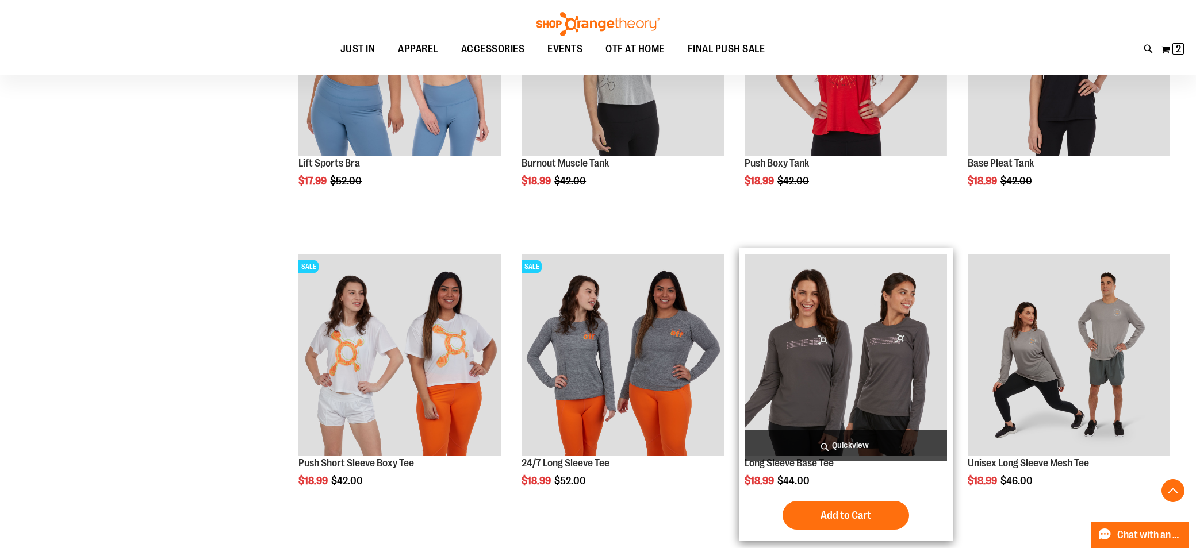
click at [819, 375] on img "product" at bounding box center [846, 355] width 202 height 202
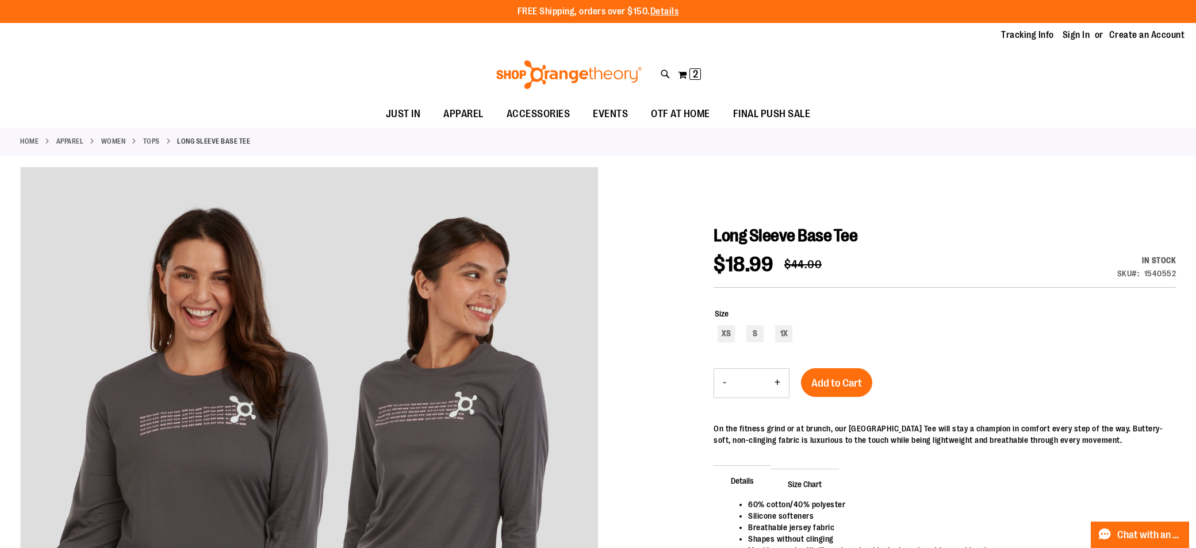
type input "**********"
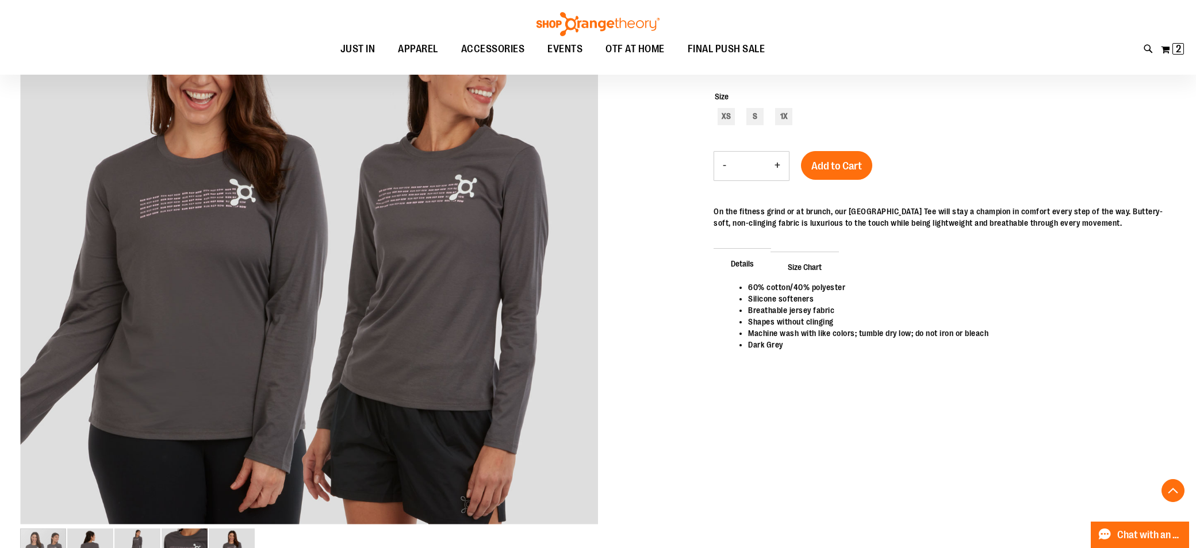
scroll to position [179, 0]
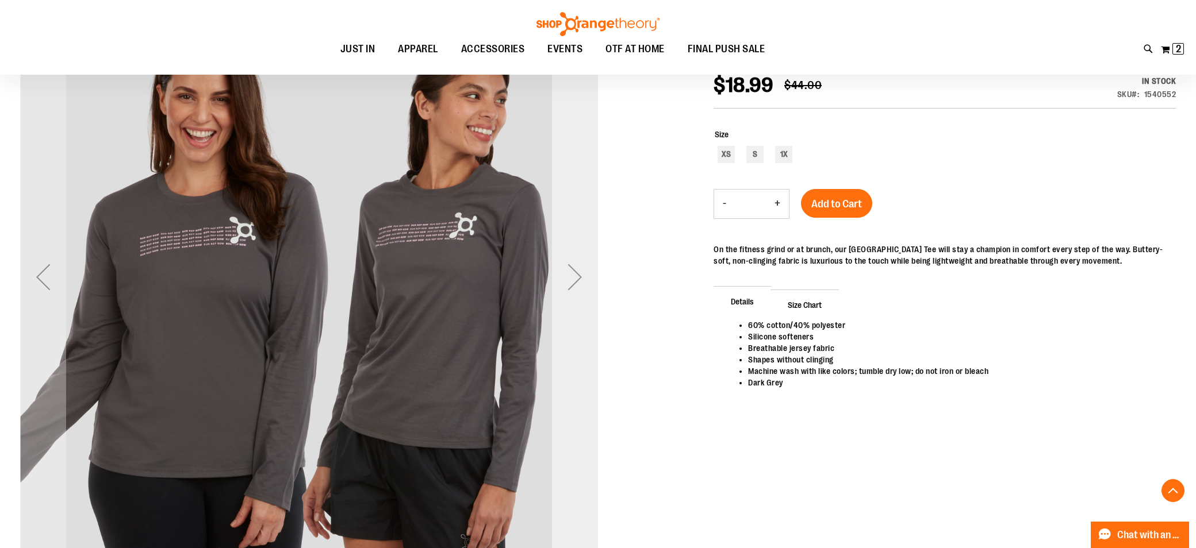
click at [571, 280] on div "Next" at bounding box center [575, 277] width 46 height 46
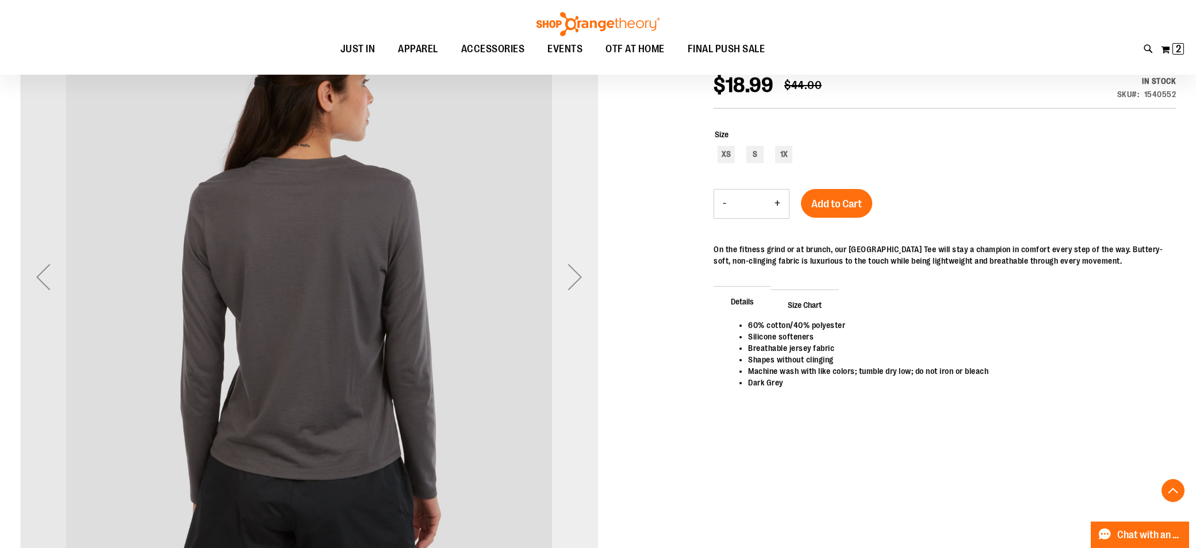
click at [571, 280] on div "Next" at bounding box center [575, 277] width 46 height 46
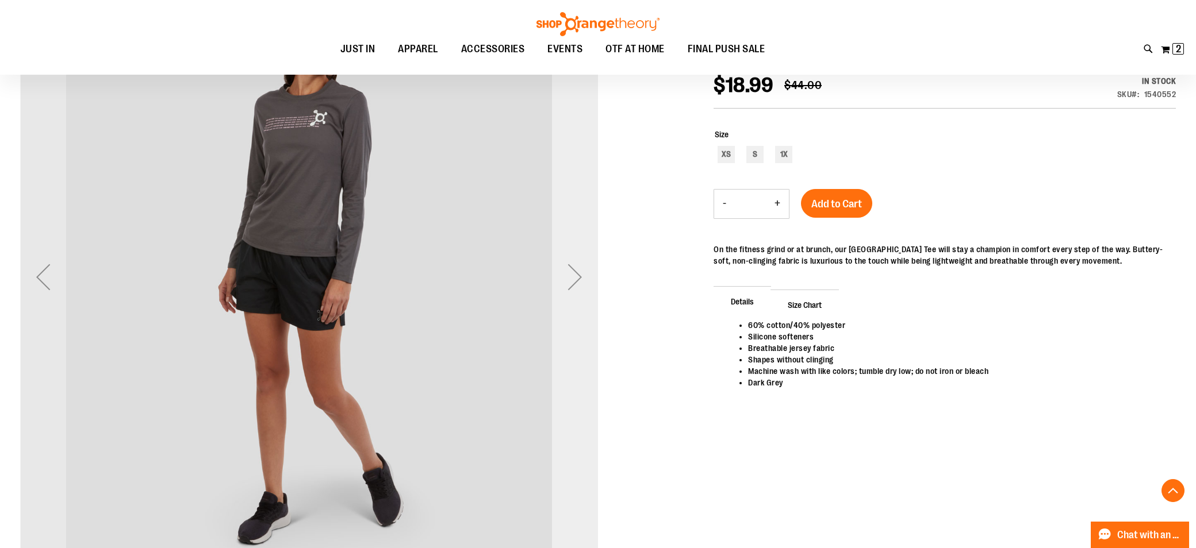
click at [571, 280] on div "Next" at bounding box center [575, 277] width 46 height 46
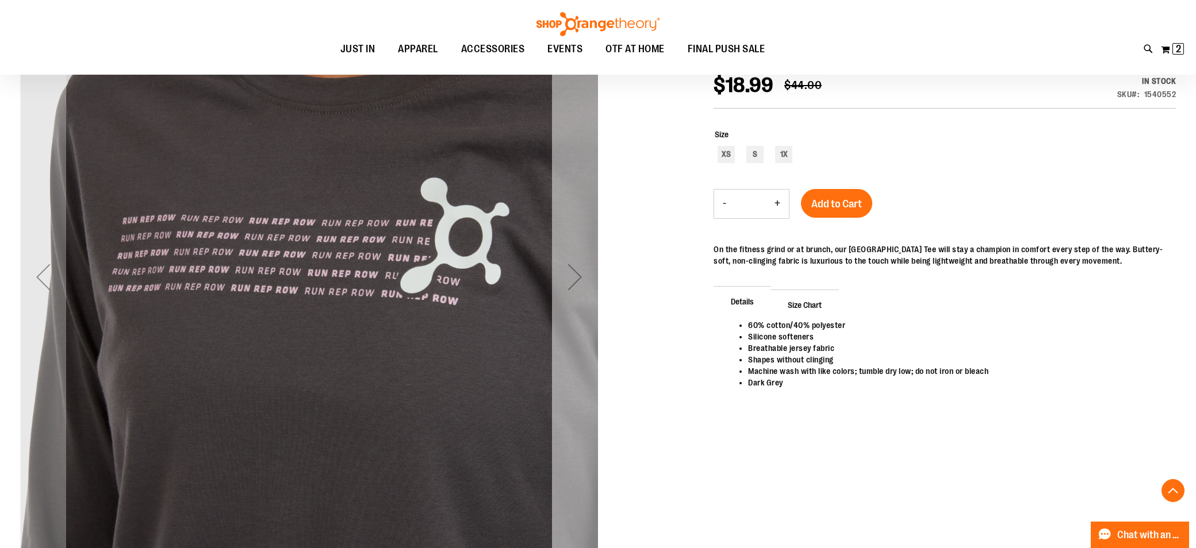
click at [571, 280] on div "Next" at bounding box center [575, 277] width 46 height 46
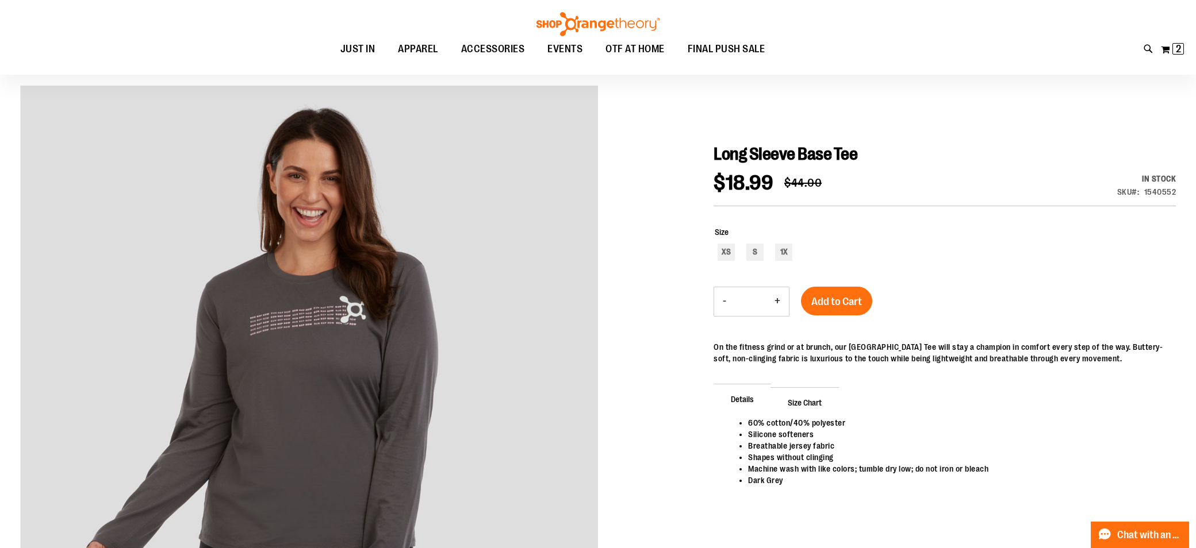
scroll to position [30, 0]
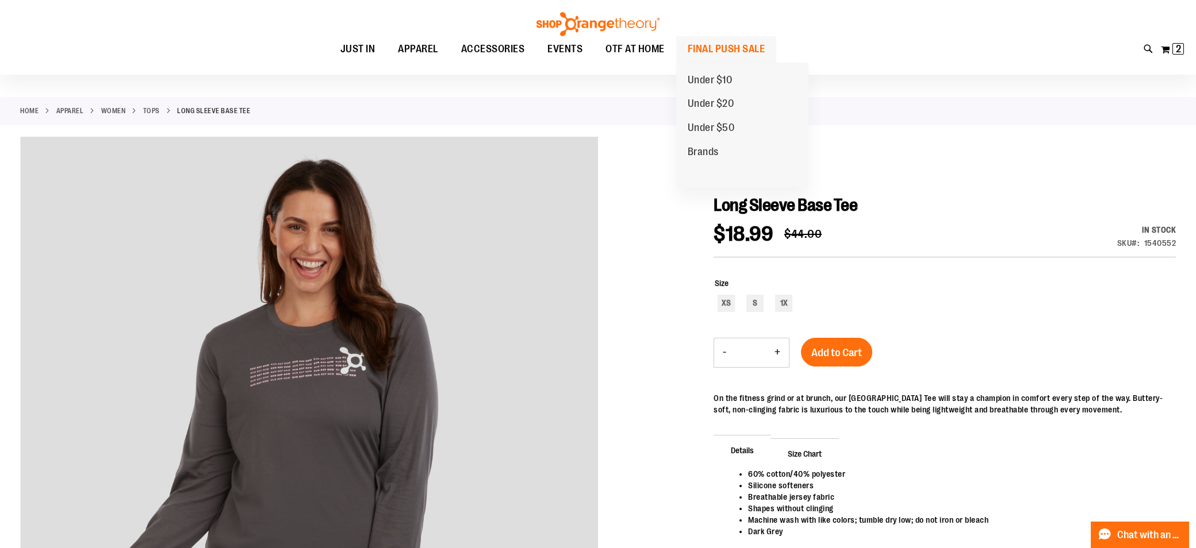
click at [704, 44] on span "FINAL PUSH SALE" at bounding box center [727, 49] width 78 height 26
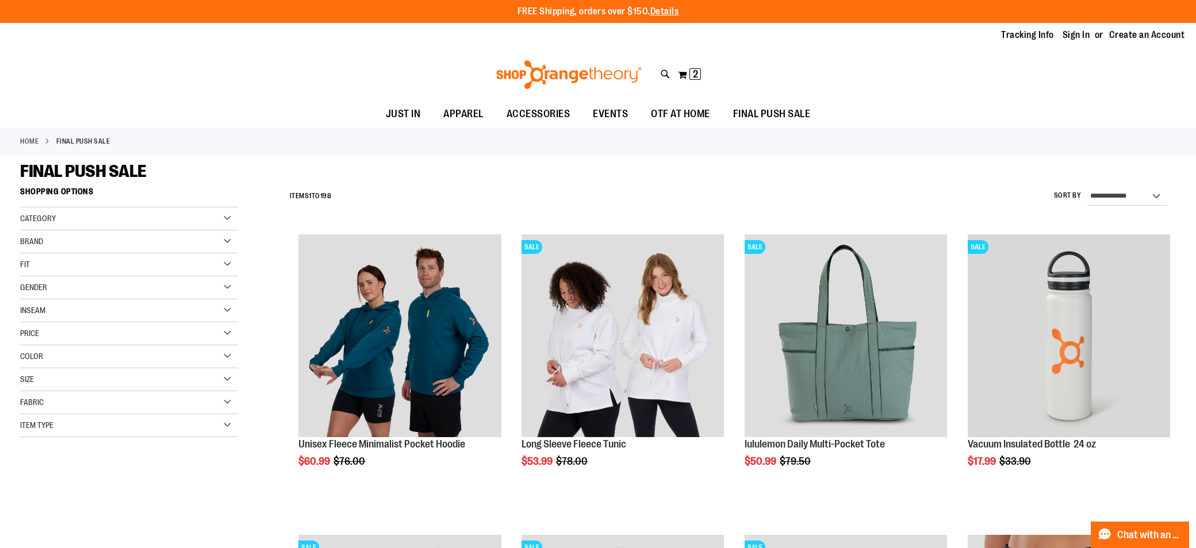
type input "**********"
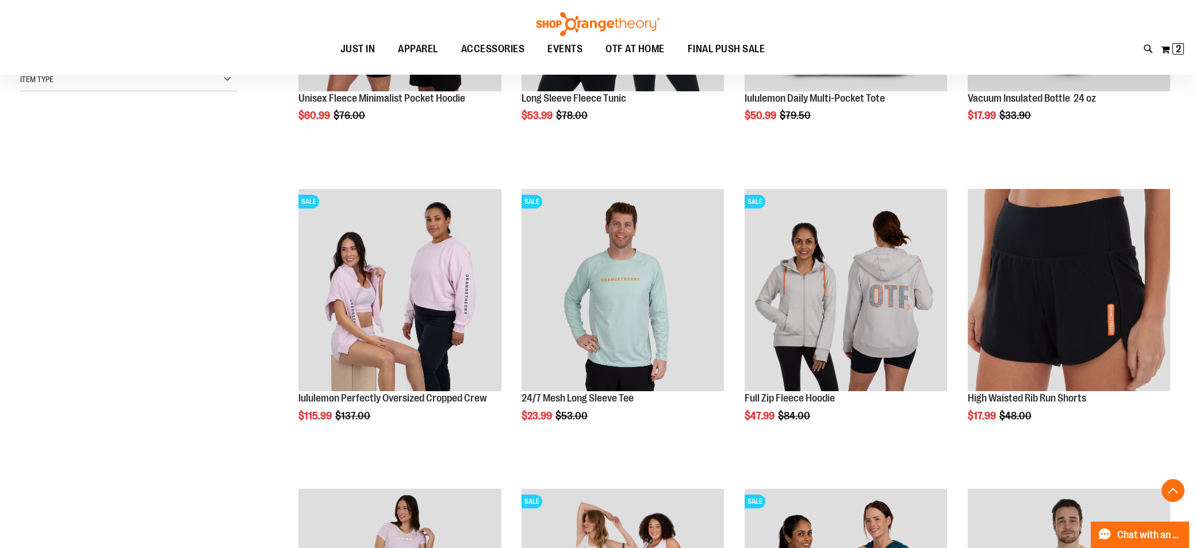
scroll to position [353, 0]
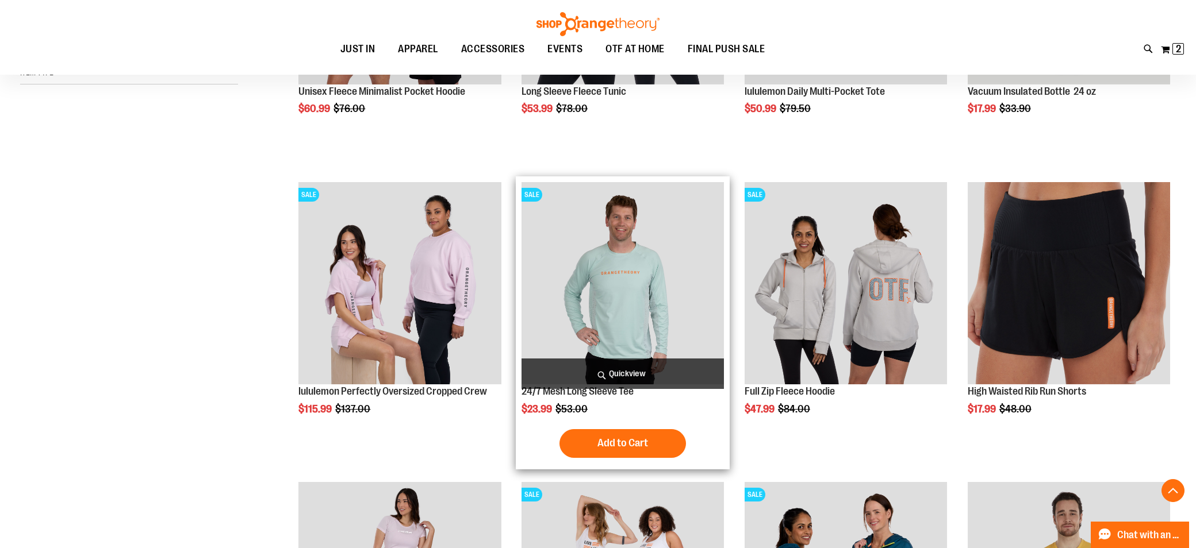
click at [656, 257] on img "product" at bounding box center [622, 283] width 202 height 202
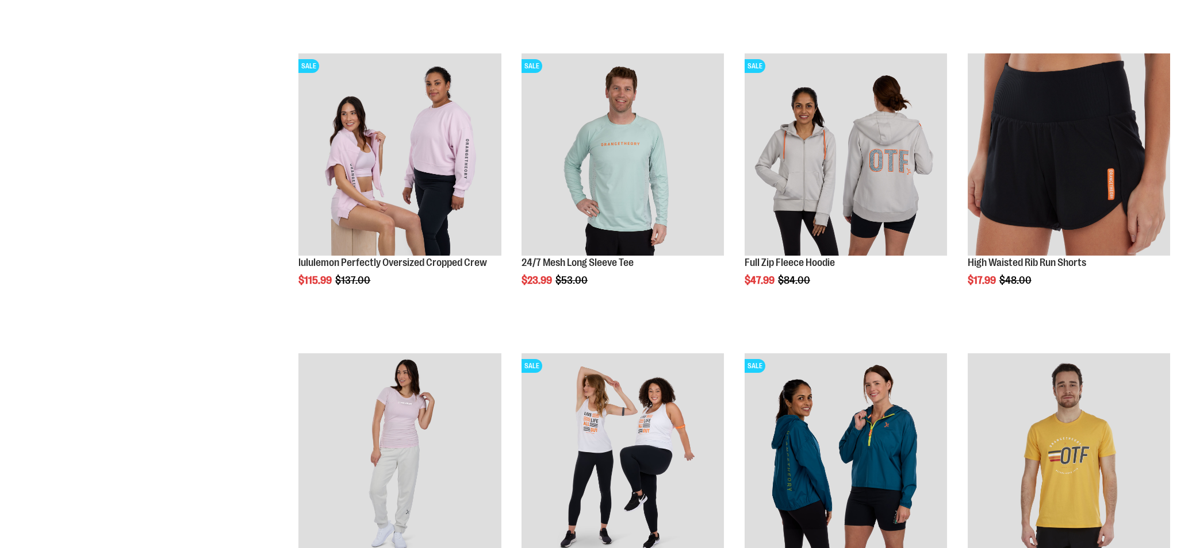
scroll to position [353, 0]
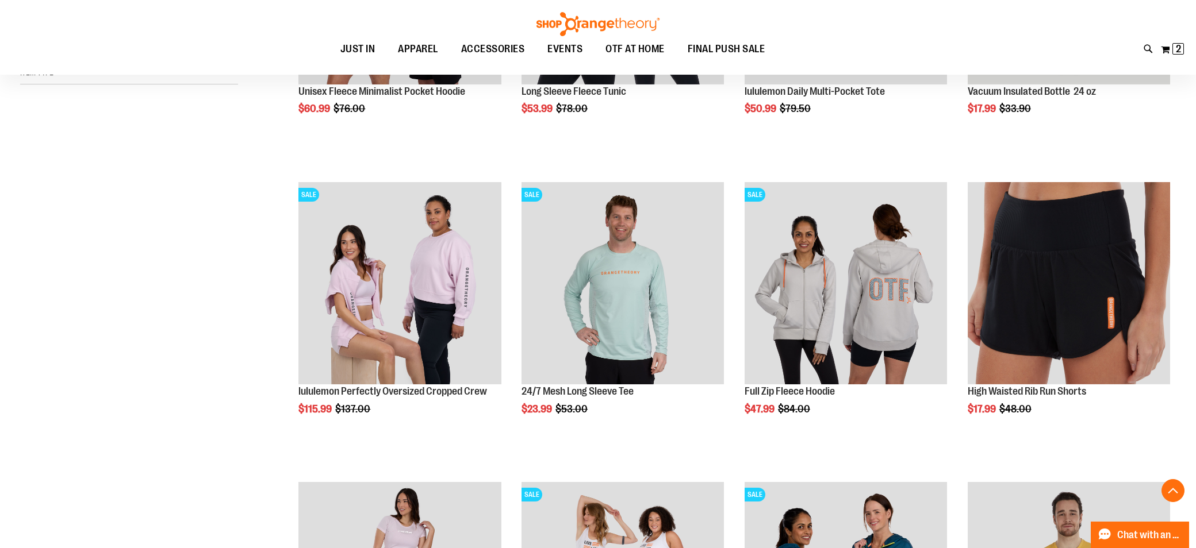
type input "**********"
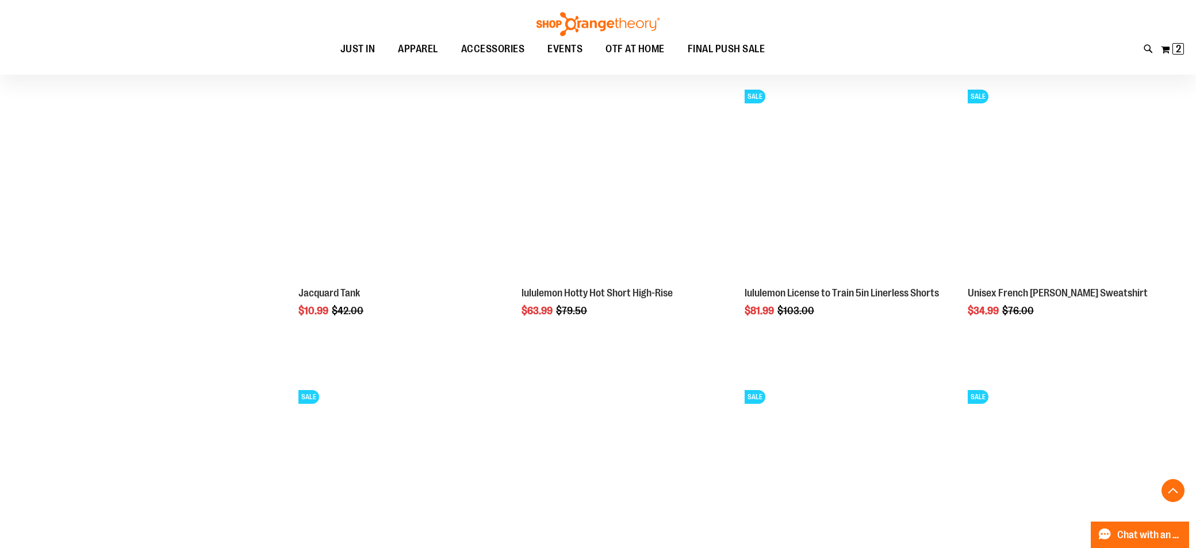
scroll to position [1539, 0]
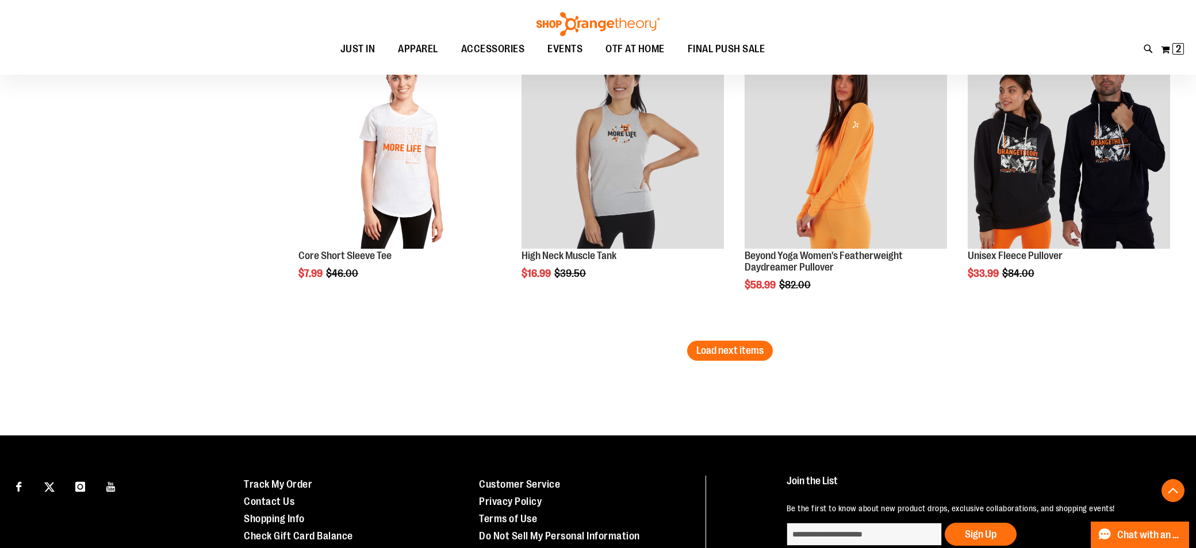
scroll to position [2631, 0]
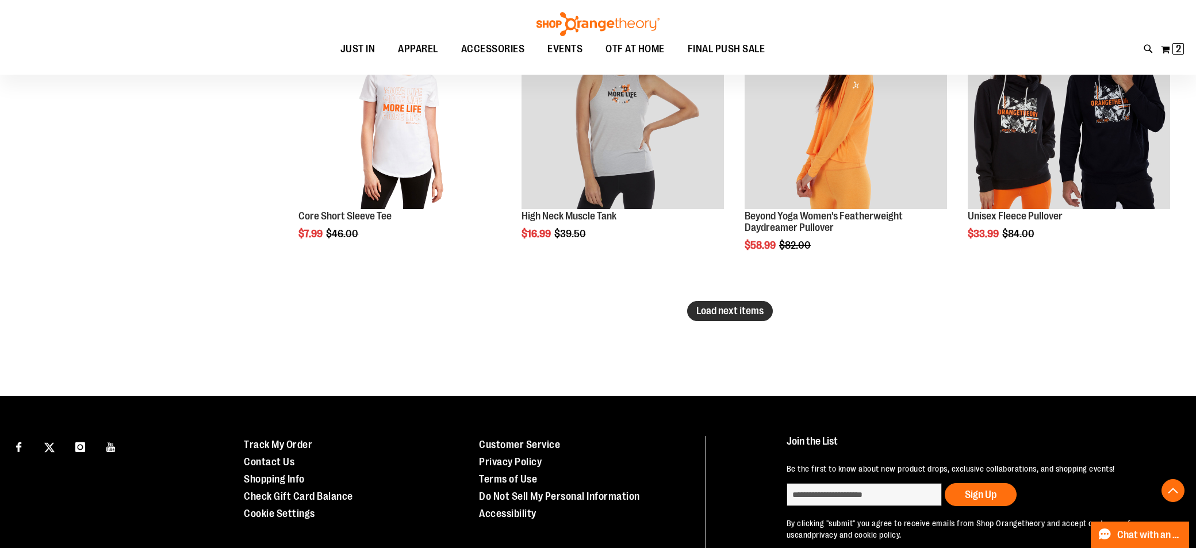
click at [749, 315] on span "Load next items" at bounding box center [729, 310] width 67 height 11
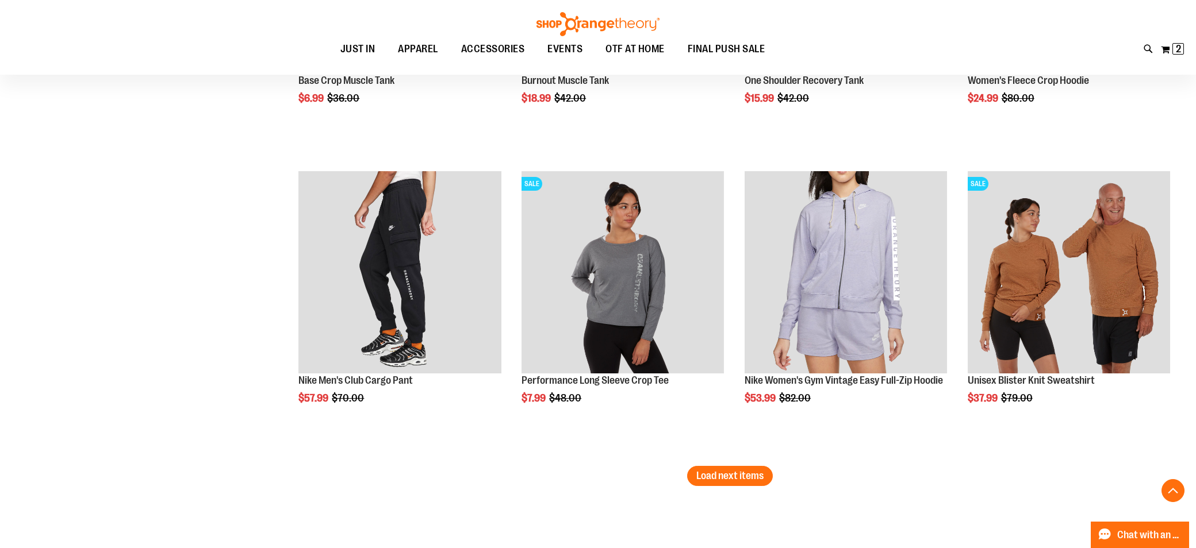
scroll to position [3418, 0]
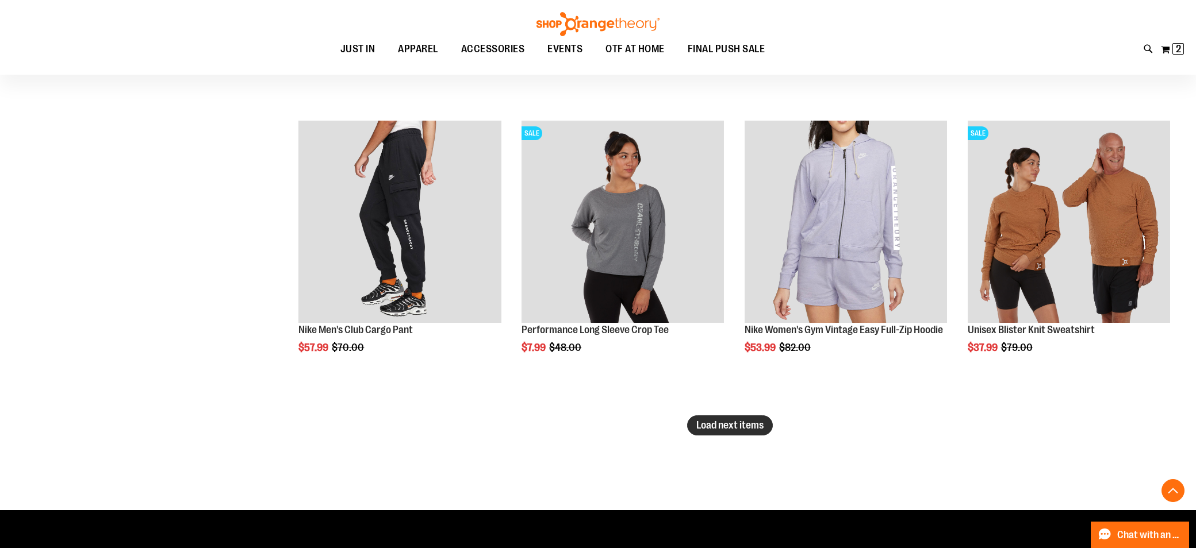
click at [720, 424] on span "Load next items" at bounding box center [729, 425] width 67 height 11
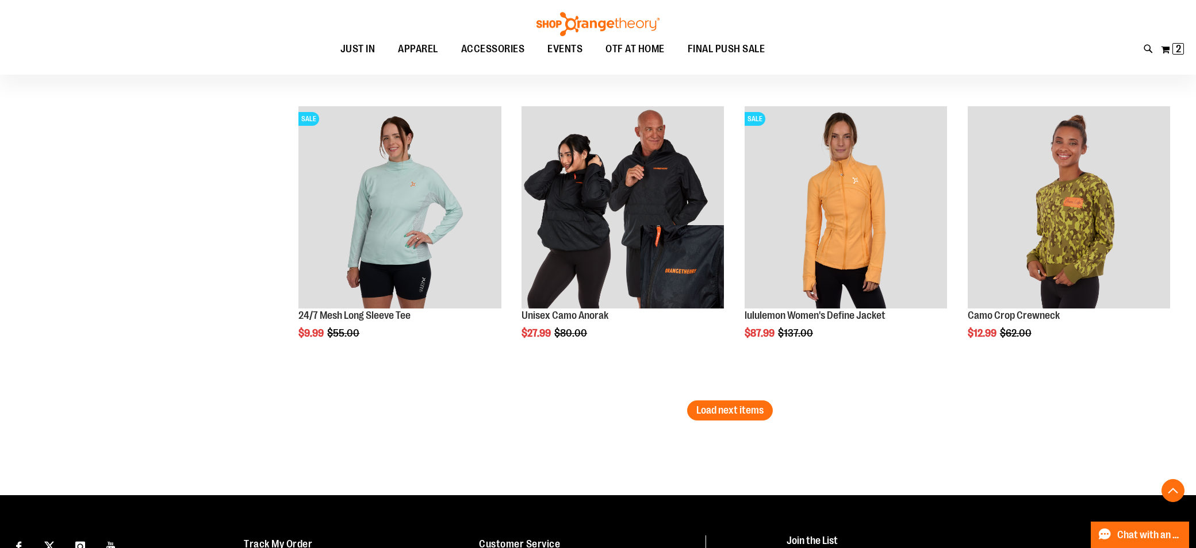
scroll to position [4341, 0]
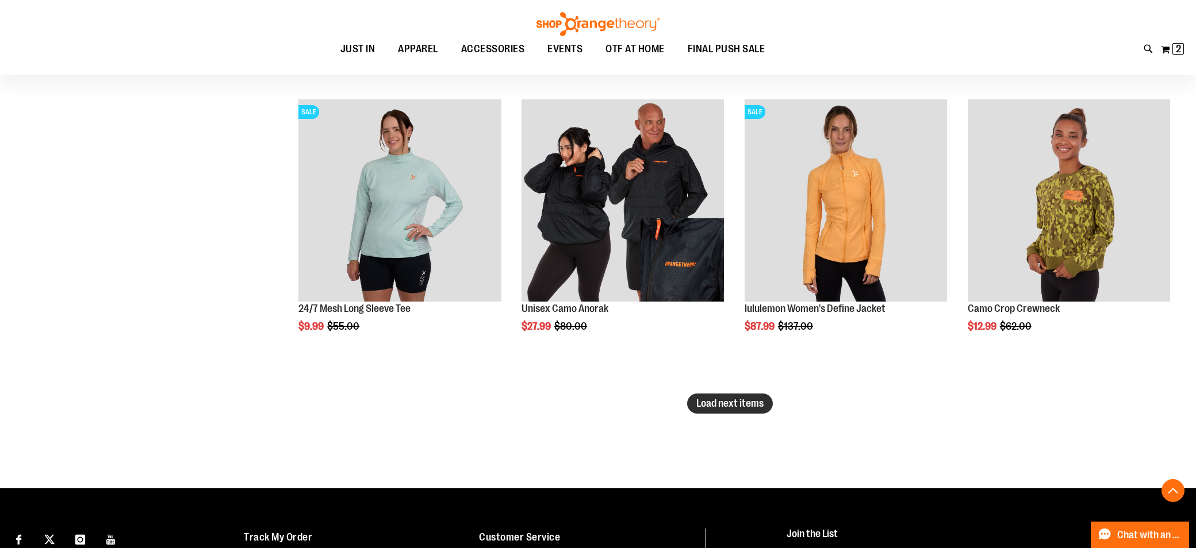
click at [738, 396] on button "Load next items" at bounding box center [730, 404] width 86 height 20
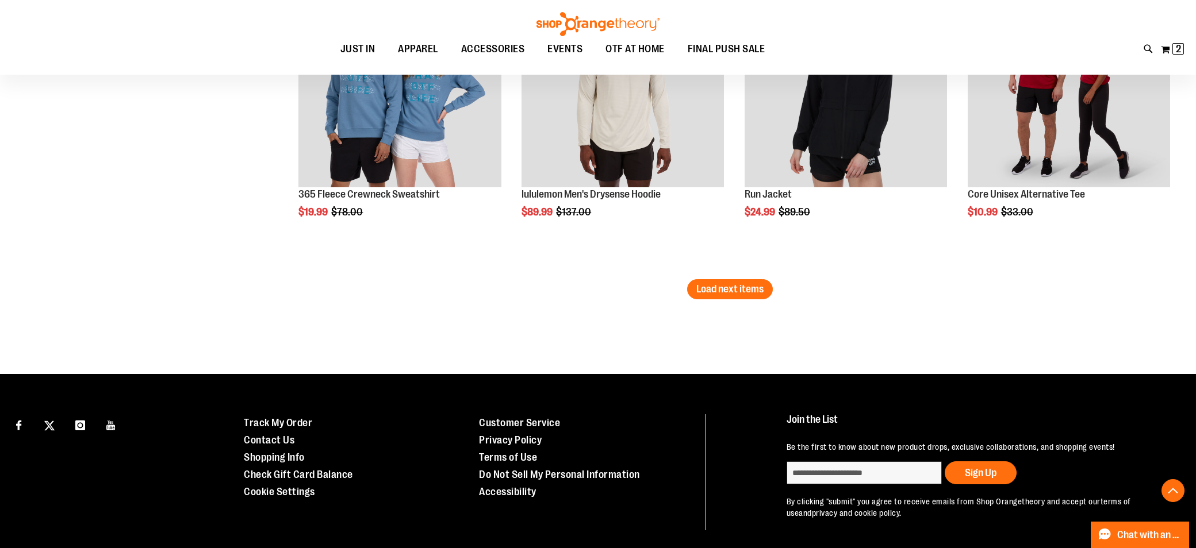
scroll to position [5363, 0]
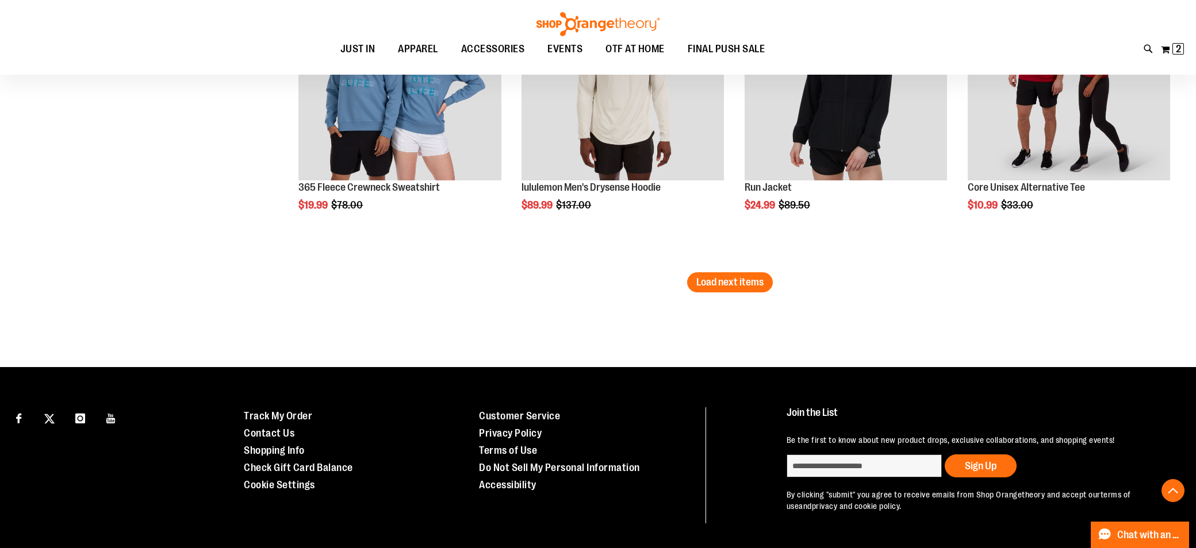
click at [714, 286] on span "Load next items" at bounding box center [729, 282] width 67 height 11
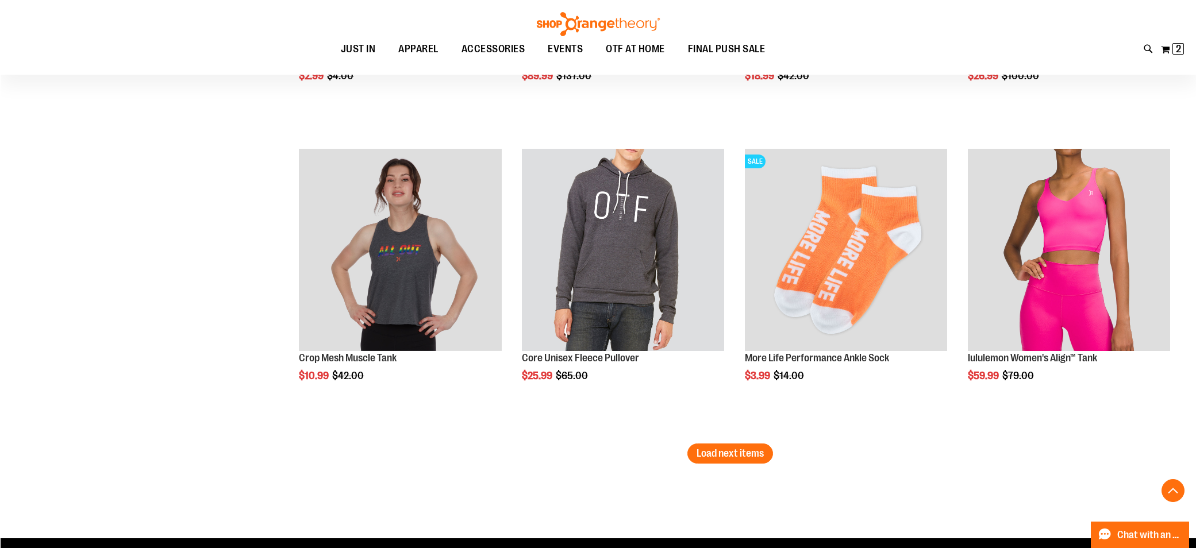
scroll to position [6102, 0]
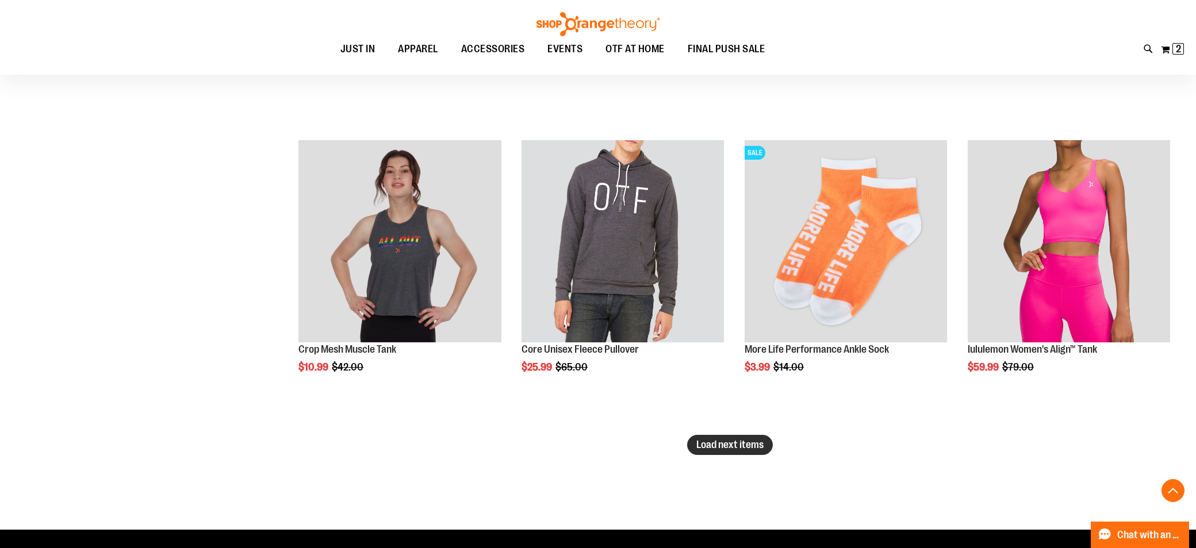
click at [759, 448] on span "Load next items" at bounding box center [729, 444] width 67 height 11
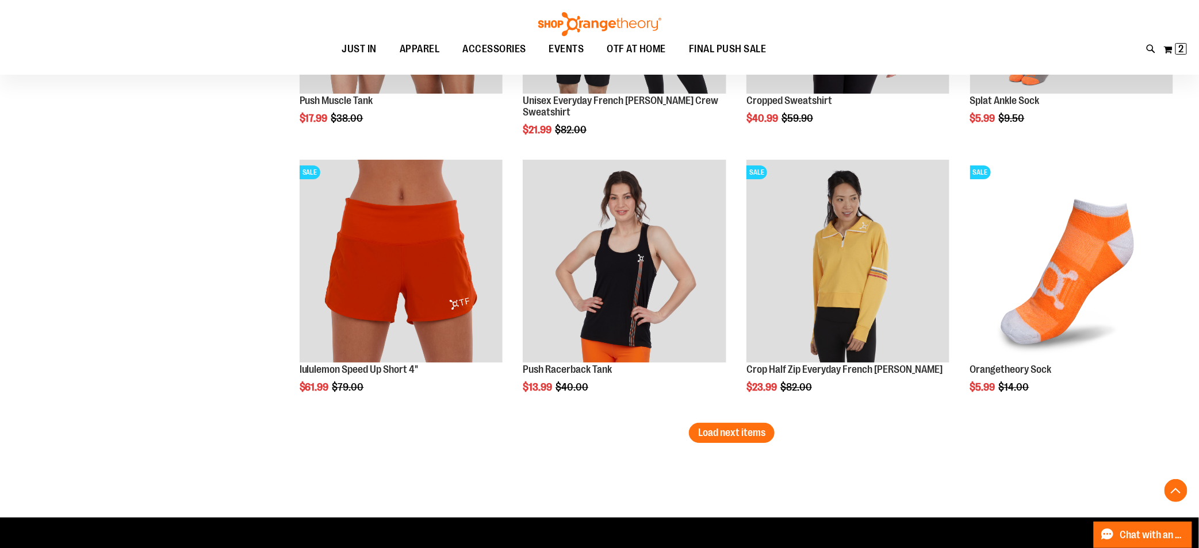
scroll to position [5917, 0]
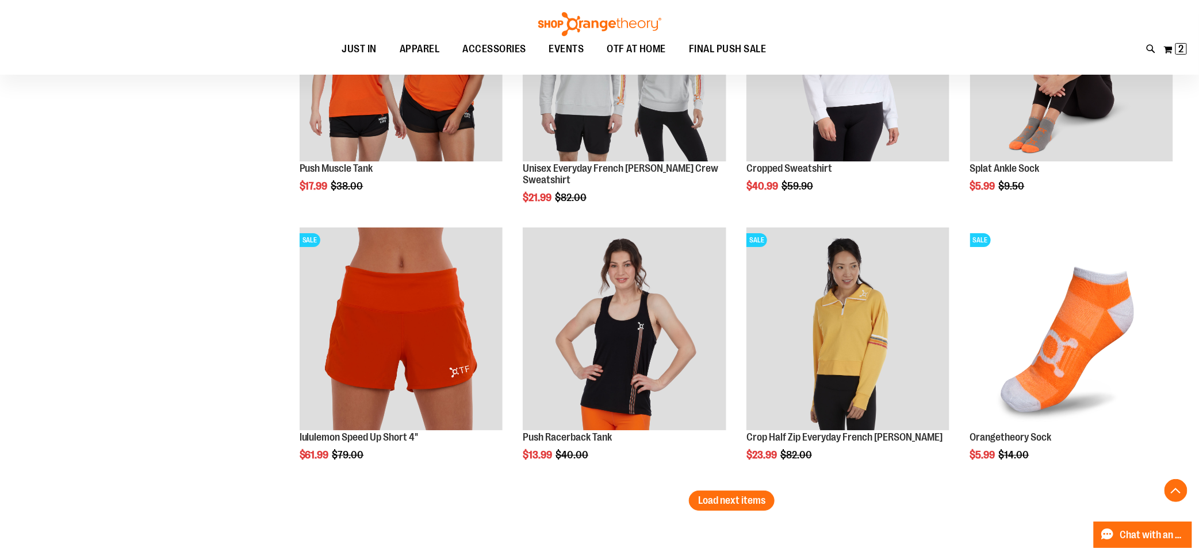
scroll to position [6448, 0]
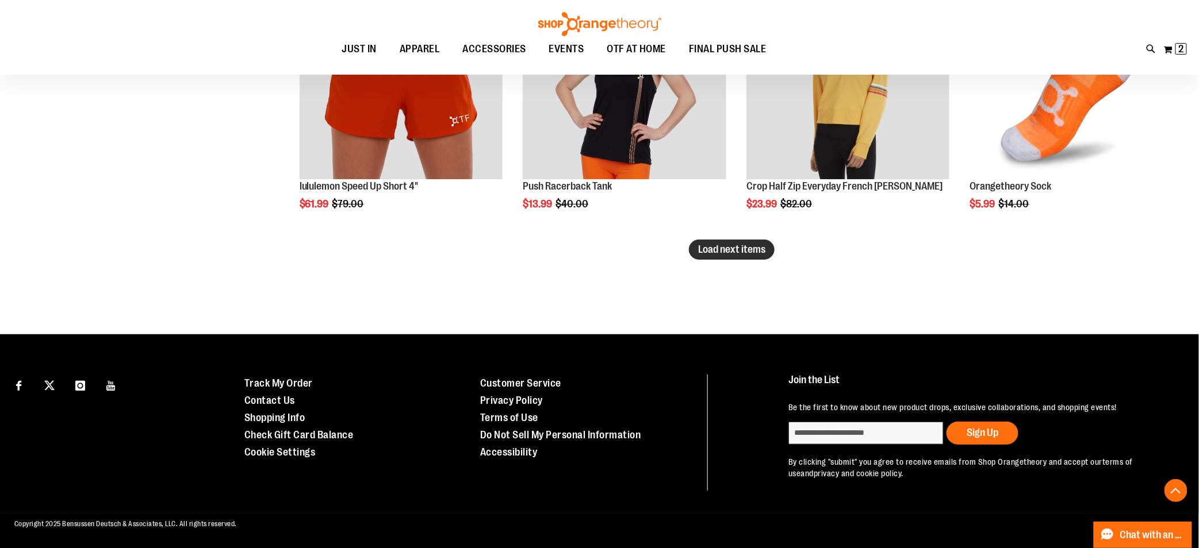
click at [750, 256] on button "Load next items" at bounding box center [732, 250] width 86 height 20
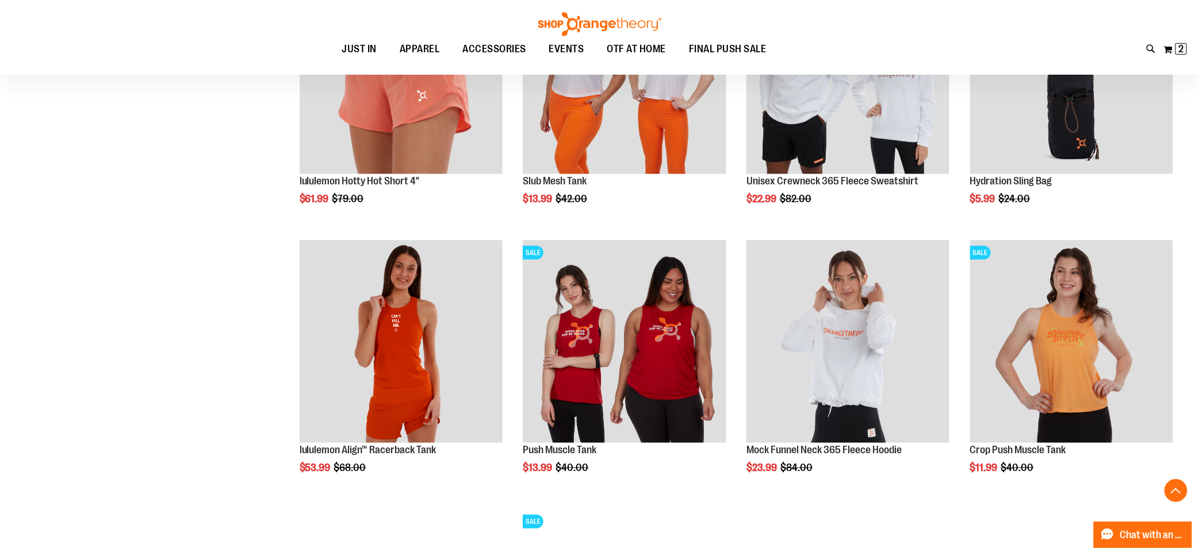
scroll to position [6731, 0]
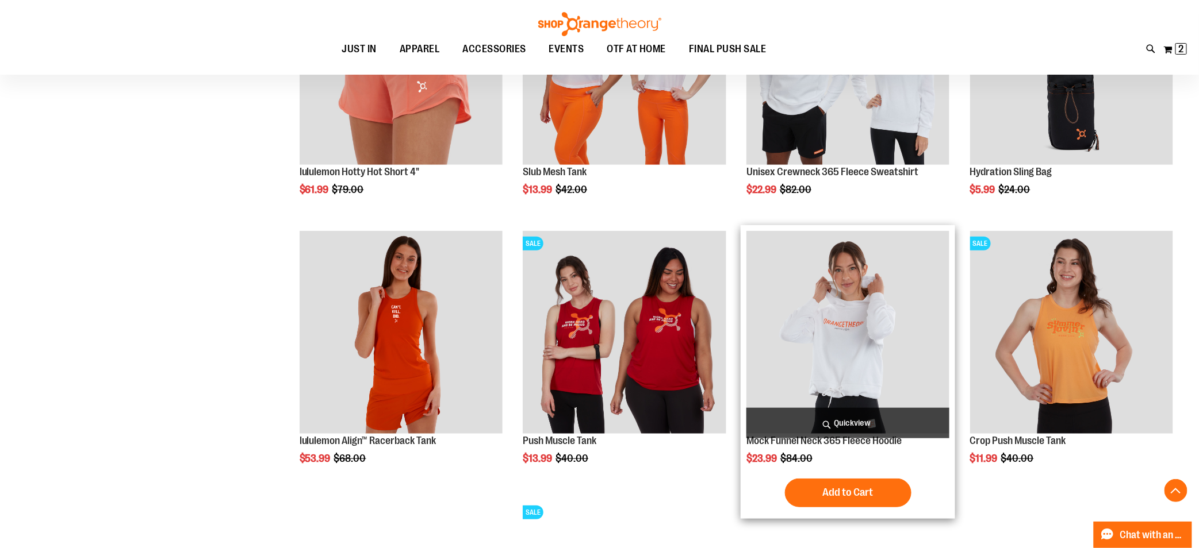
click at [846, 334] on img "product" at bounding box center [847, 332] width 203 height 203
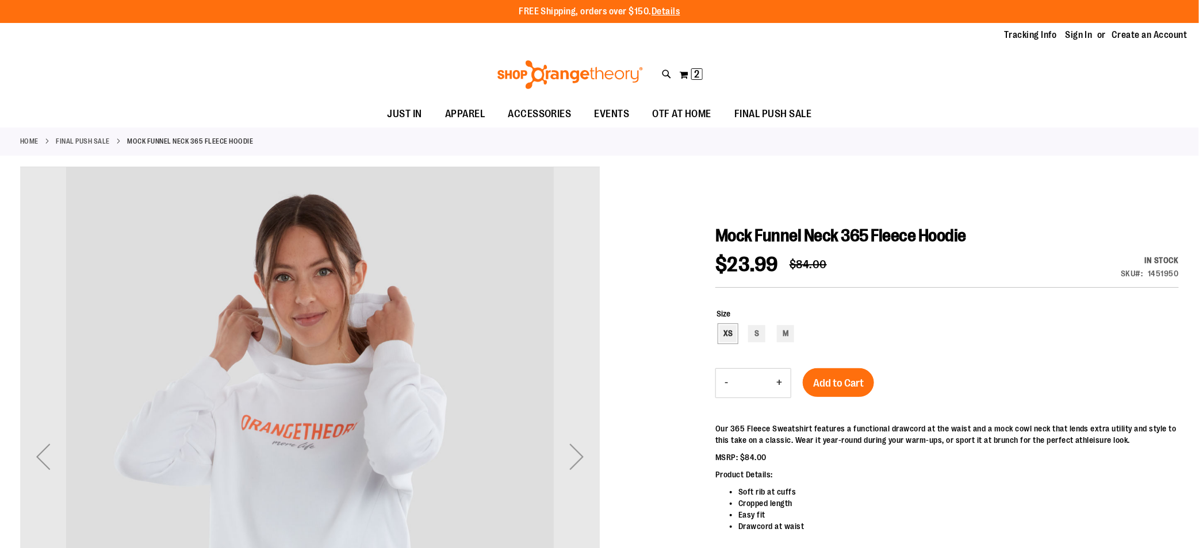
type input "**********"
click at [726, 335] on div "XS" at bounding box center [727, 333] width 17 height 17
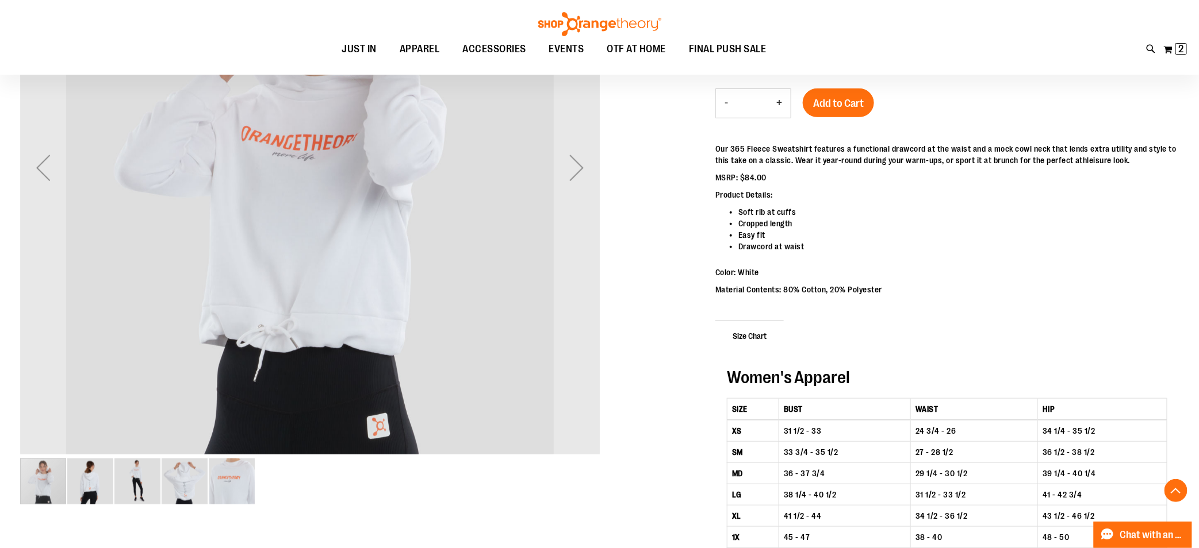
scroll to position [187, 0]
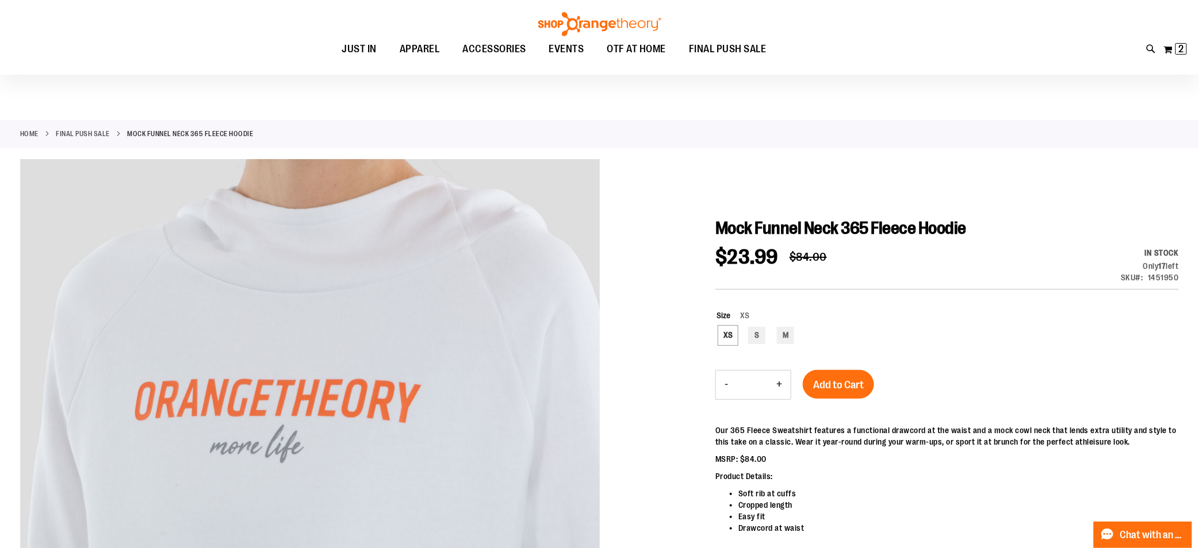
scroll to position [0, 0]
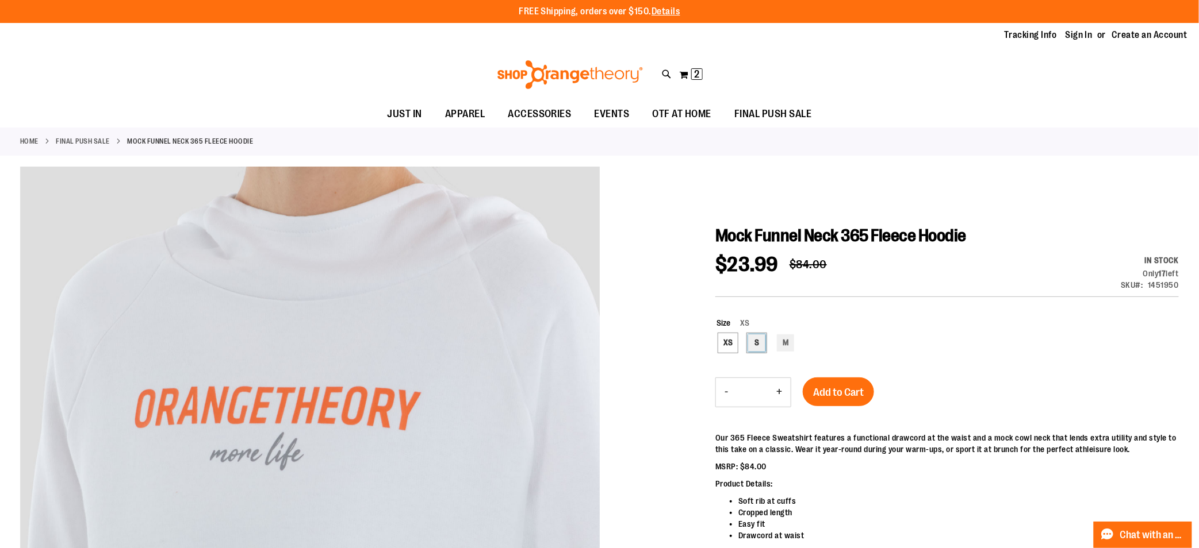
click at [759, 345] on div "S" at bounding box center [756, 343] width 17 height 17
type input "***"
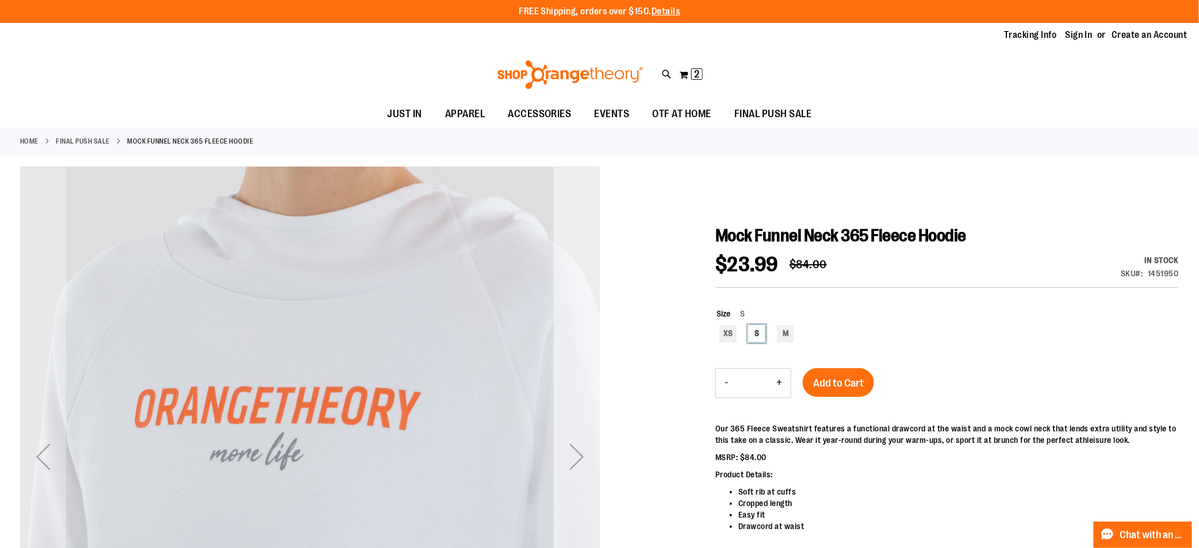
click at [578, 456] on div "Next" at bounding box center [577, 457] width 46 height 46
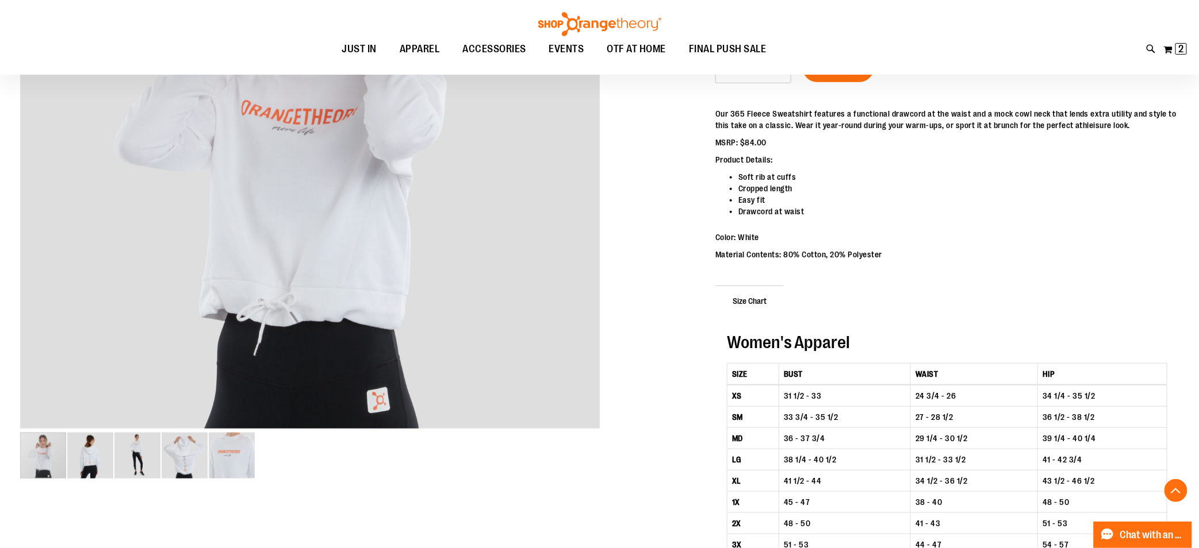
scroll to position [329, 0]
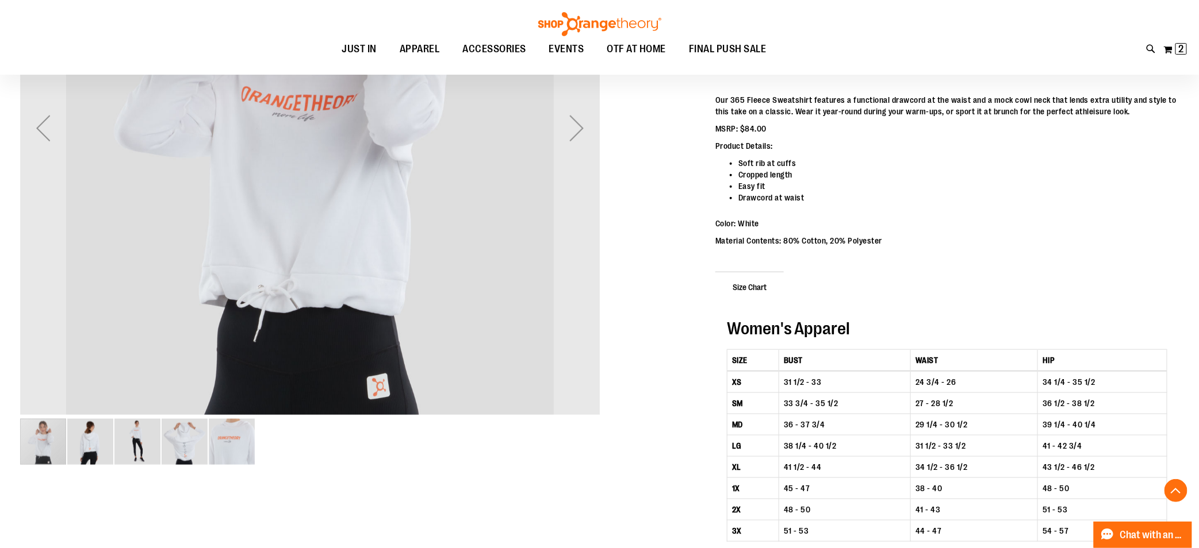
click at [253, 450] on img "image 5 of 5" at bounding box center [232, 442] width 46 height 46
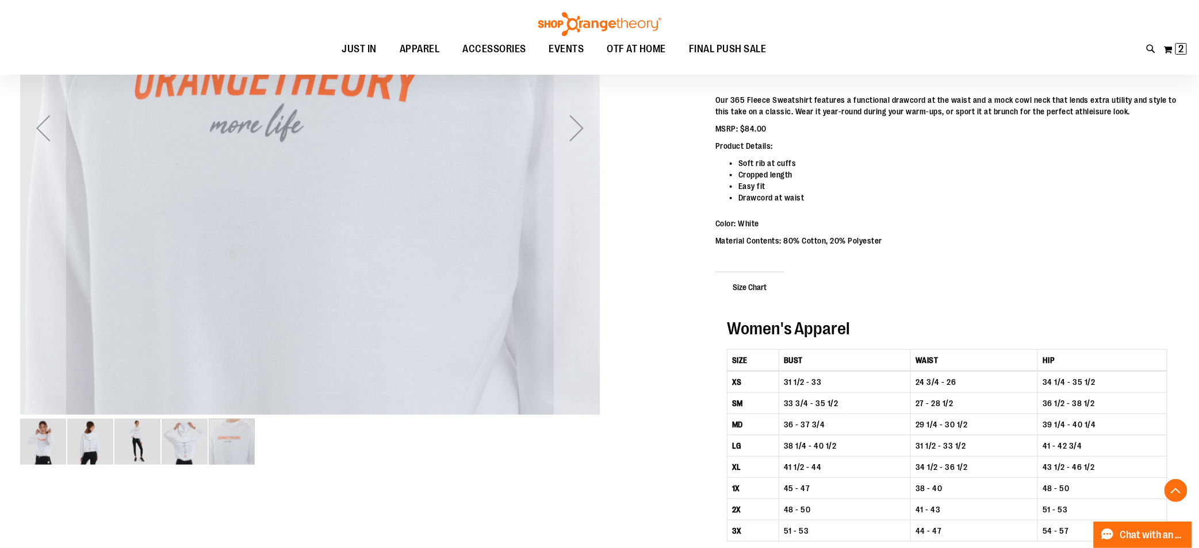
click at [155, 446] on img "image 3 of 5" at bounding box center [137, 442] width 46 height 46
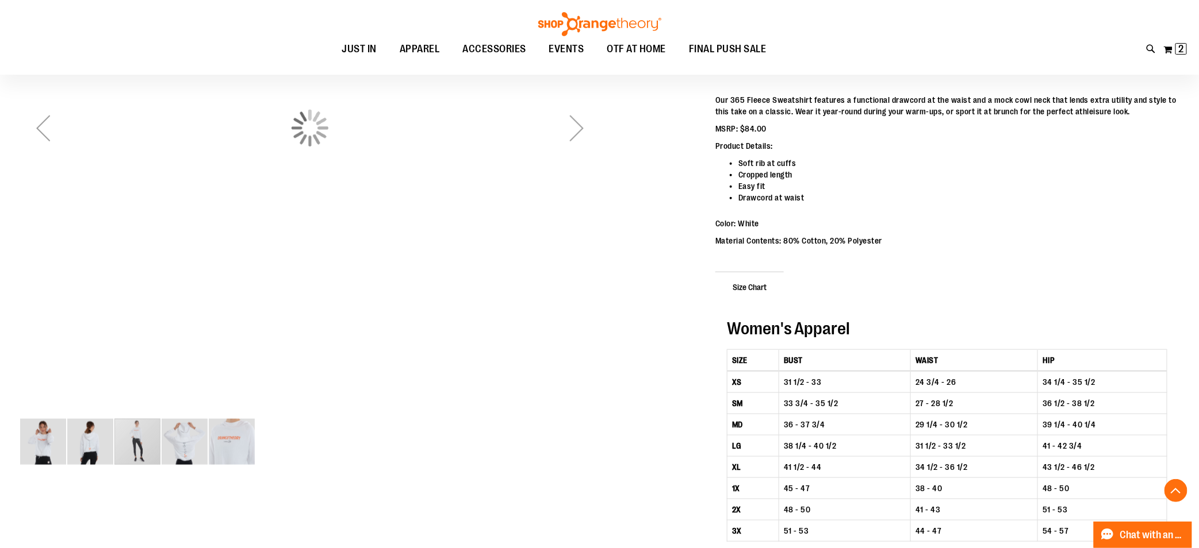
click at [193, 447] on img "image 4 of 5" at bounding box center [185, 442] width 46 height 46
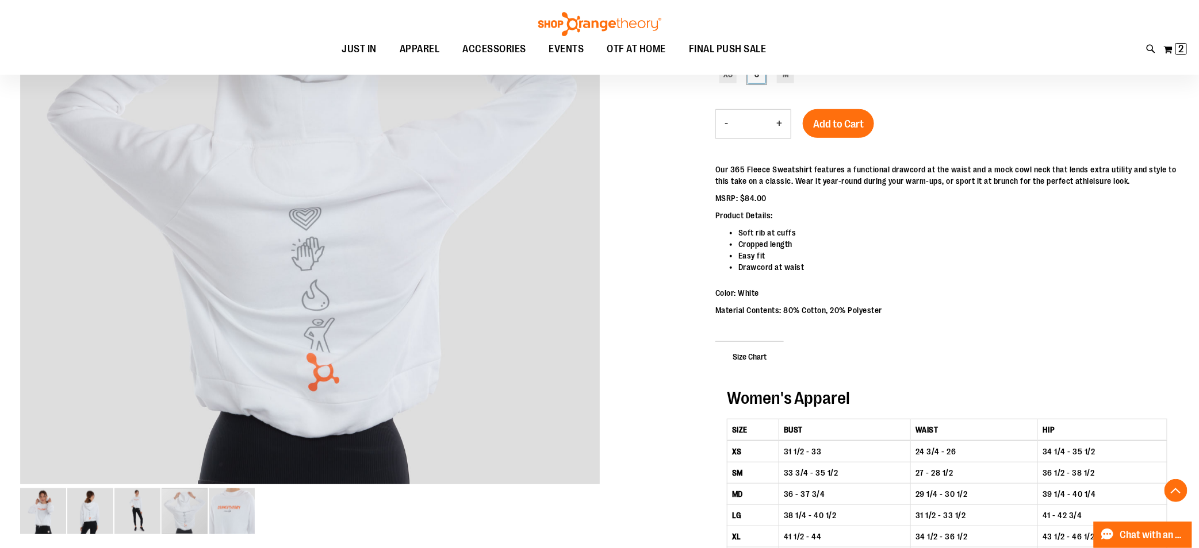
scroll to position [181, 0]
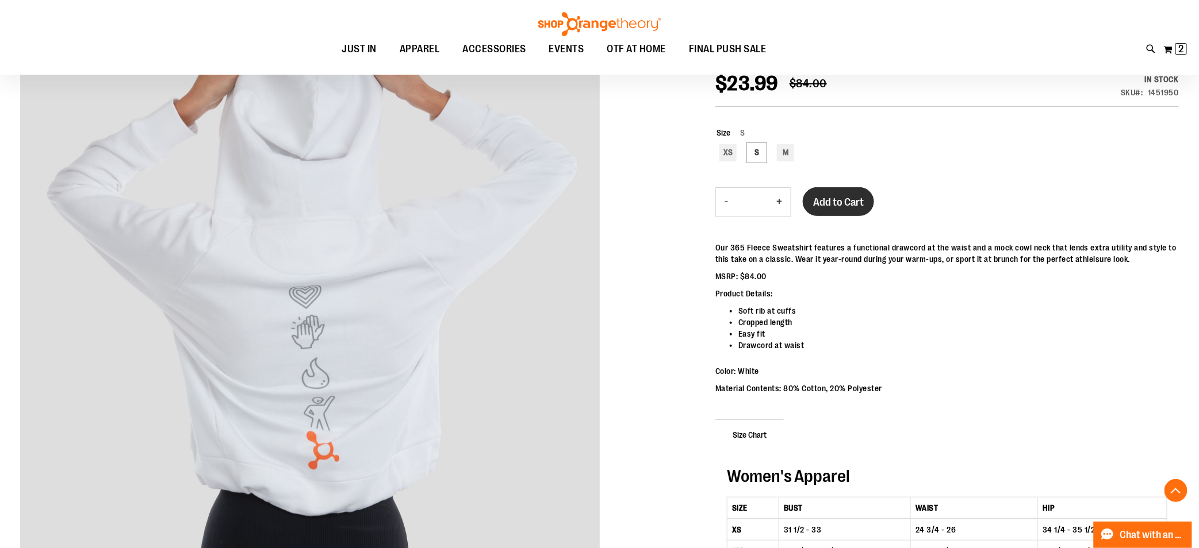
click at [845, 194] on button "Add to Cart" at bounding box center [838, 201] width 71 height 29
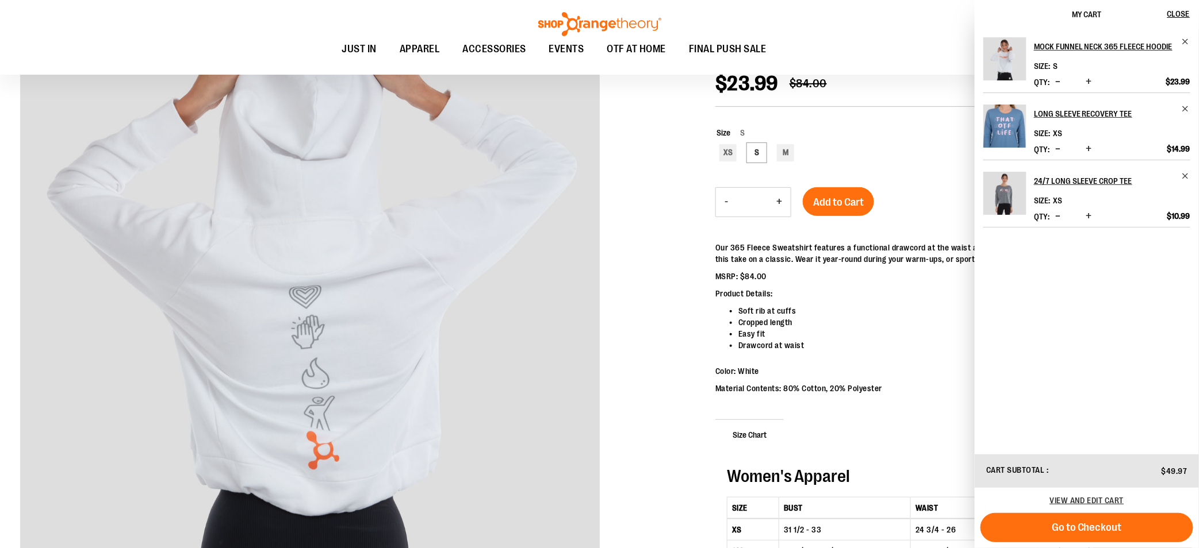
click at [866, 26] on div "Toggle Nav Search Popular Suggestions Advanced Search" at bounding box center [599, 37] width 1199 height 75
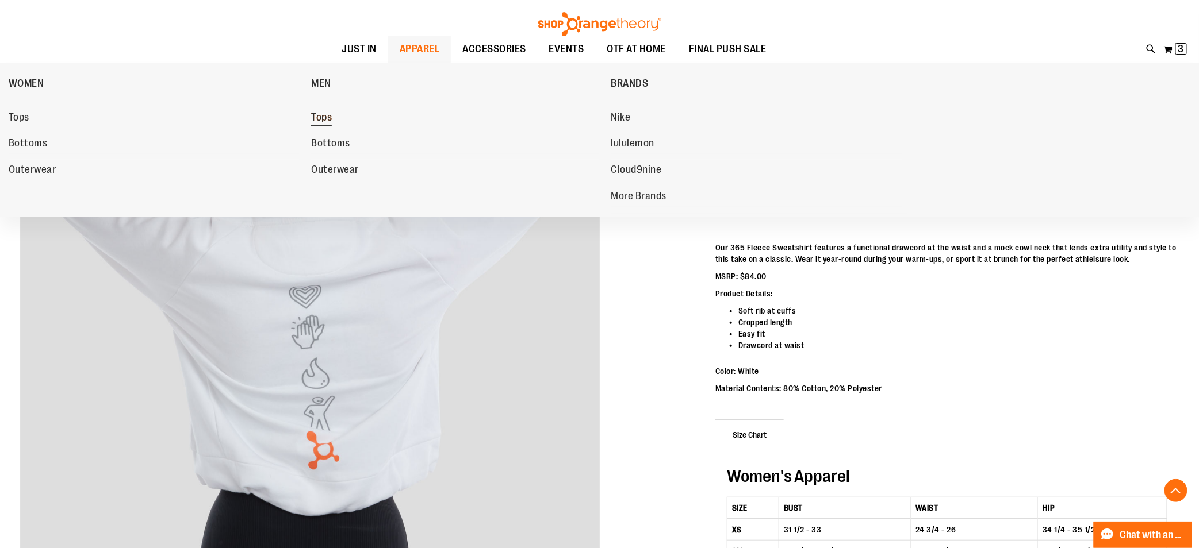
click at [328, 118] on span "Tops" at bounding box center [321, 119] width 21 height 14
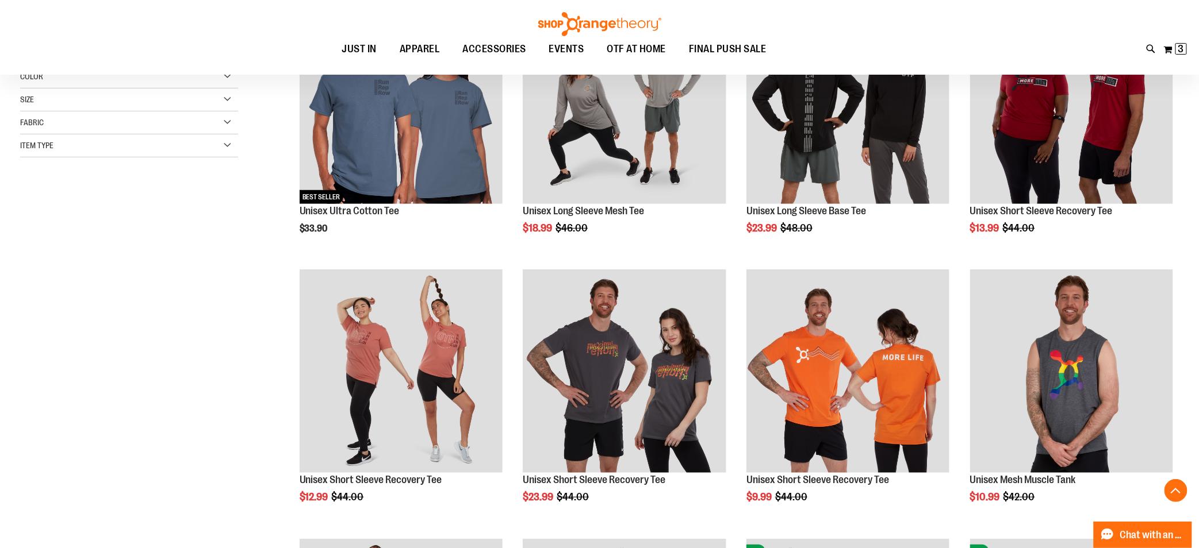
scroll to position [255, 0]
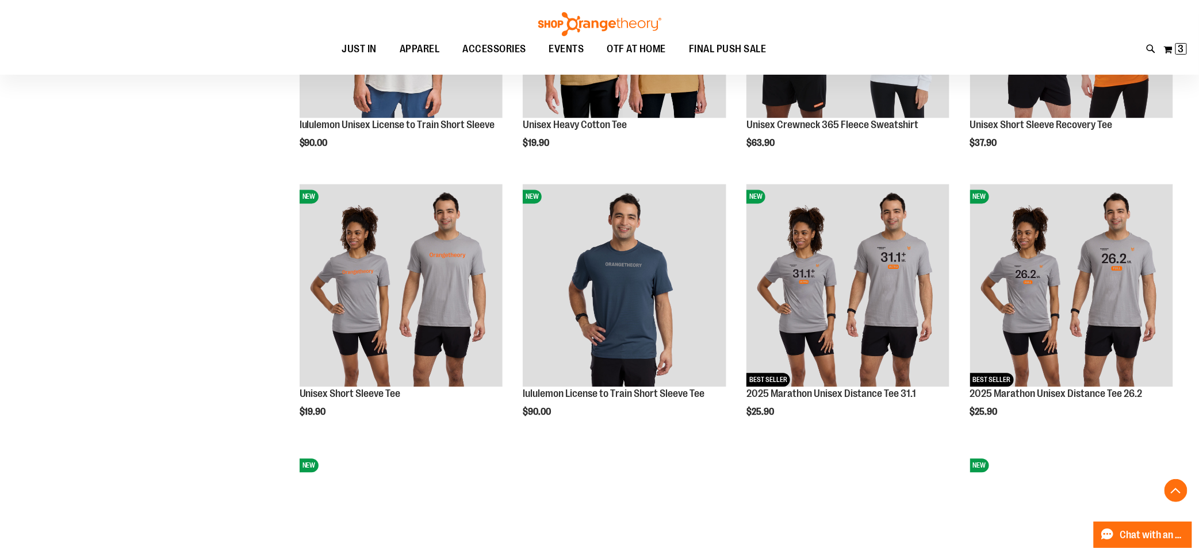
scroll to position [1129, 0]
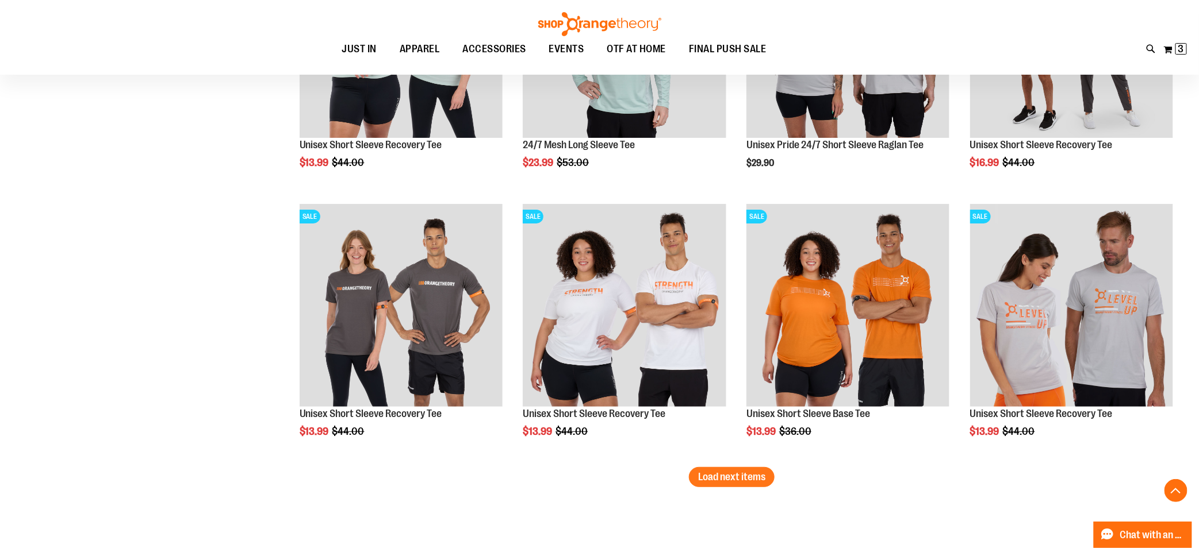
scroll to position [2193, 0]
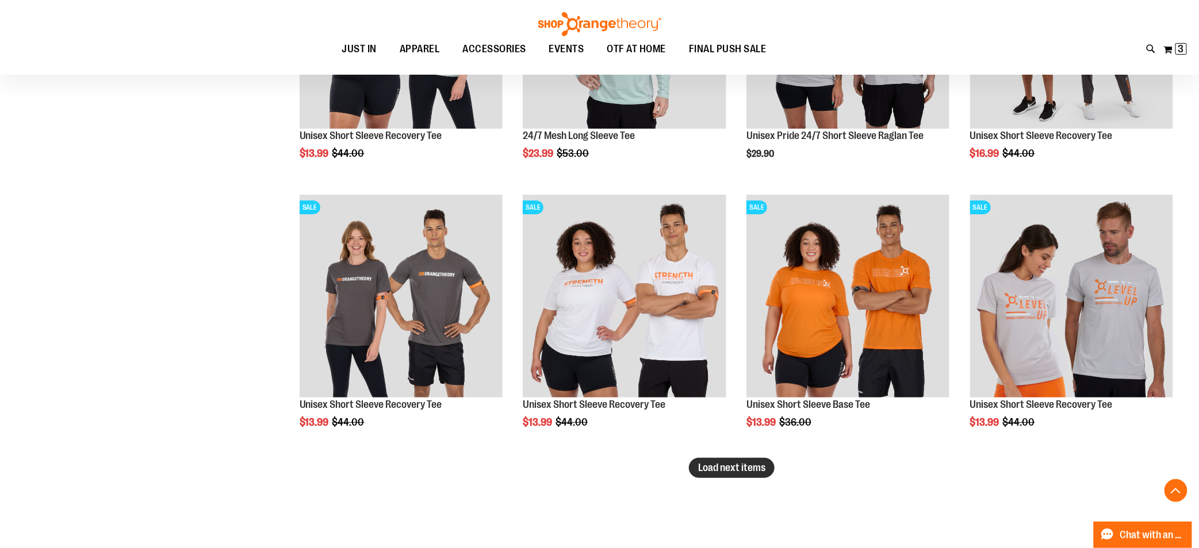
type input "**********"
click at [739, 468] on span "Load next items" at bounding box center [731, 467] width 67 height 11
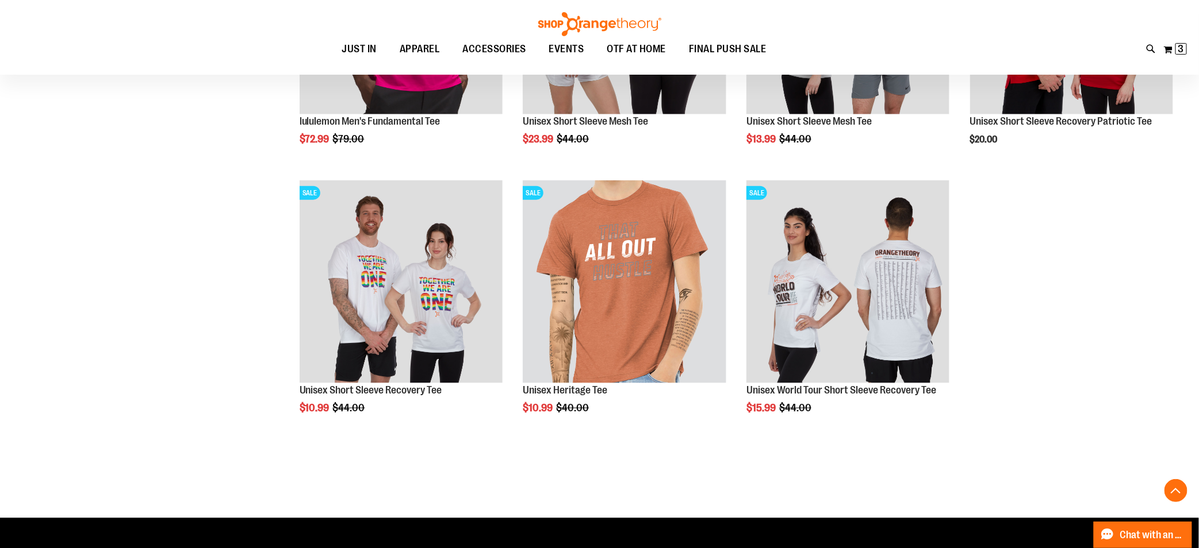
scroll to position [2746, 0]
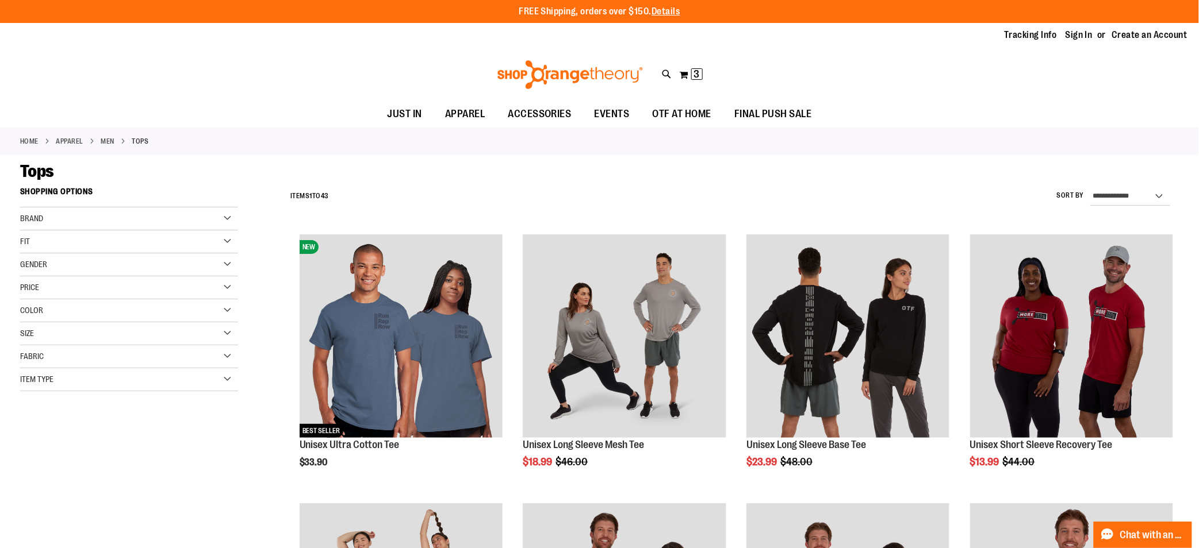
click at [221, 388] on div "Item Type" at bounding box center [129, 380] width 218 height 23
click at [55, 449] on link "Sweatshirts 1 item" at bounding box center [121, 446] width 209 height 12
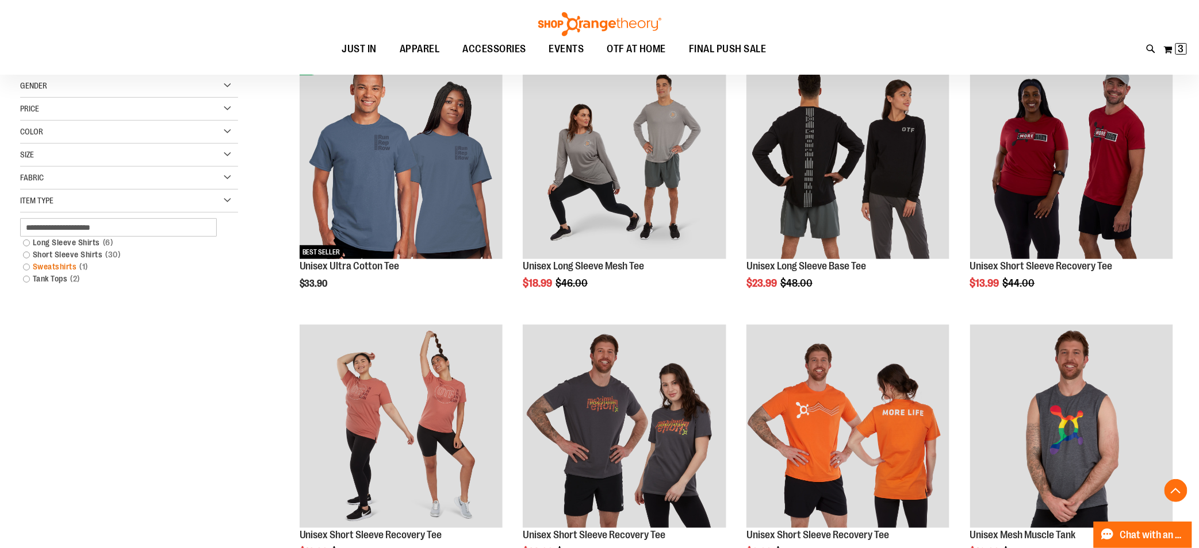
scroll to position [181, 0]
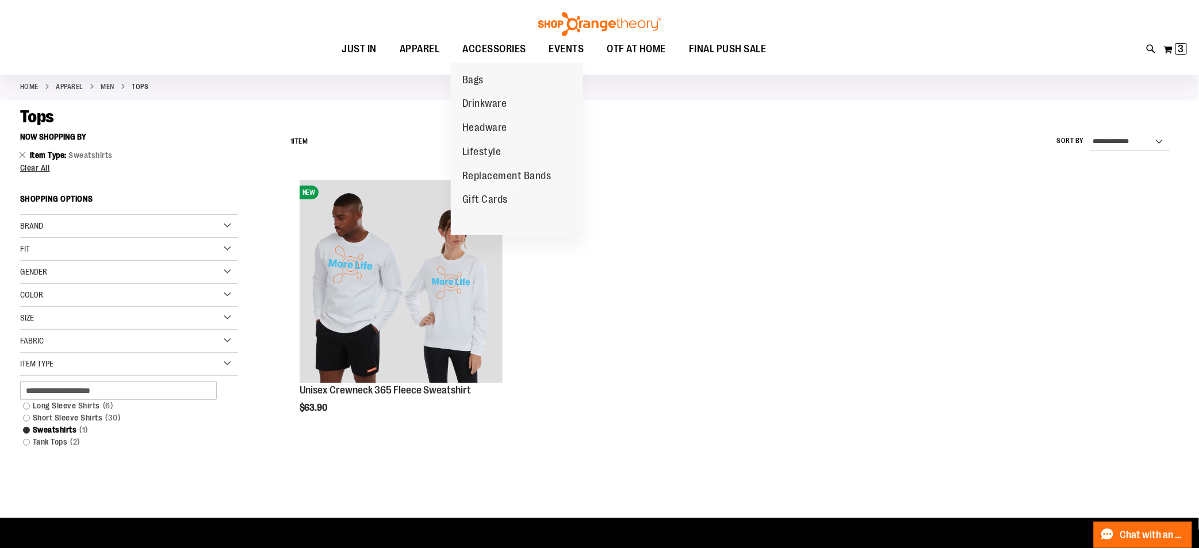
scroll to position [53, 0]
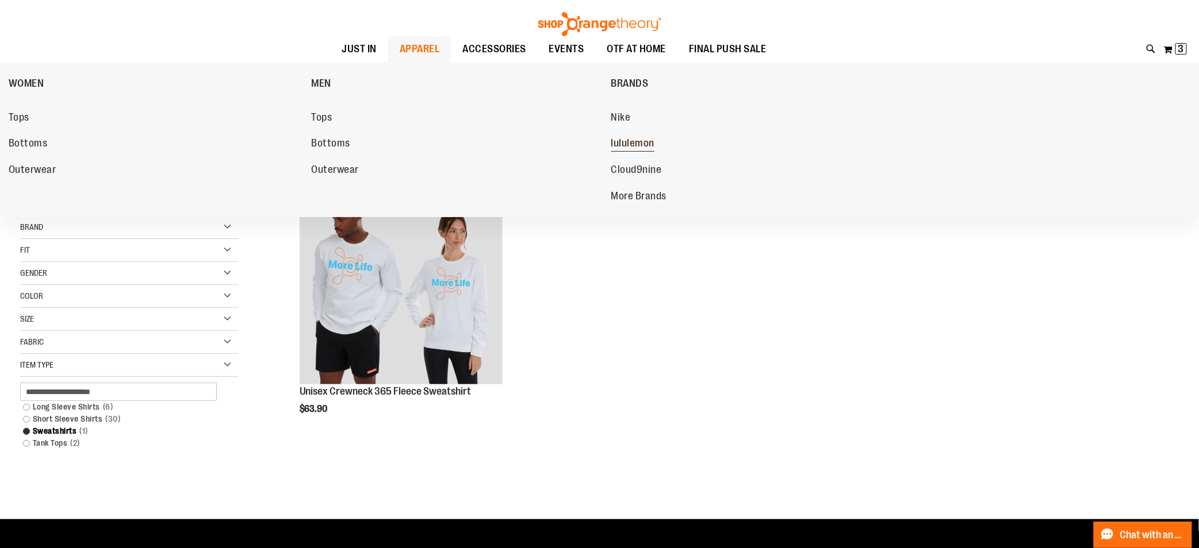
click at [638, 144] on span "lululemon" at bounding box center [633, 144] width 44 height 14
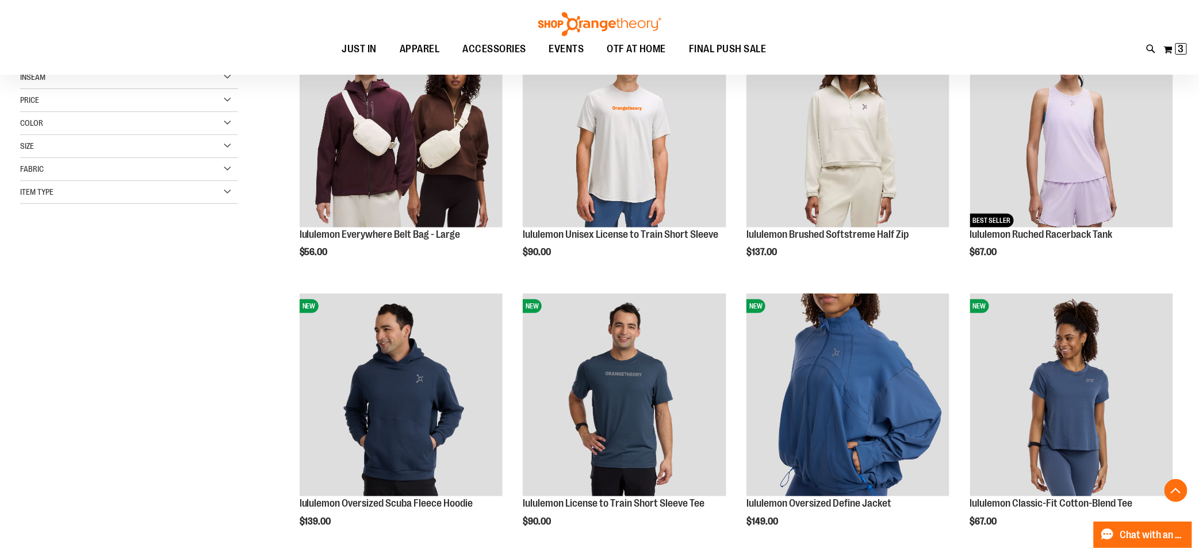
scroll to position [213, 0]
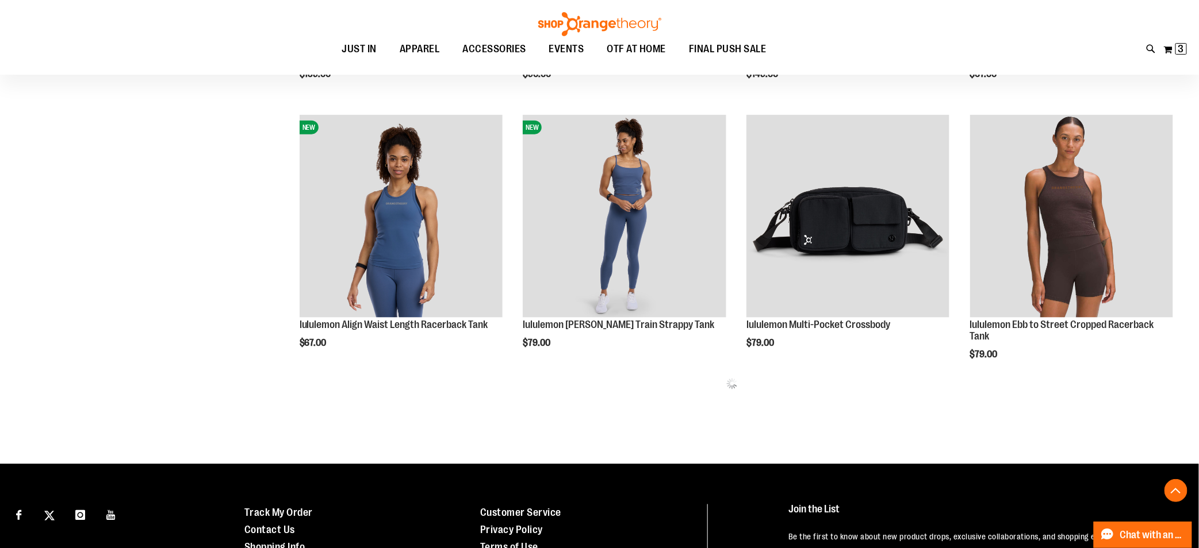
scroll to position [681, 0]
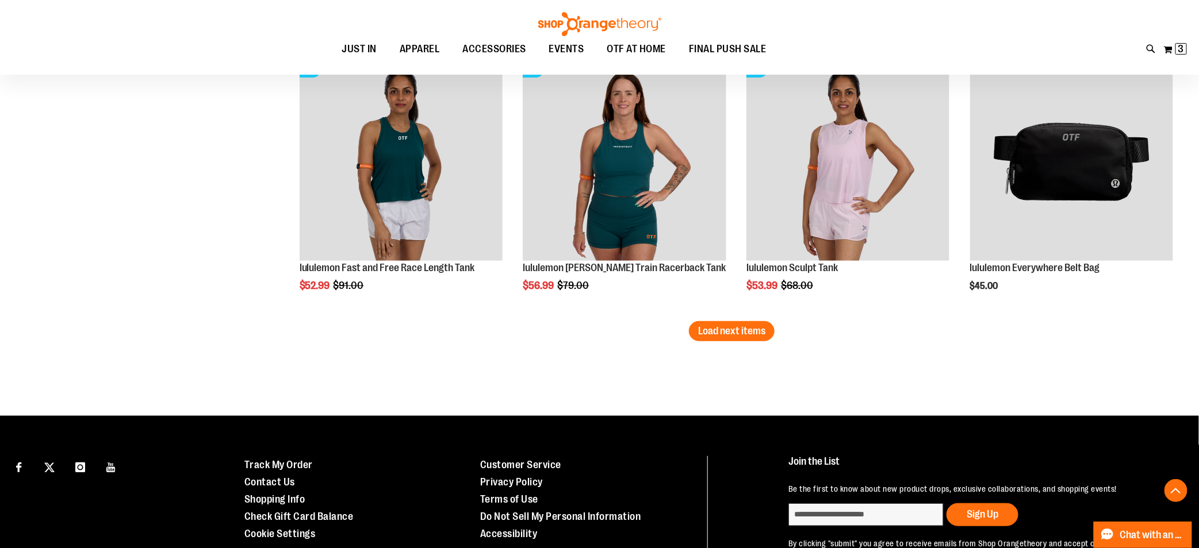
scroll to position [2342, 0]
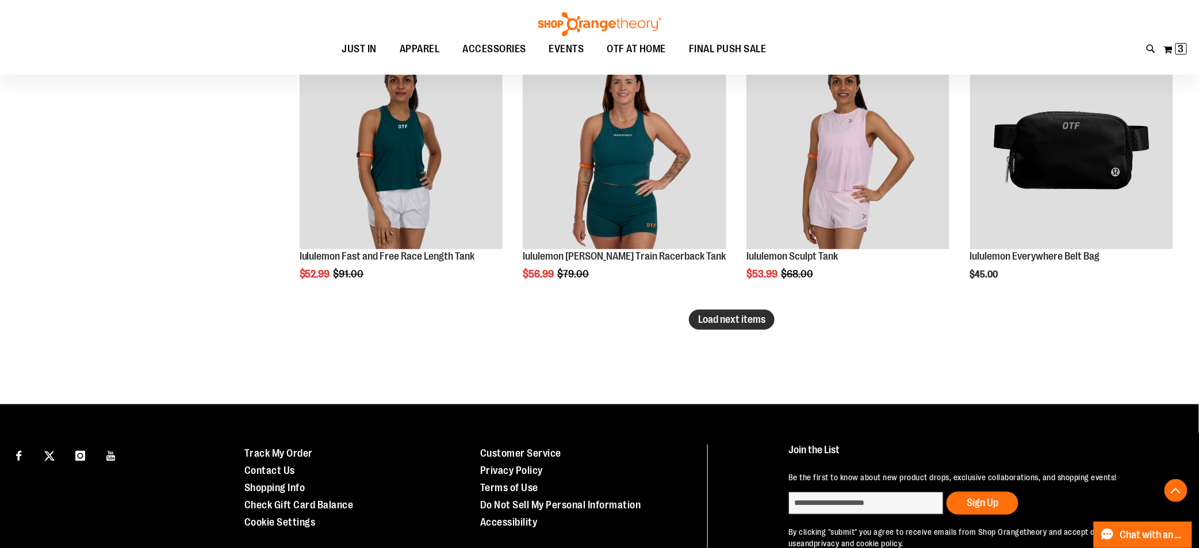
type input "**********"
click at [736, 325] on button "Load next items" at bounding box center [732, 320] width 86 height 20
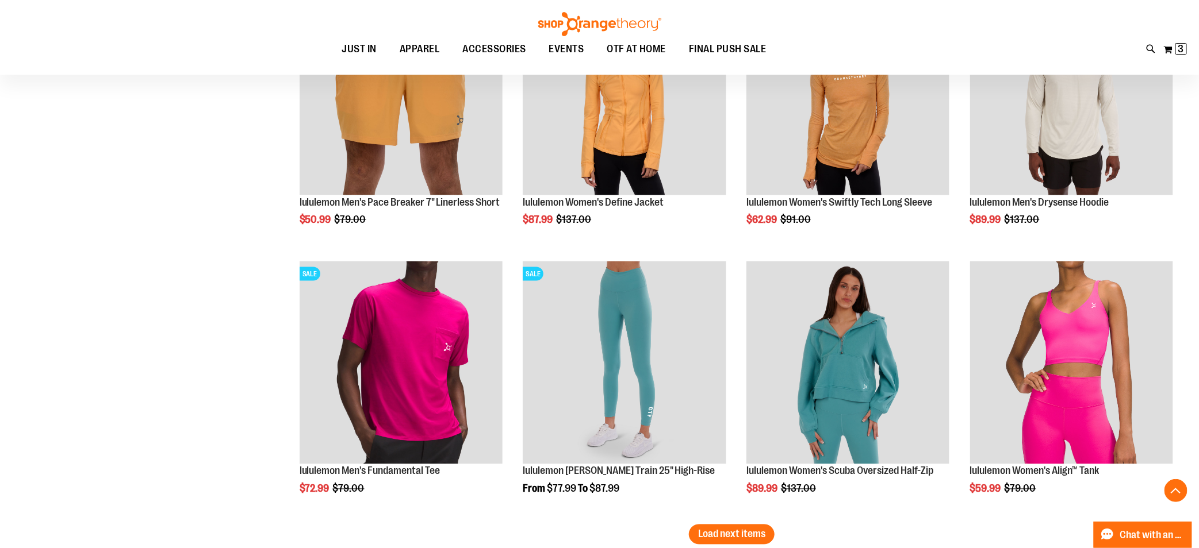
scroll to position [3023, 0]
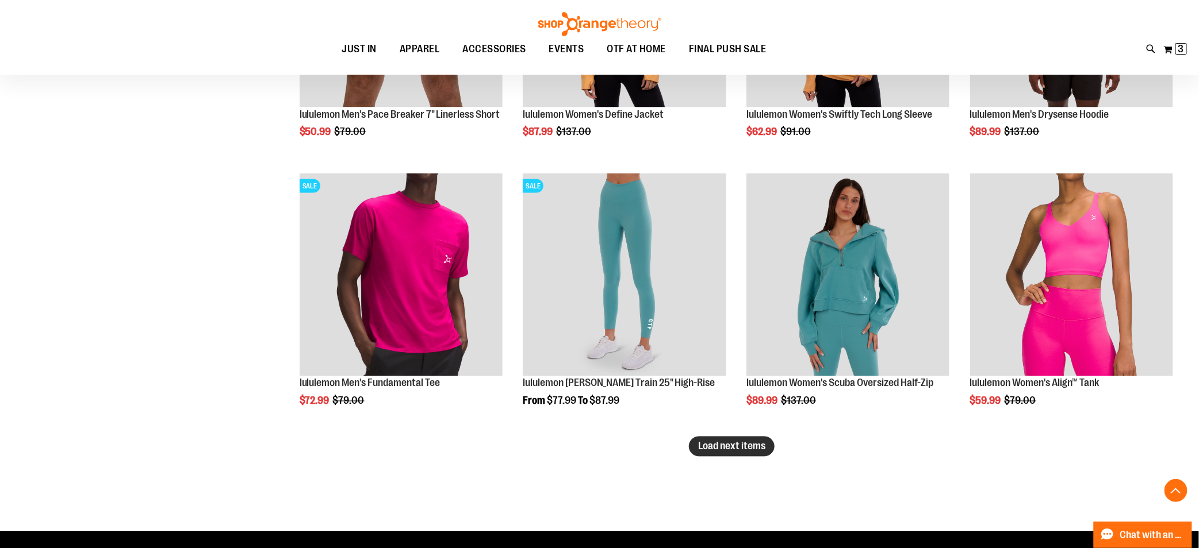
click at [720, 455] on button "Load next items" at bounding box center [732, 447] width 86 height 20
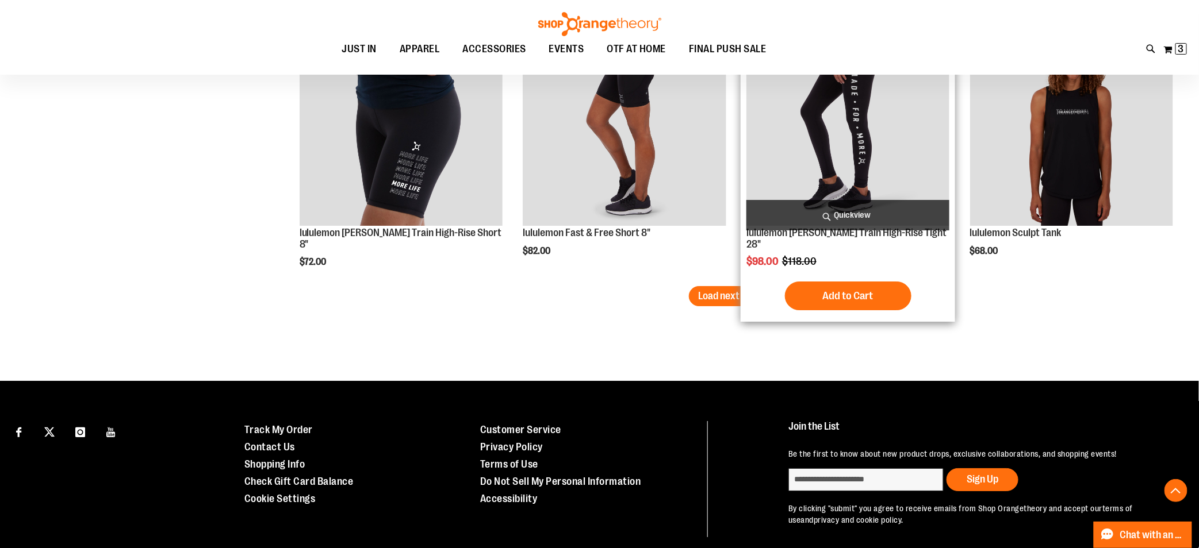
scroll to position [4003, 0]
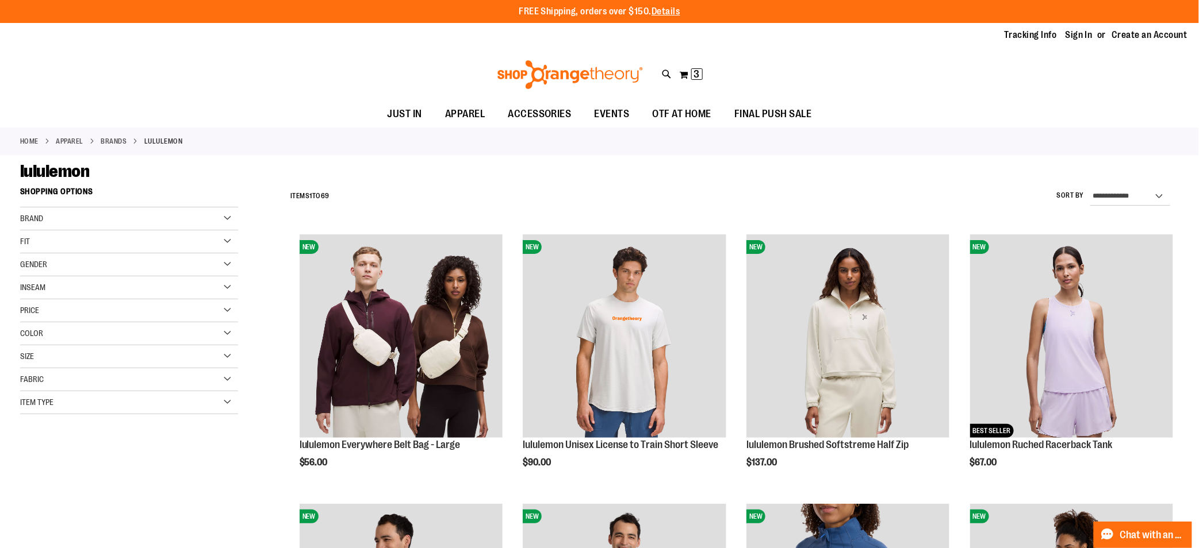
click at [218, 266] on div "Gender" at bounding box center [129, 265] width 218 height 23
click at [37, 291] on link "Men 8 items" at bounding box center [121, 288] width 209 height 12
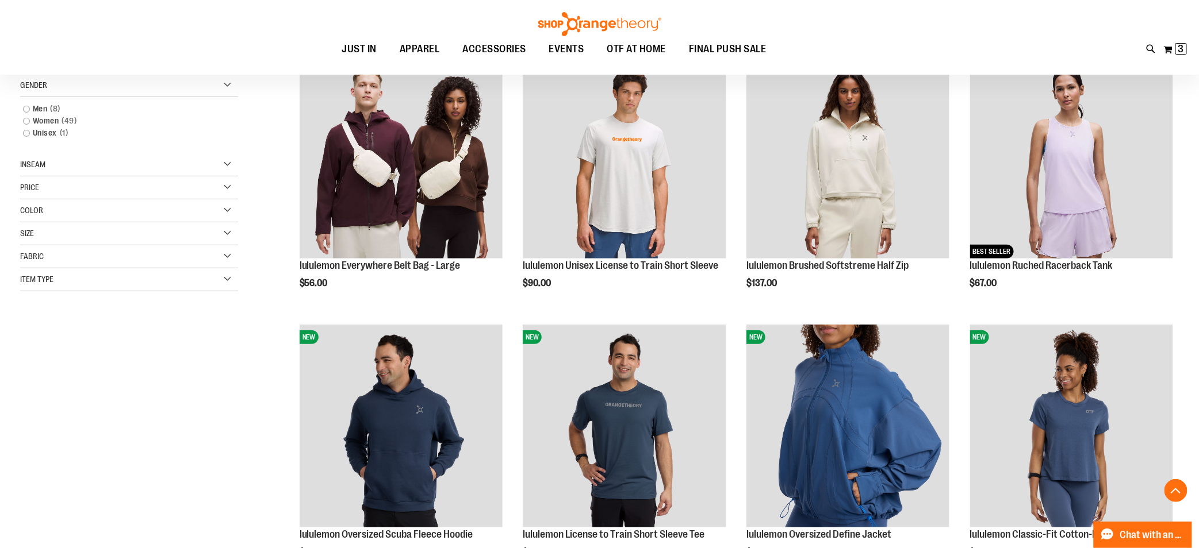
scroll to position [181, 0]
